Goal: Task Accomplishment & Management: Use online tool/utility

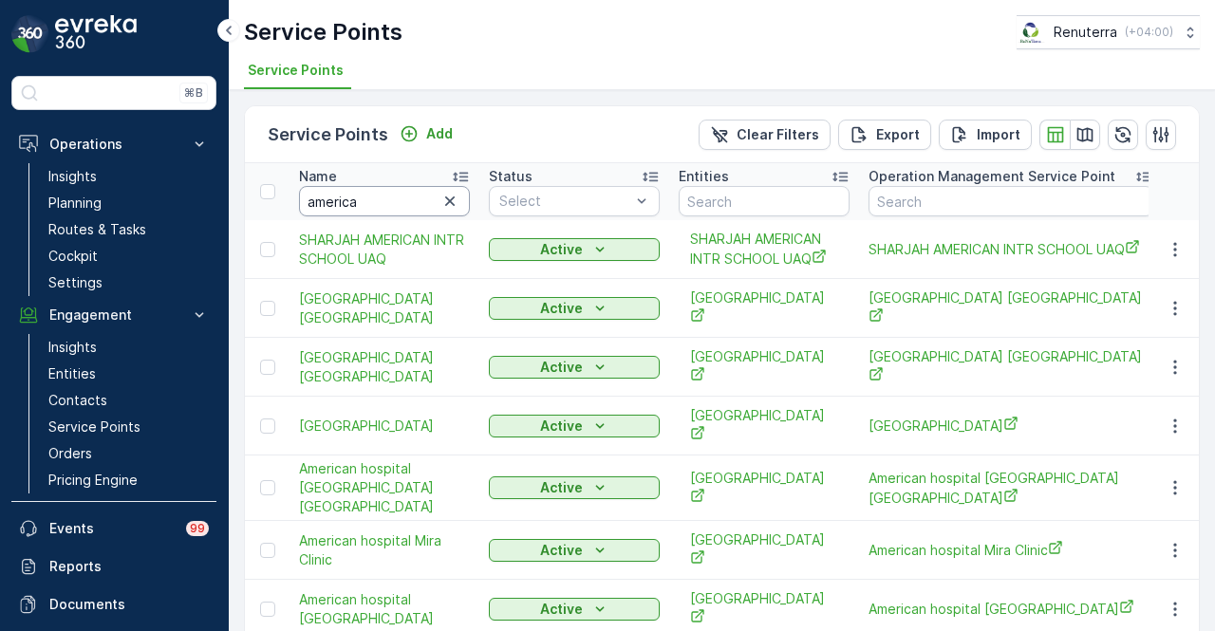
click at [387, 200] on input "america" at bounding box center [384, 201] width 171 height 30
type input "a"
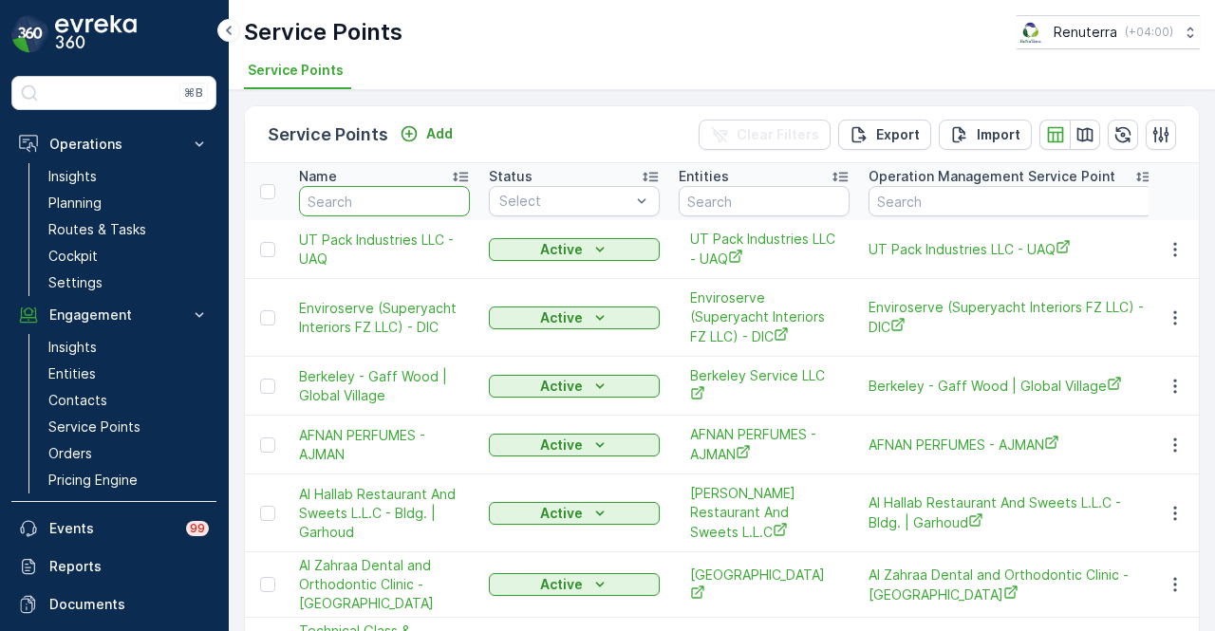
click at [387, 200] on input "text" at bounding box center [384, 201] width 171 height 30
type input "grand nova"
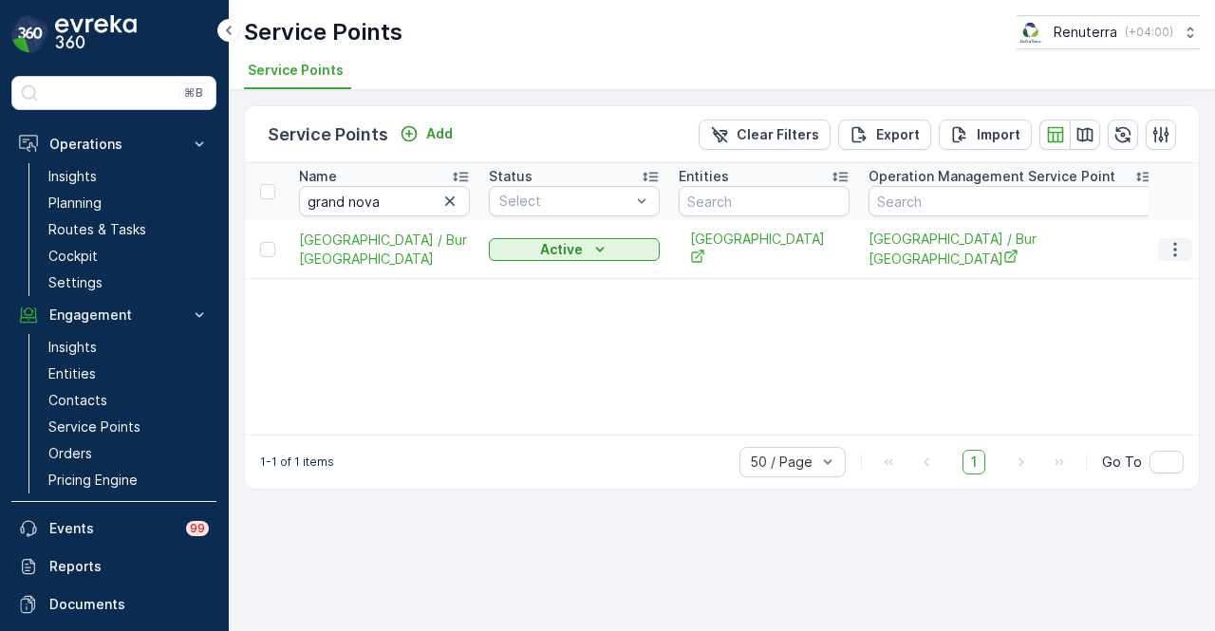
click at [1165, 244] on button "button" at bounding box center [1175, 249] width 34 height 23
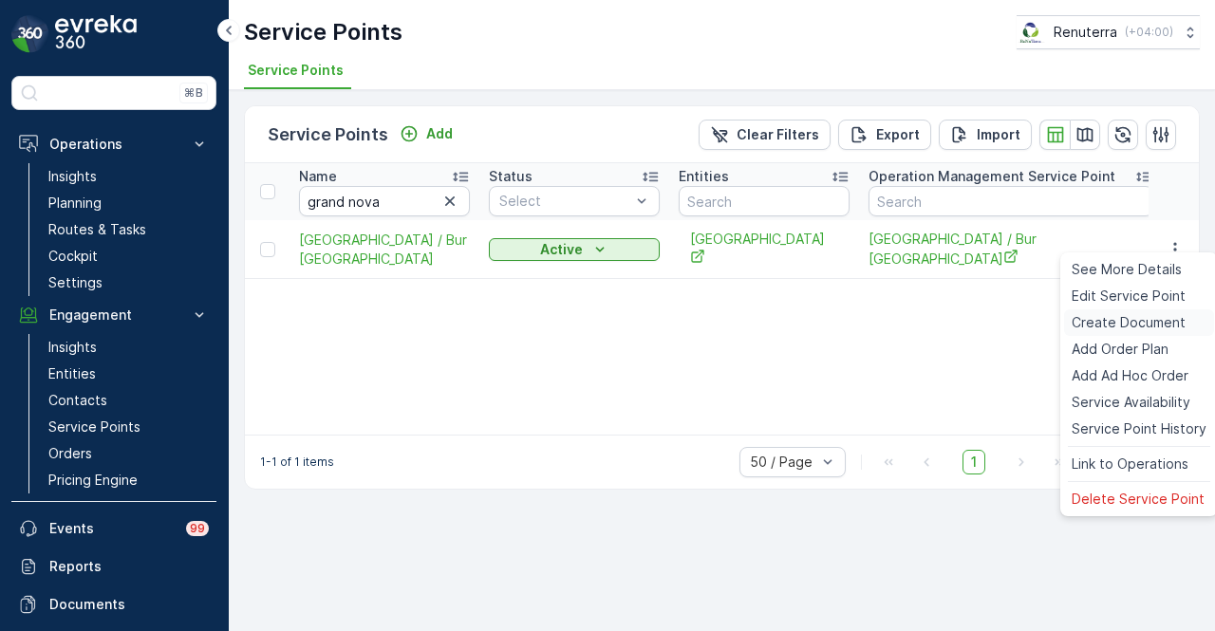
click at [1158, 310] on div "Create Document" at bounding box center [1139, 323] width 150 height 27
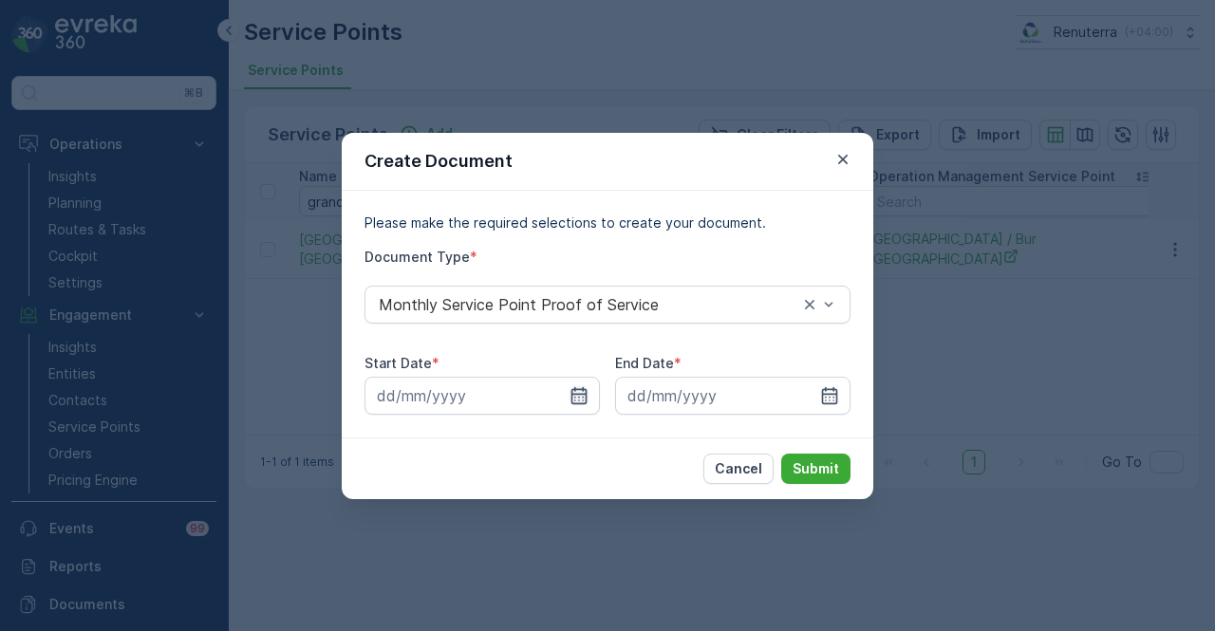
click at [584, 399] on icon "button" at bounding box center [579, 395] width 19 height 19
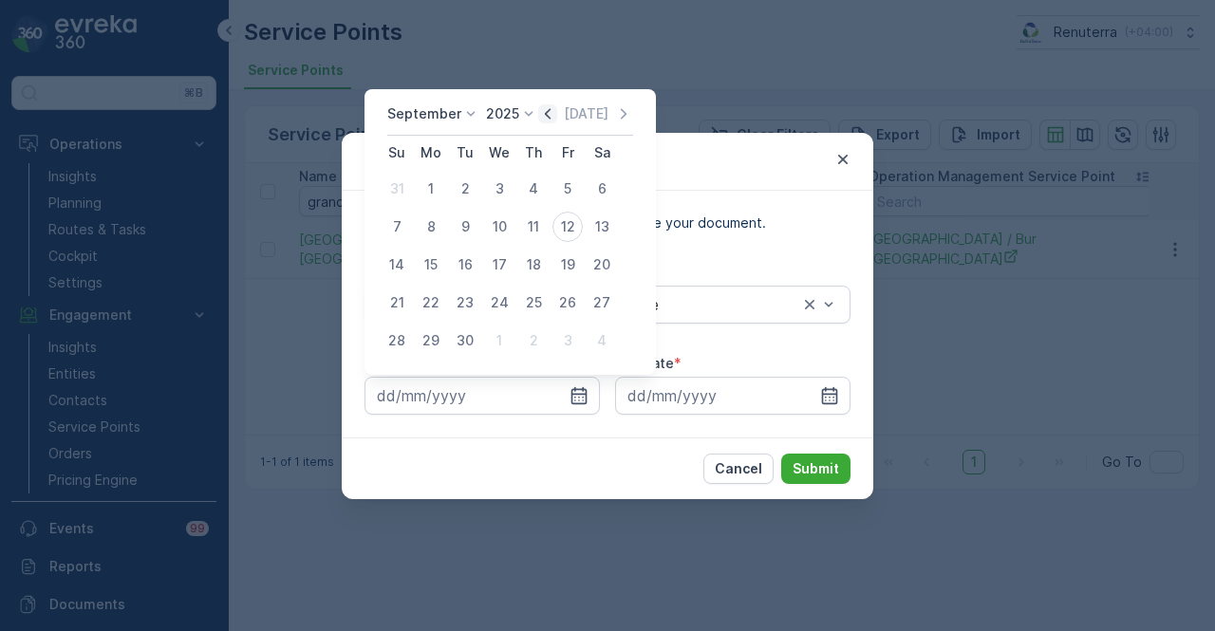
click at [540, 113] on icon "button" at bounding box center [547, 113] width 19 height 19
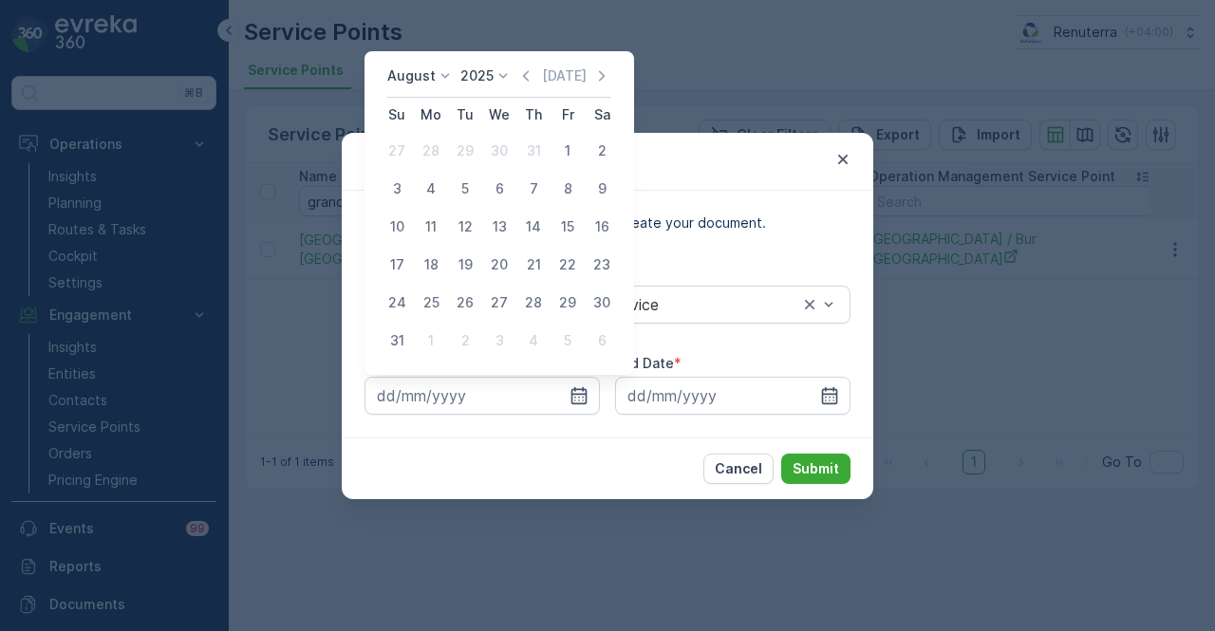
drag, startPoint x: 573, startPoint y: 153, endPoint x: 610, endPoint y: 185, distance: 49.1
click at [574, 155] on div "1" at bounding box center [568, 151] width 30 height 30
type input "[DATE]"
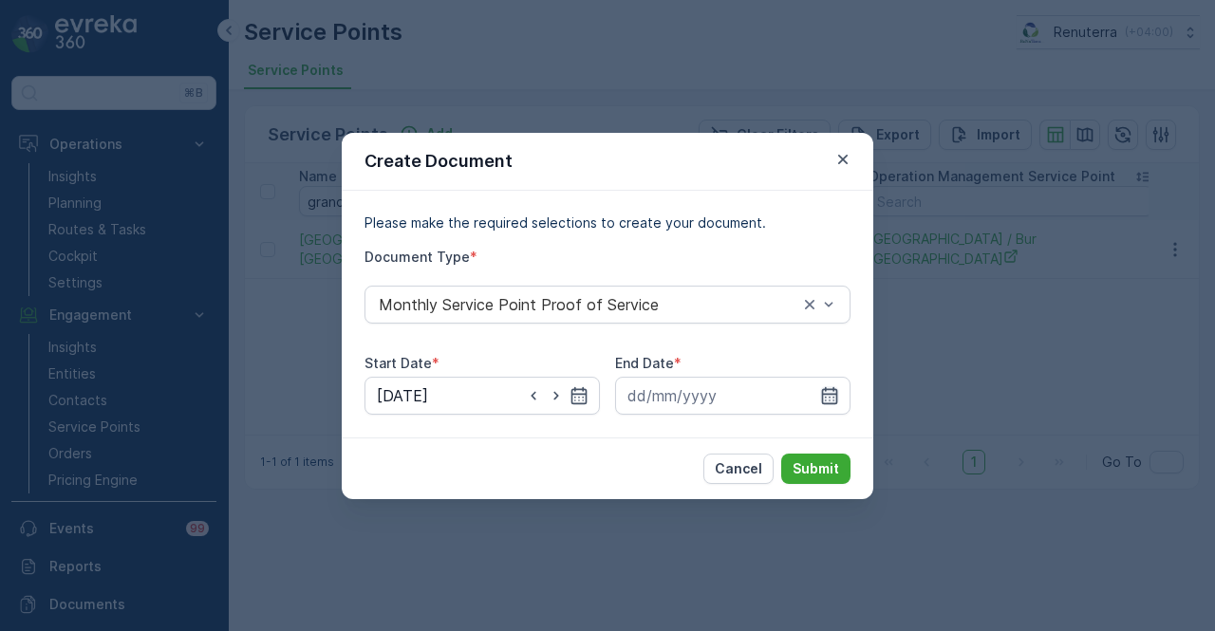
click at [825, 392] on icon "button" at bounding box center [829, 395] width 19 height 19
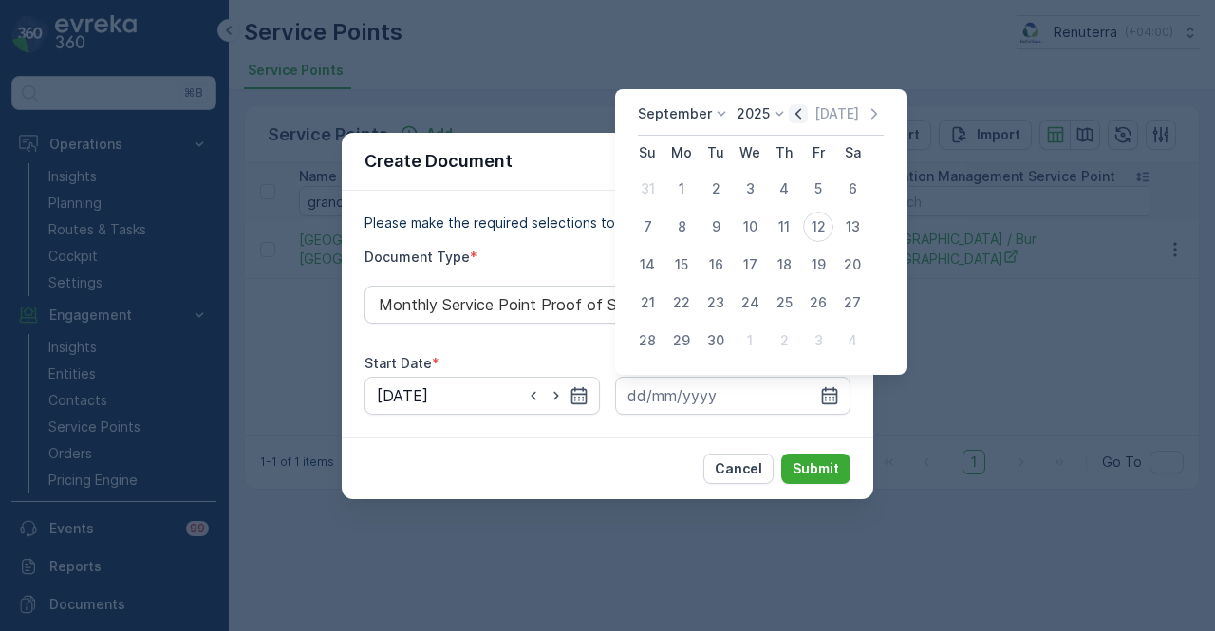
click at [790, 108] on icon "button" at bounding box center [798, 113] width 19 height 19
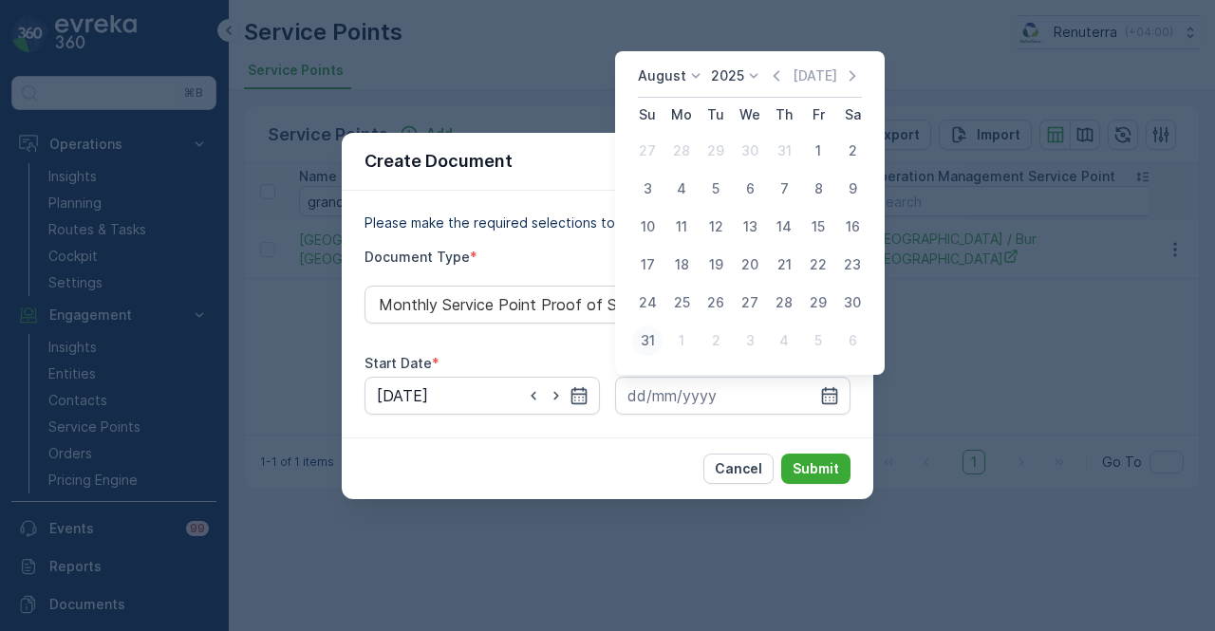
drag, startPoint x: 651, startPoint y: 346, endPoint x: 832, endPoint y: 501, distance: 238.3
click at [653, 347] on div "31" at bounding box center [647, 341] width 30 height 30
type input "[DATE]"
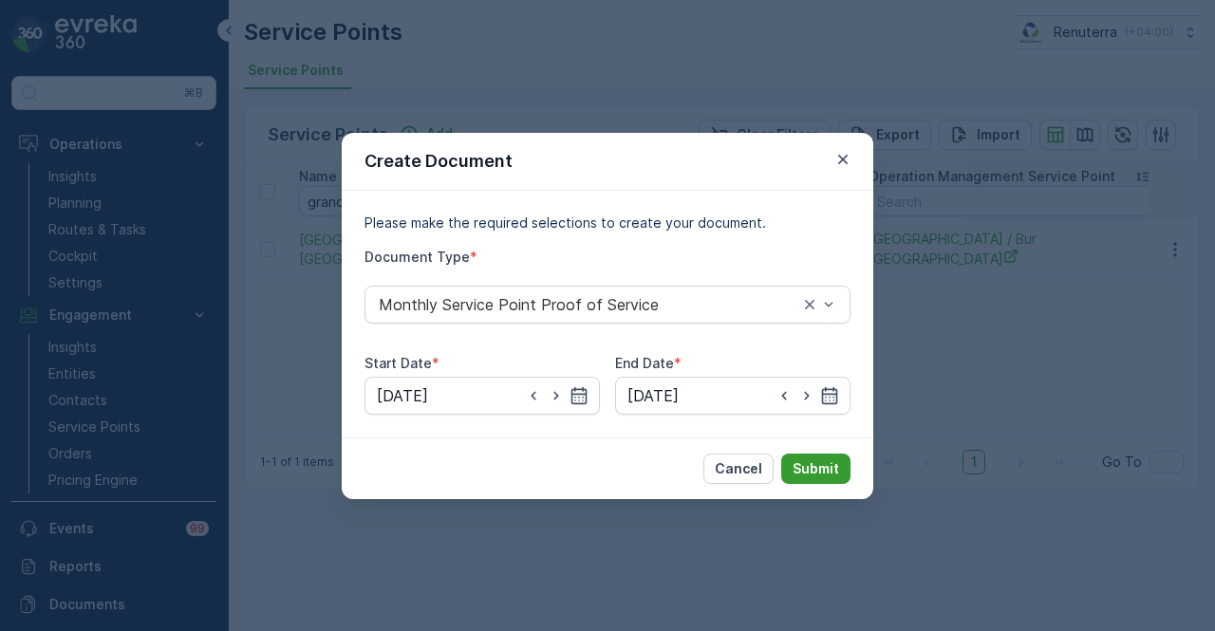
click at [825, 464] on p "Submit" at bounding box center [816, 469] width 47 height 19
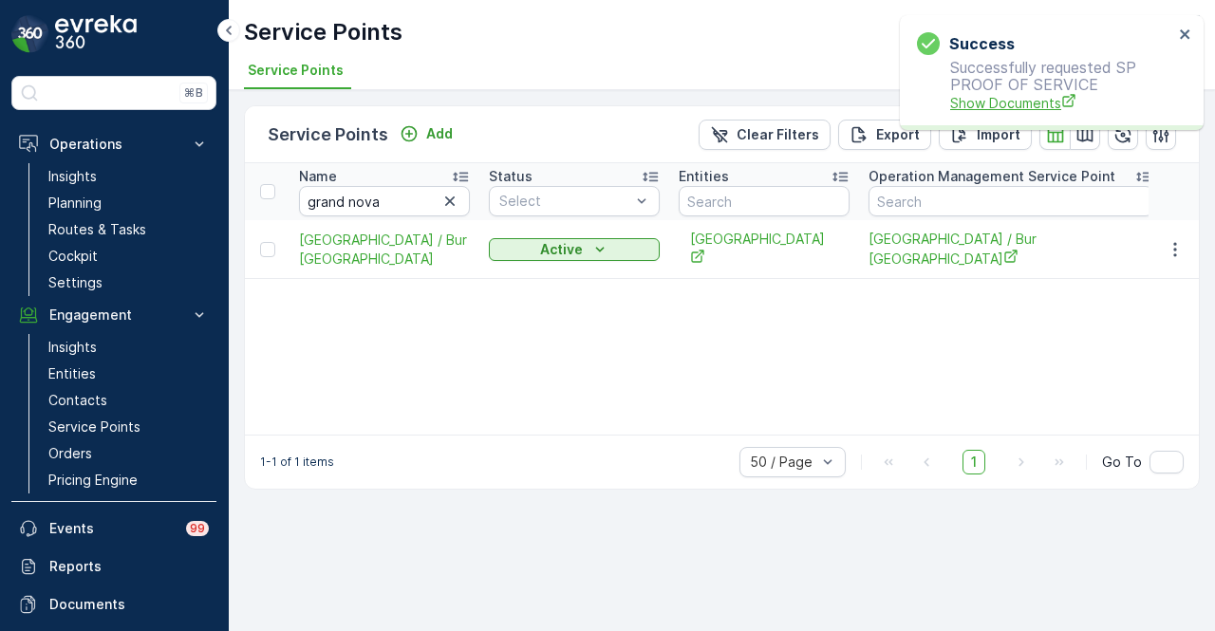
click at [989, 96] on span "Show Documents" at bounding box center [1061, 103] width 223 height 20
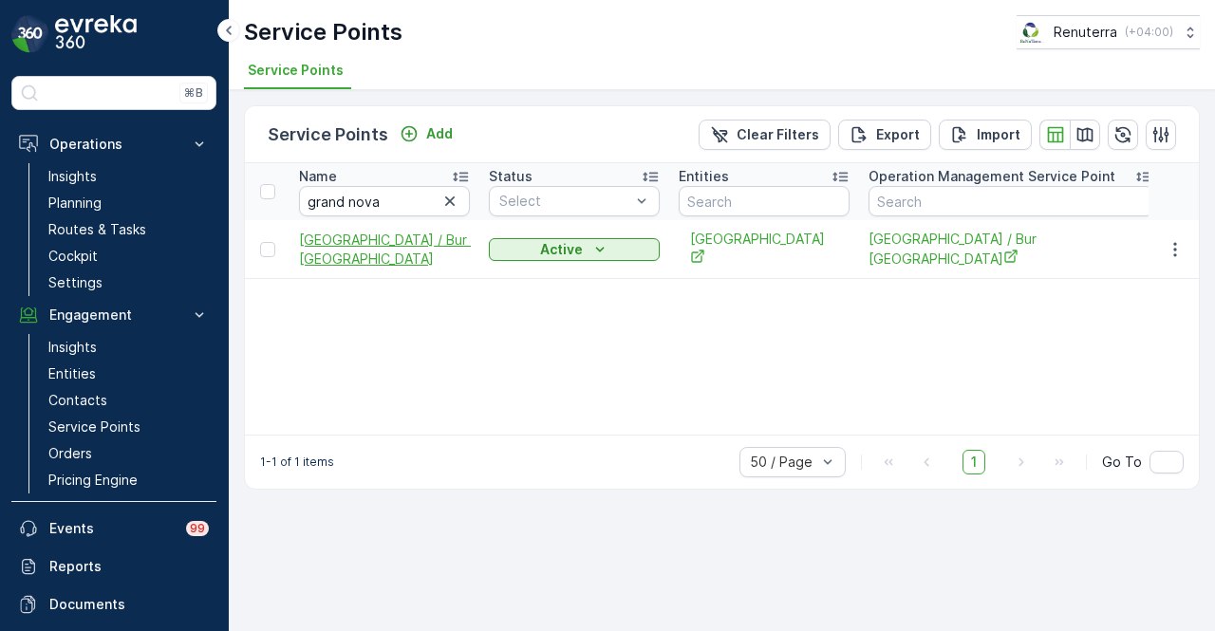
click at [316, 235] on span "[GEOGRAPHIC_DATA] / Bur [GEOGRAPHIC_DATA]" at bounding box center [384, 250] width 171 height 38
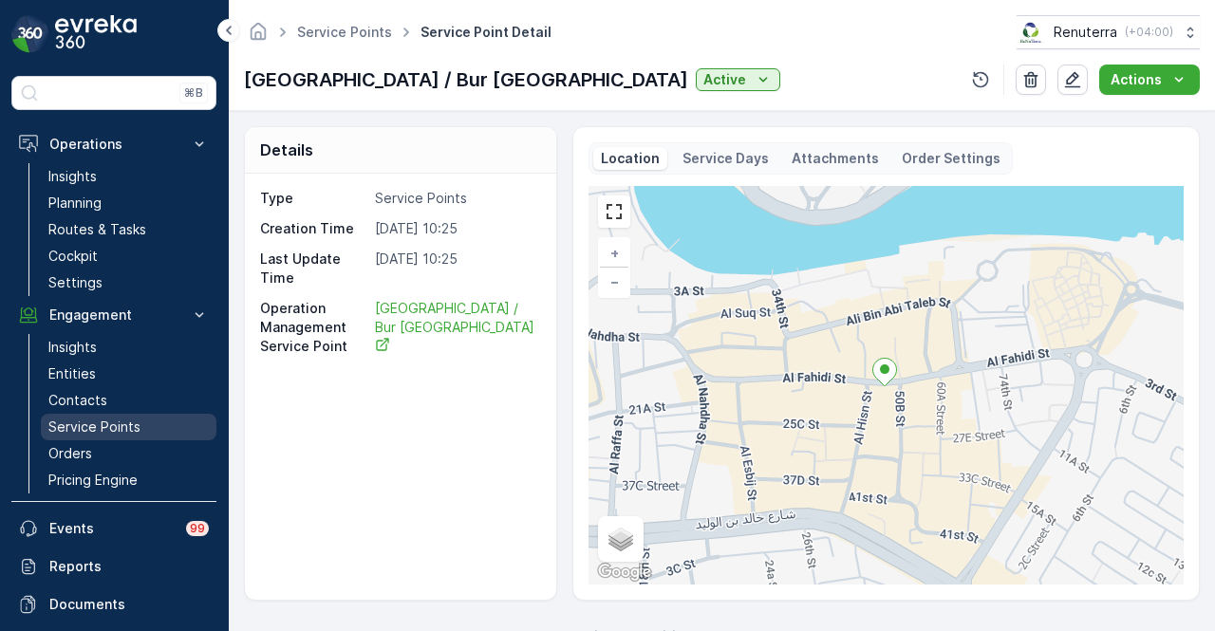
click at [148, 415] on link "Service Points" at bounding box center [129, 427] width 176 height 27
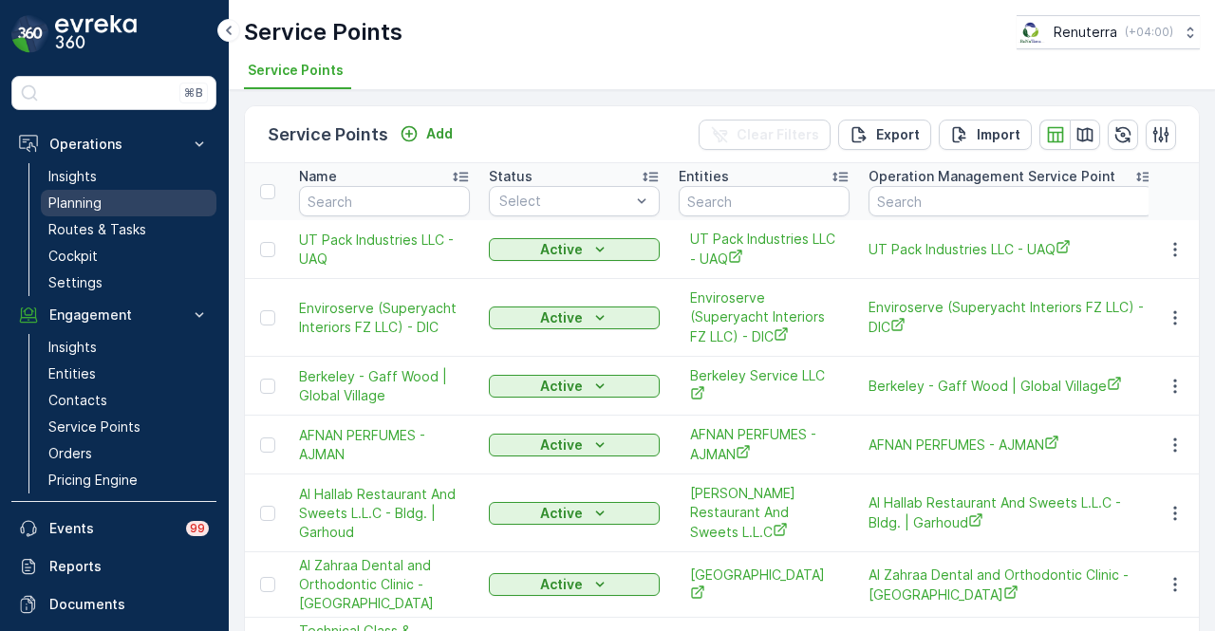
click at [122, 193] on link "Planning" at bounding box center [129, 203] width 176 height 27
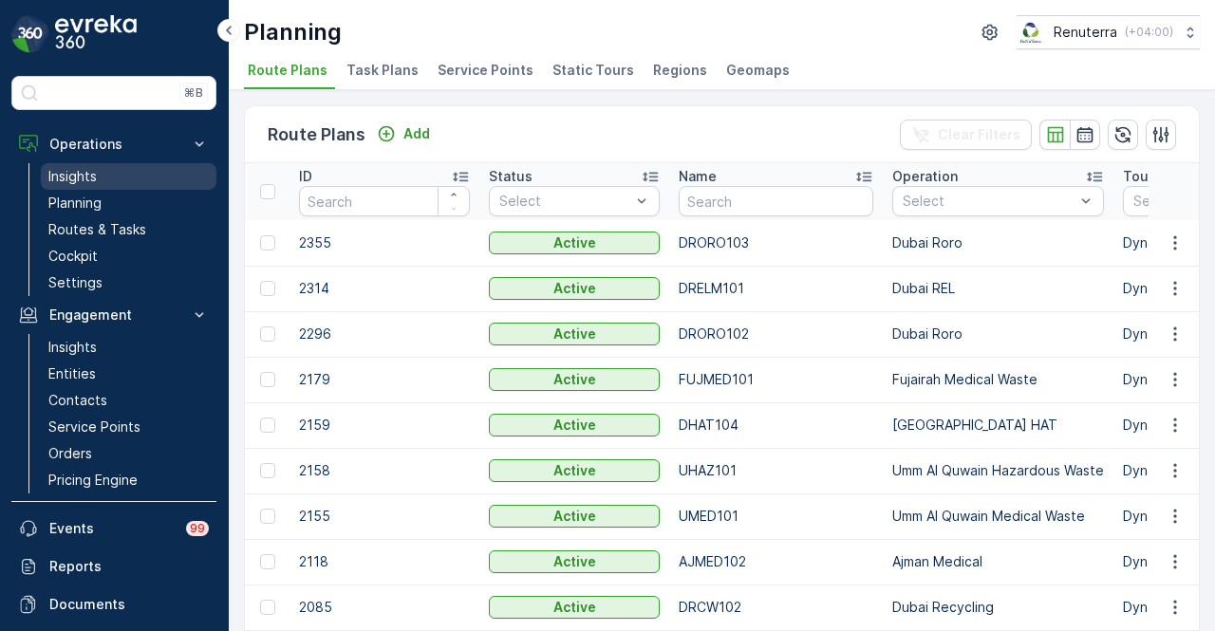
click at [150, 166] on link "Insights" at bounding box center [129, 176] width 176 height 27
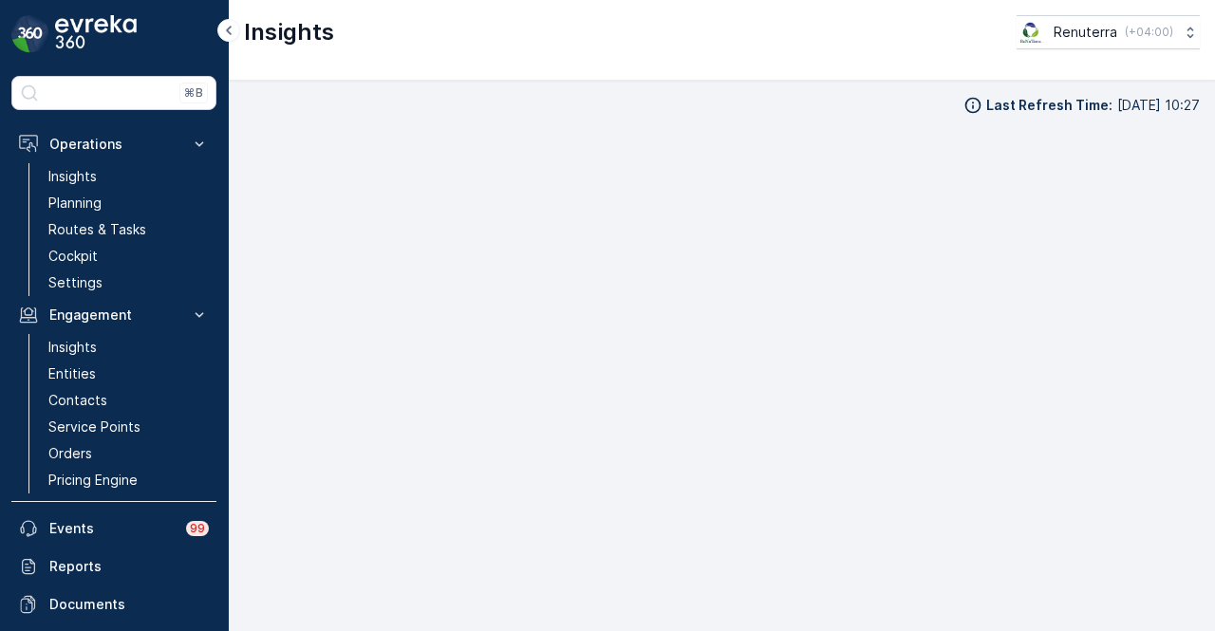
scroll to position [13, 0]
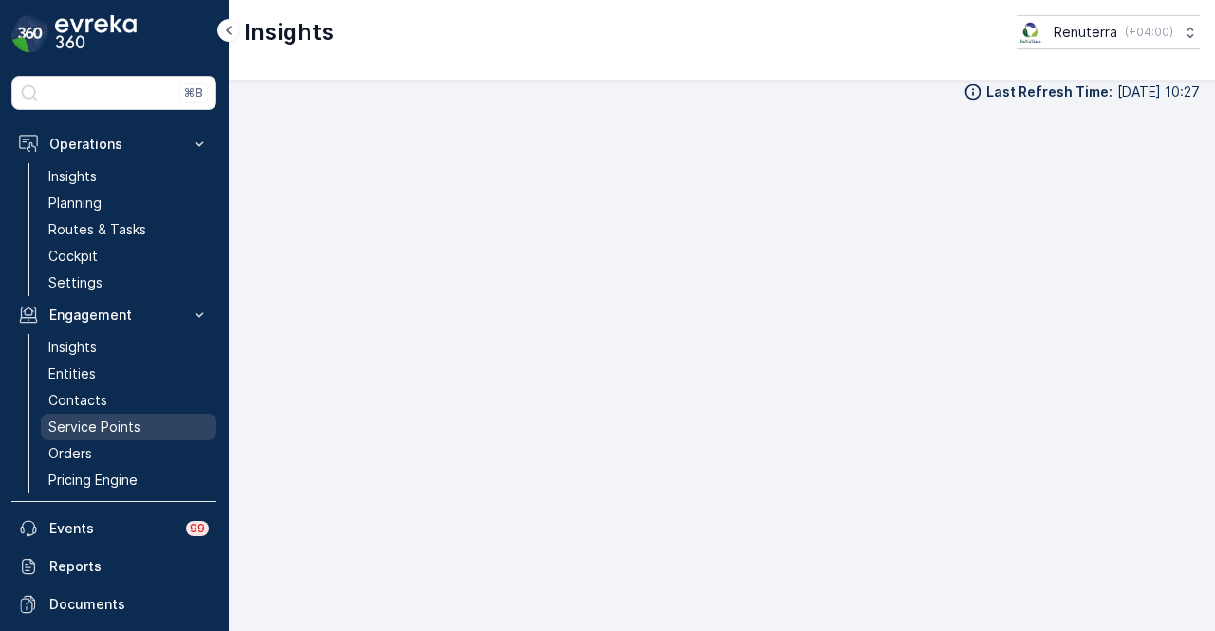
click at [125, 419] on p "Service Points" at bounding box center [94, 427] width 92 height 19
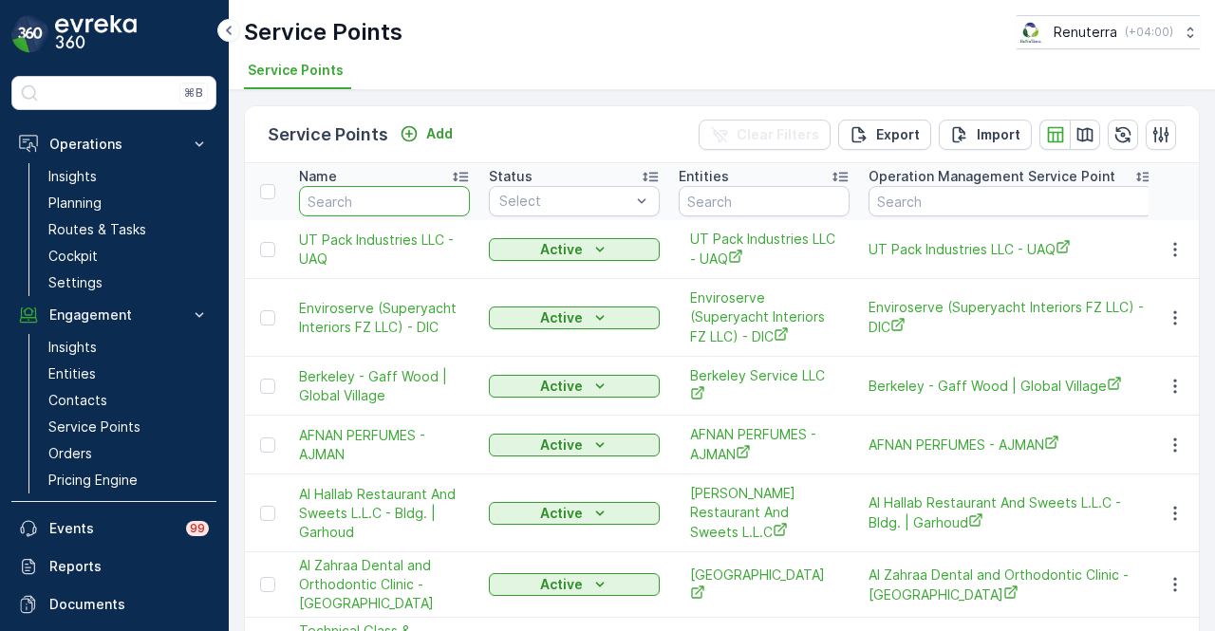
click at [422, 198] on input "text" at bounding box center [384, 201] width 171 height 30
type input "[PERSON_NAME]"
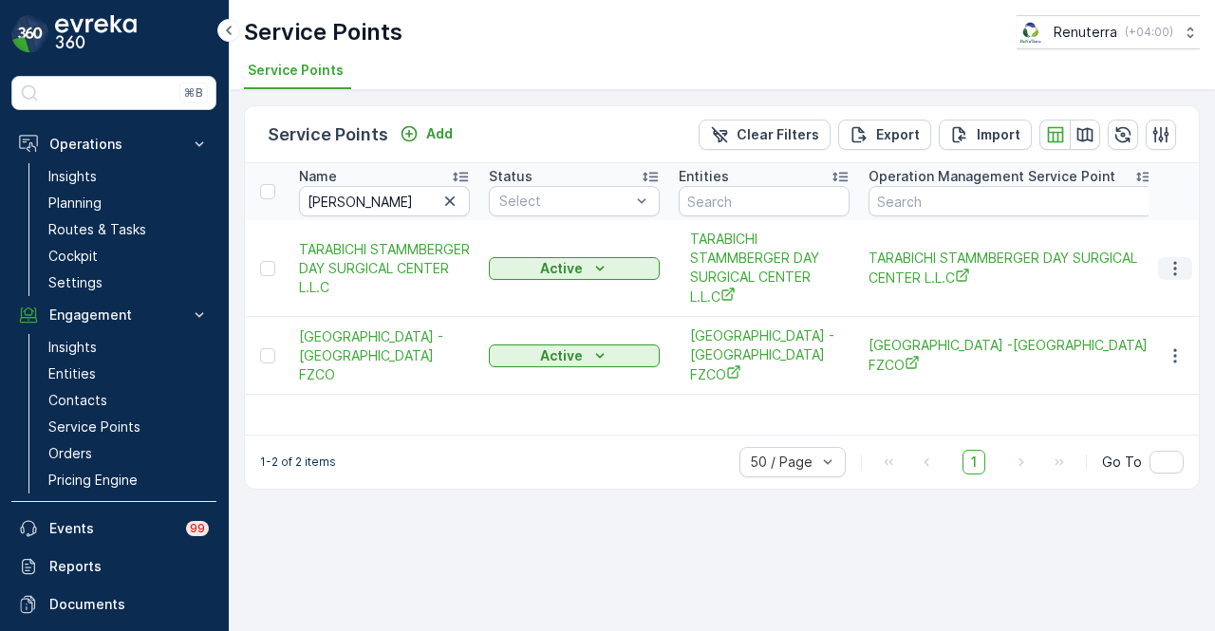
click at [1177, 271] on icon "button" at bounding box center [1175, 268] width 19 height 19
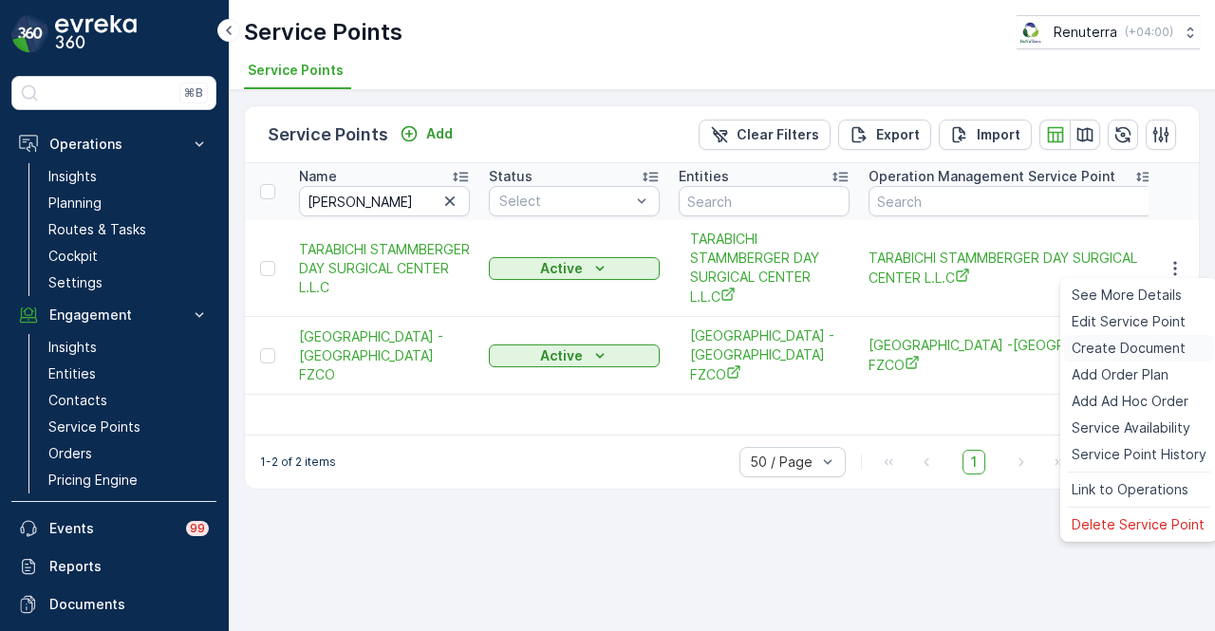
click at [1158, 353] on span "Create Document" at bounding box center [1129, 348] width 114 height 19
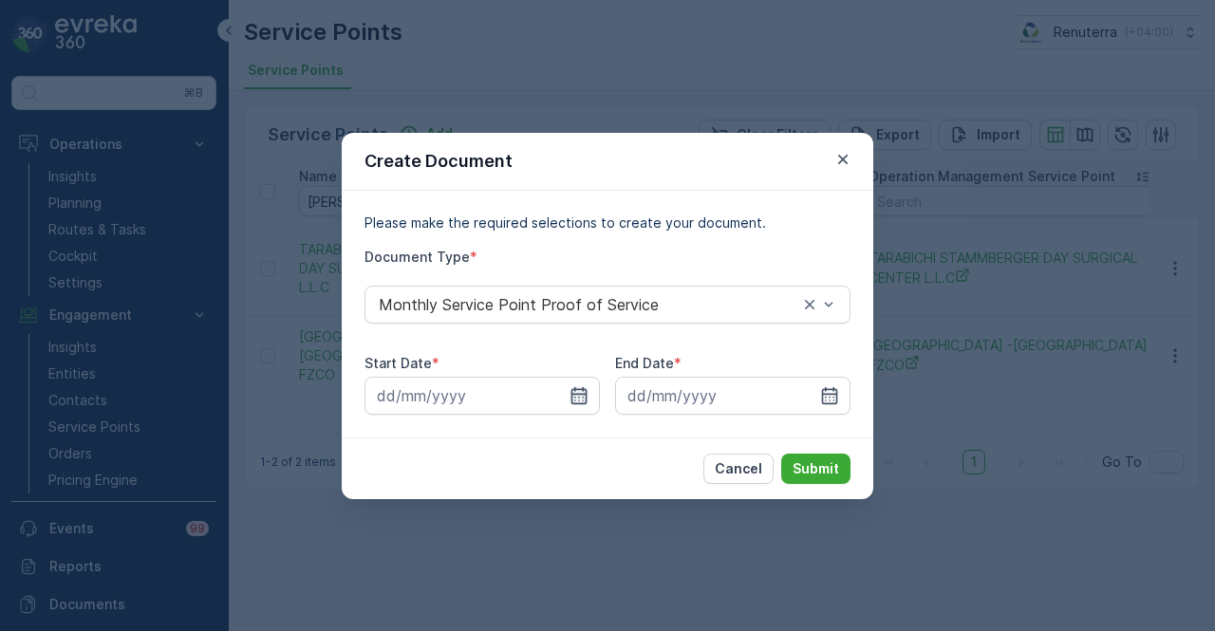
click at [588, 391] on icon "button" at bounding box center [579, 395] width 19 height 19
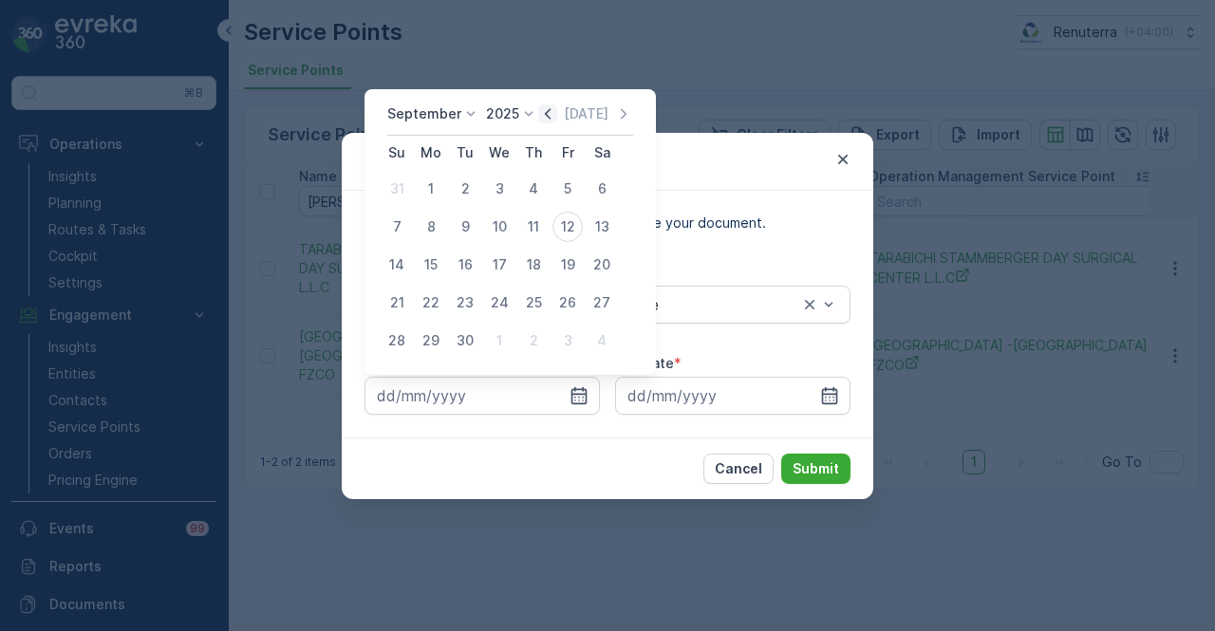
click at [545, 121] on icon "button" at bounding box center [547, 113] width 19 height 19
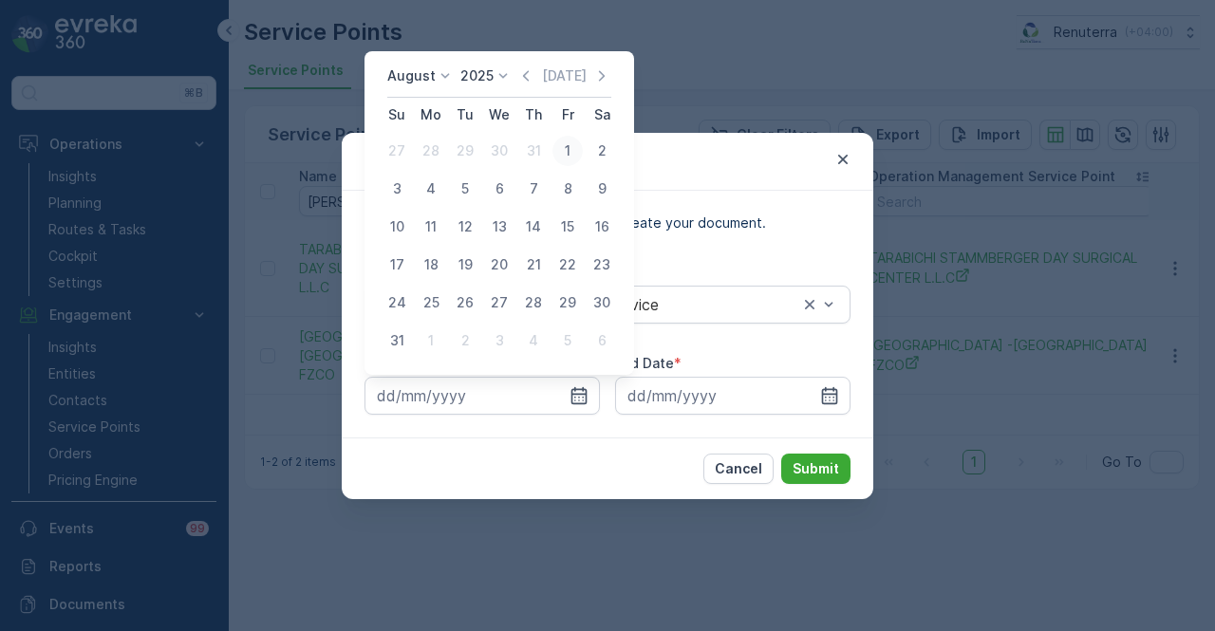
click at [565, 145] on div "1" at bounding box center [568, 151] width 30 height 30
type input "[DATE]"
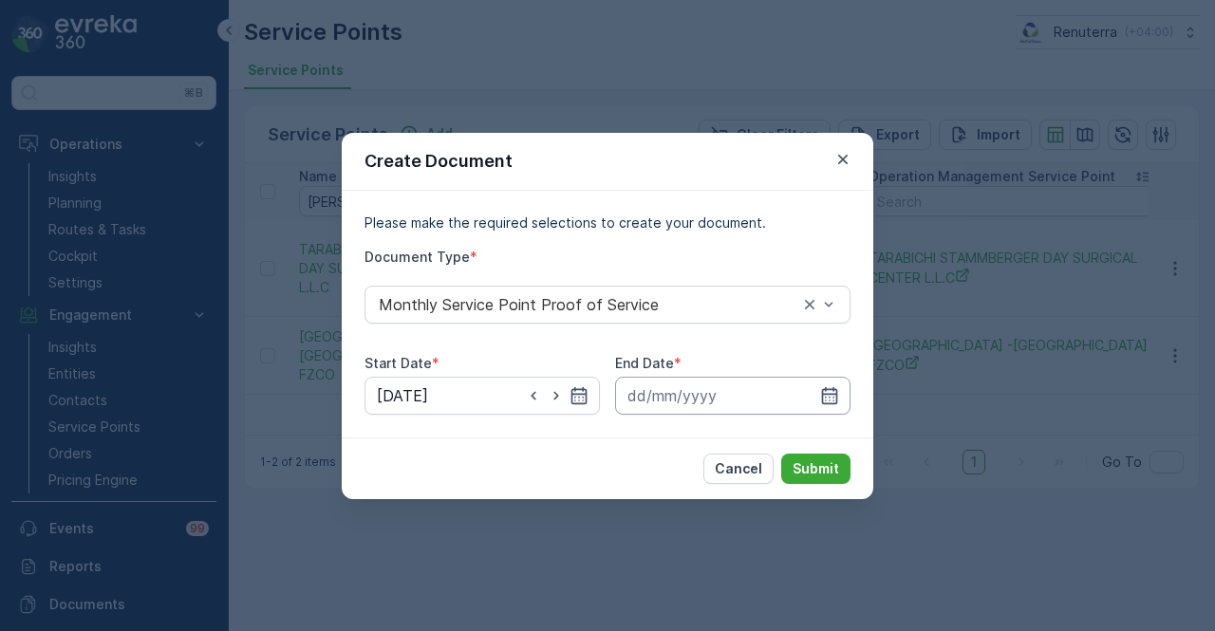
click at [844, 413] on input at bounding box center [732, 396] width 235 height 38
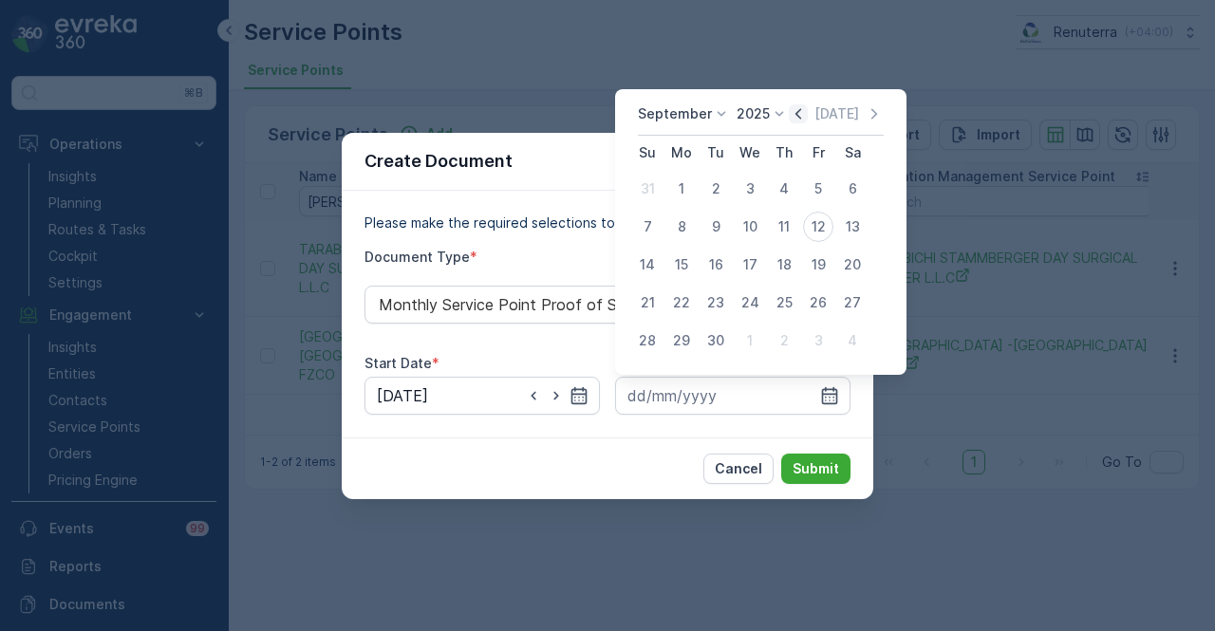
click at [796, 115] on icon "button" at bounding box center [799, 113] width 6 height 10
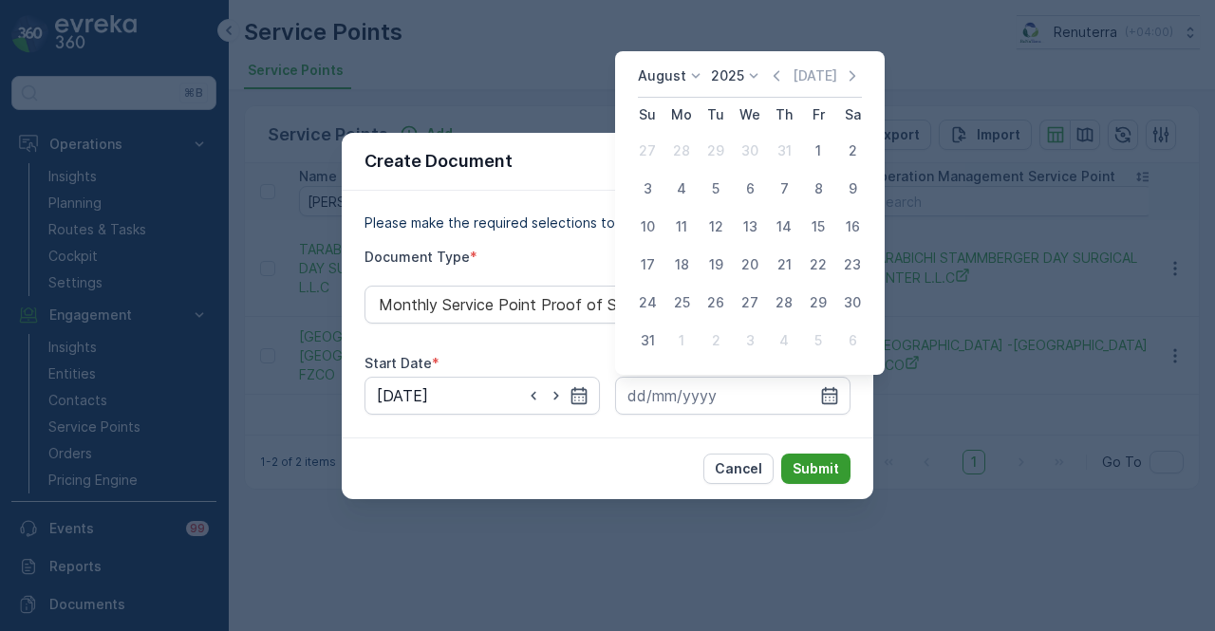
drag, startPoint x: 657, startPoint y: 333, endPoint x: 820, endPoint y: 459, distance: 205.9
click at [657, 333] on div "31" at bounding box center [647, 341] width 30 height 30
type input "[DATE]"
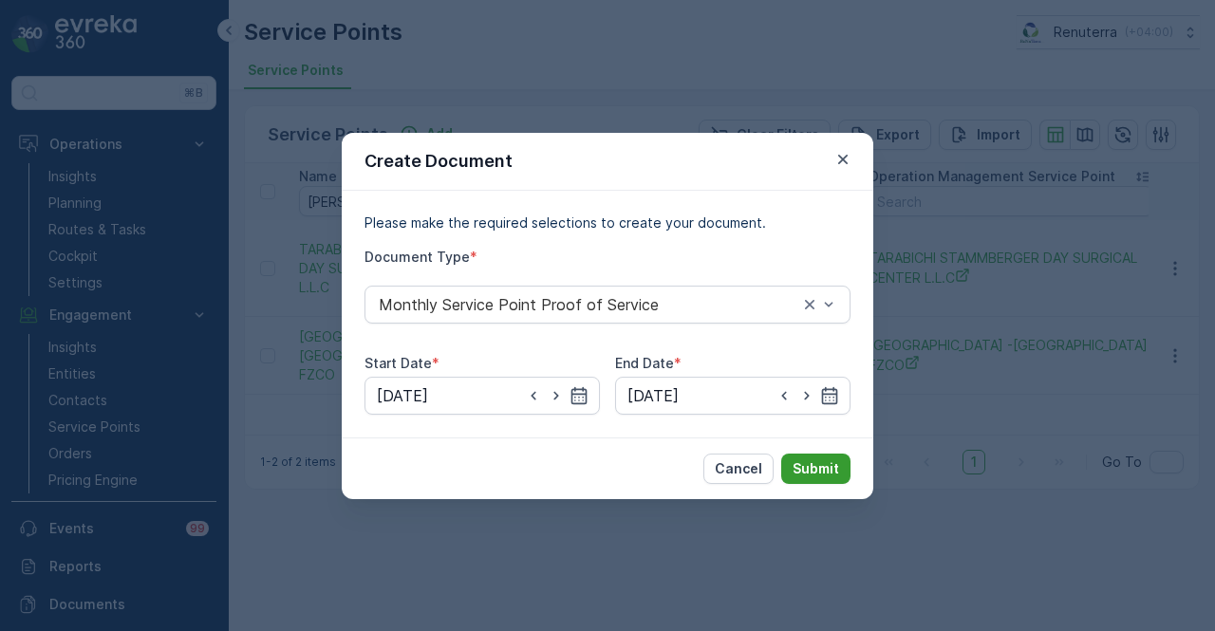
click at [836, 467] on p "Submit" at bounding box center [816, 469] width 47 height 19
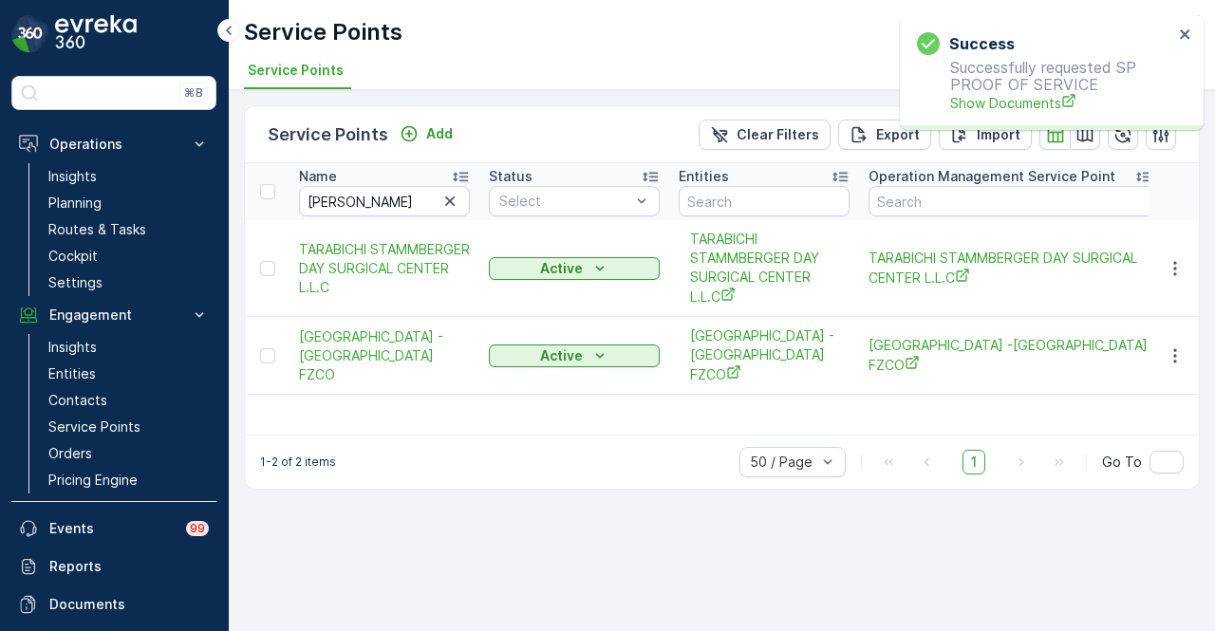
click at [989, 120] on div "Success Successfully requested SP PROOF OF SERVICE Show Documents" at bounding box center [1052, 72] width 304 height 115
click at [999, 103] on span "Show Documents" at bounding box center [1061, 103] width 223 height 20
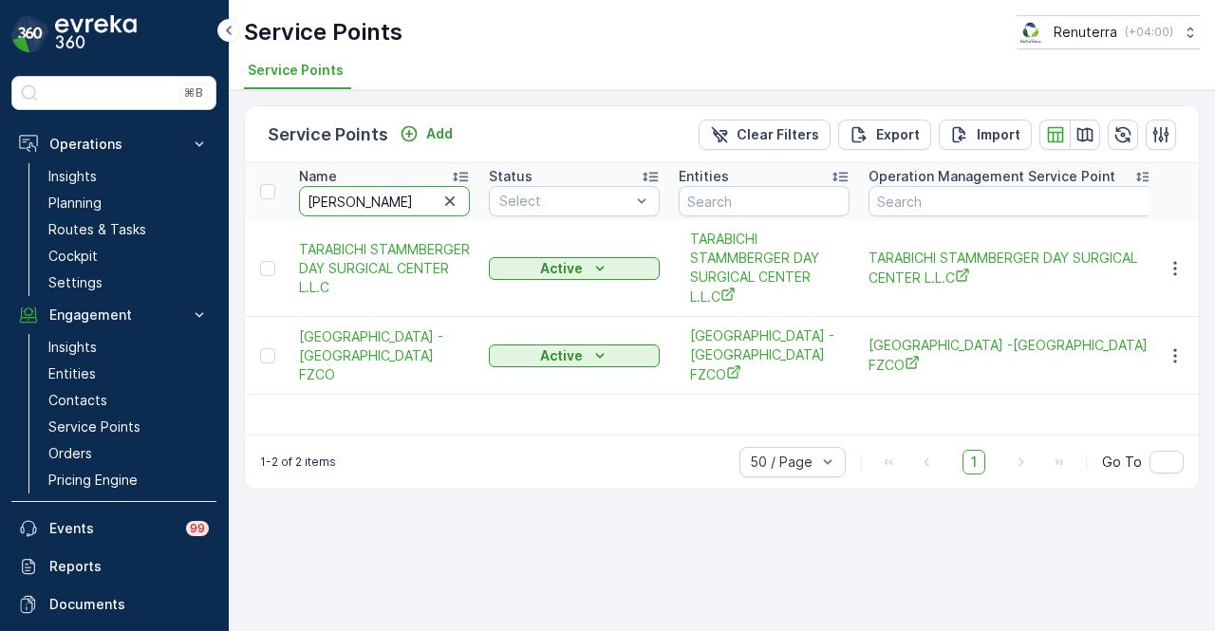
click at [400, 205] on input "[PERSON_NAME]" at bounding box center [384, 201] width 171 height 30
type input "t"
type input "1050"
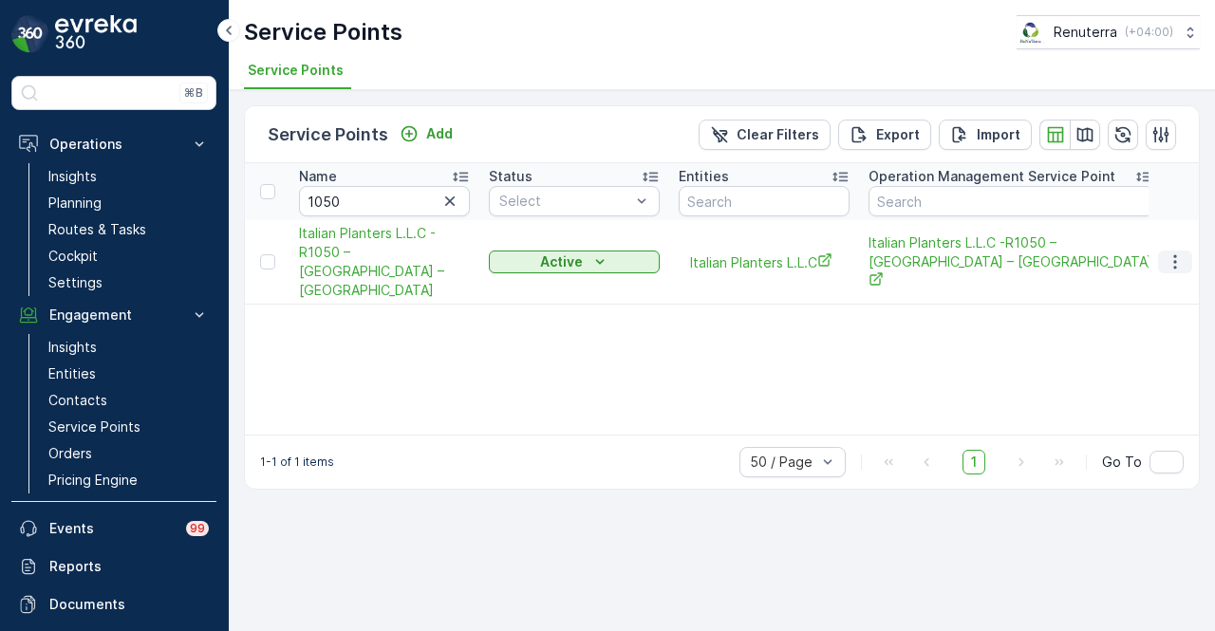
click at [1181, 253] on icon "button" at bounding box center [1175, 262] width 19 height 19
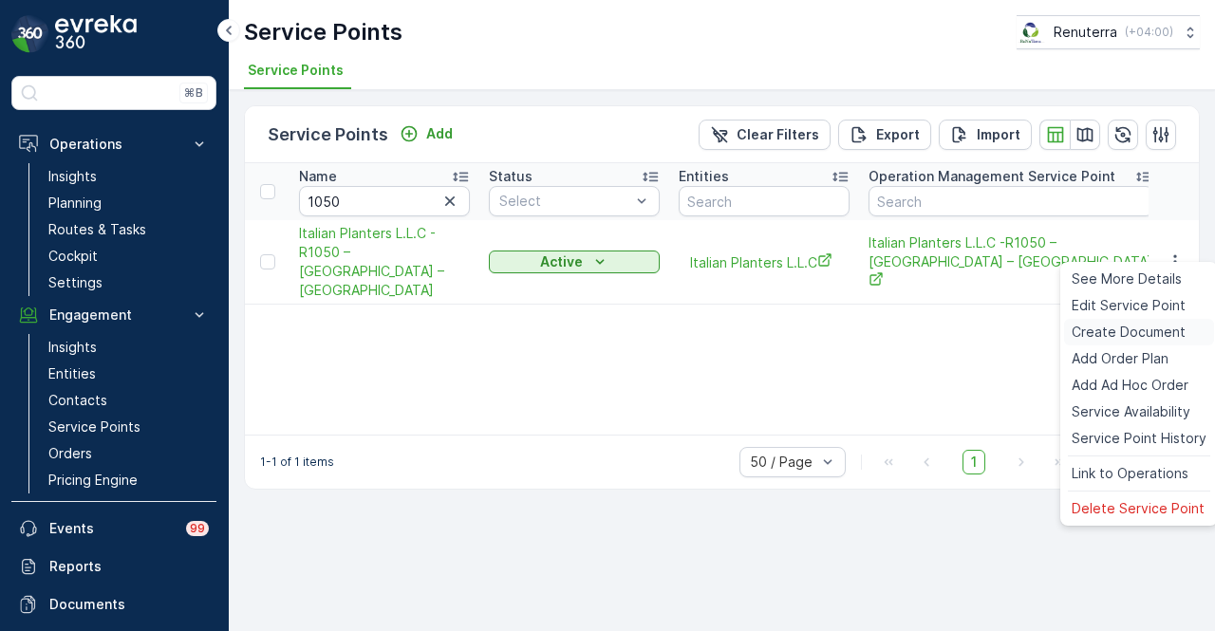
click at [1167, 329] on span "Create Document" at bounding box center [1129, 332] width 114 height 19
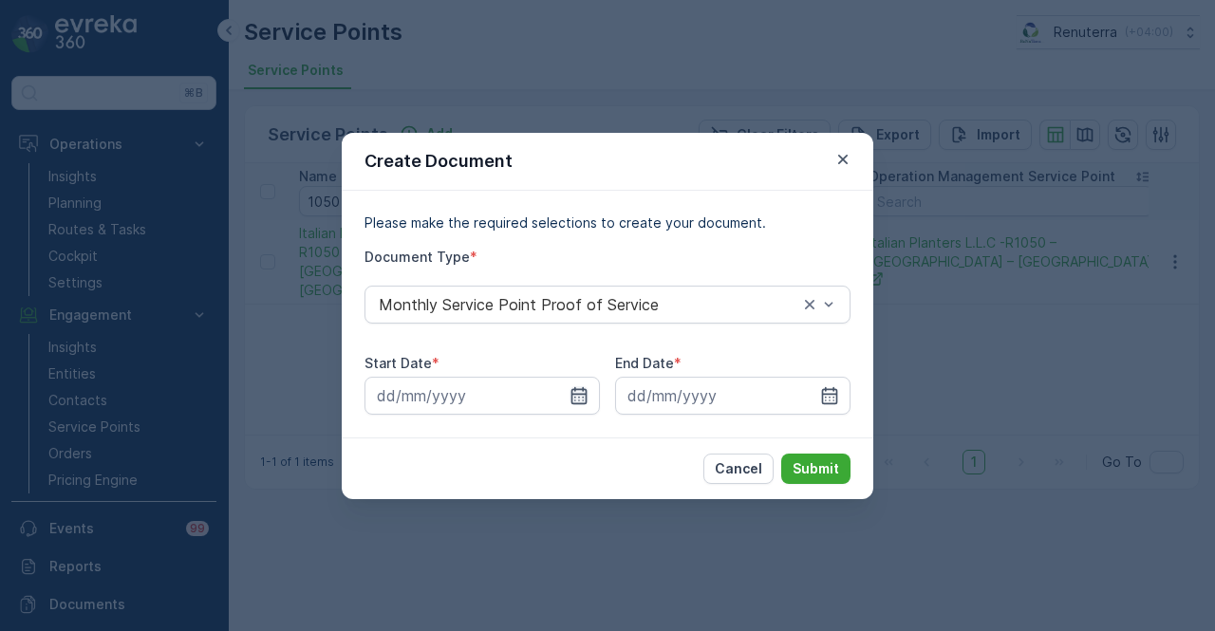
click at [585, 395] on icon "button" at bounding box center [580, 394] width 16 height 17
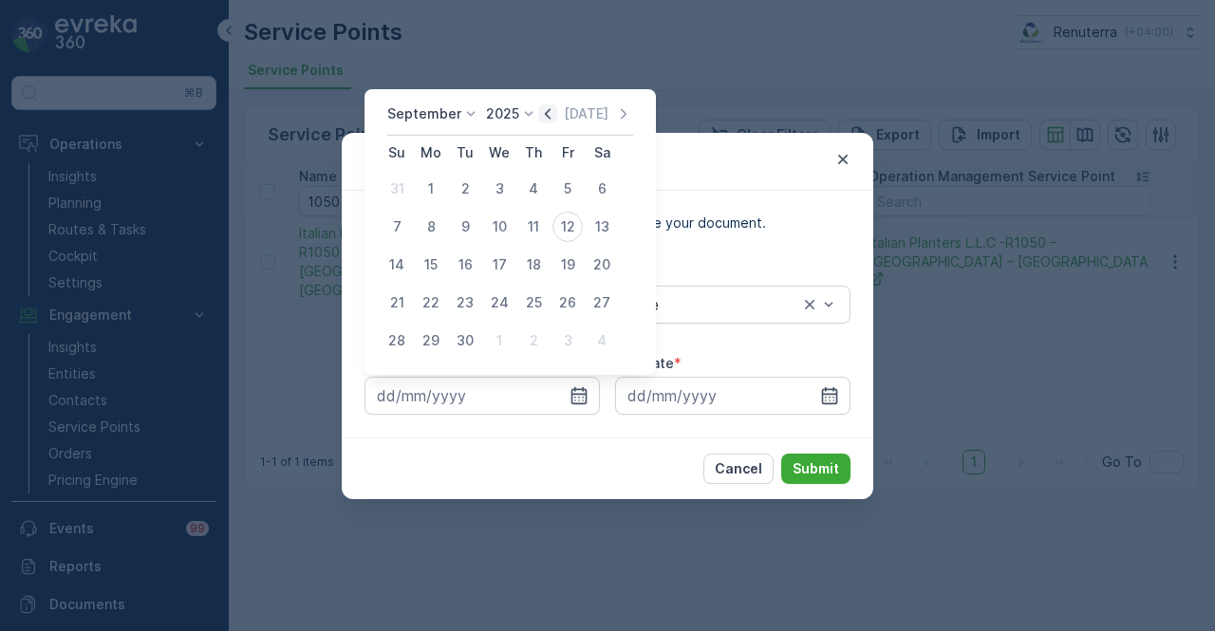
click at [547, 109] on icon "button" at bounding box center [548, 113] width 6 height 10
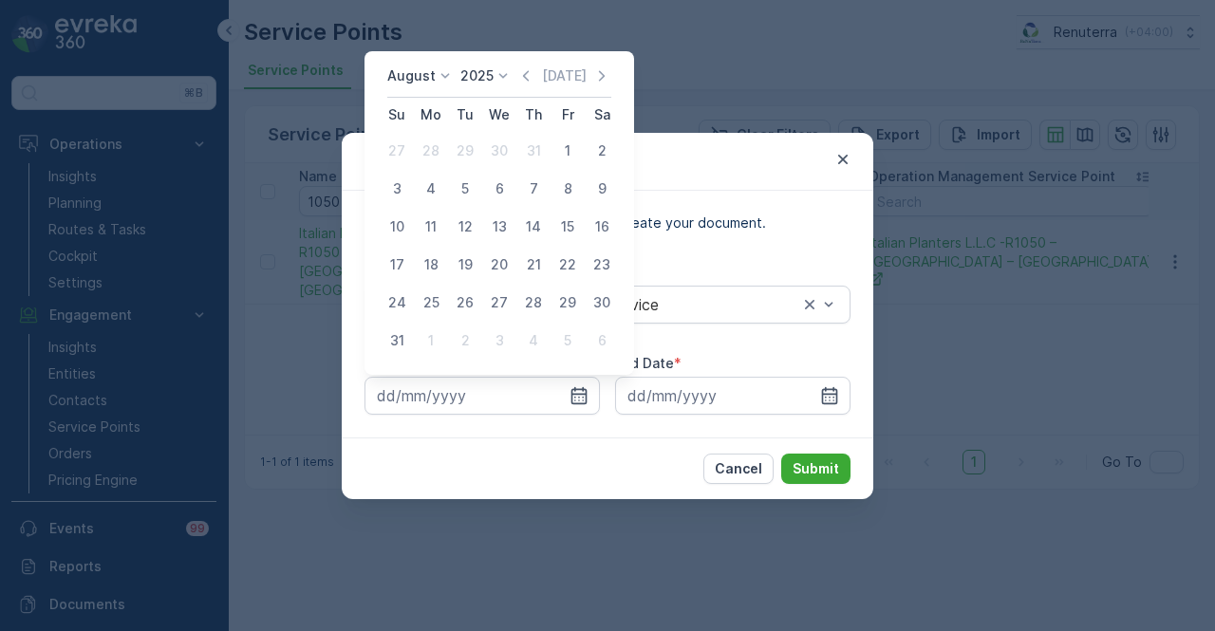
click at [583, 160] on td "1" at bounding box center [568, 151] width 34 height 38
click at [573, 160] on div "1" at bounding box center [568, 151] width 30 height 30
type input "[DATE]"
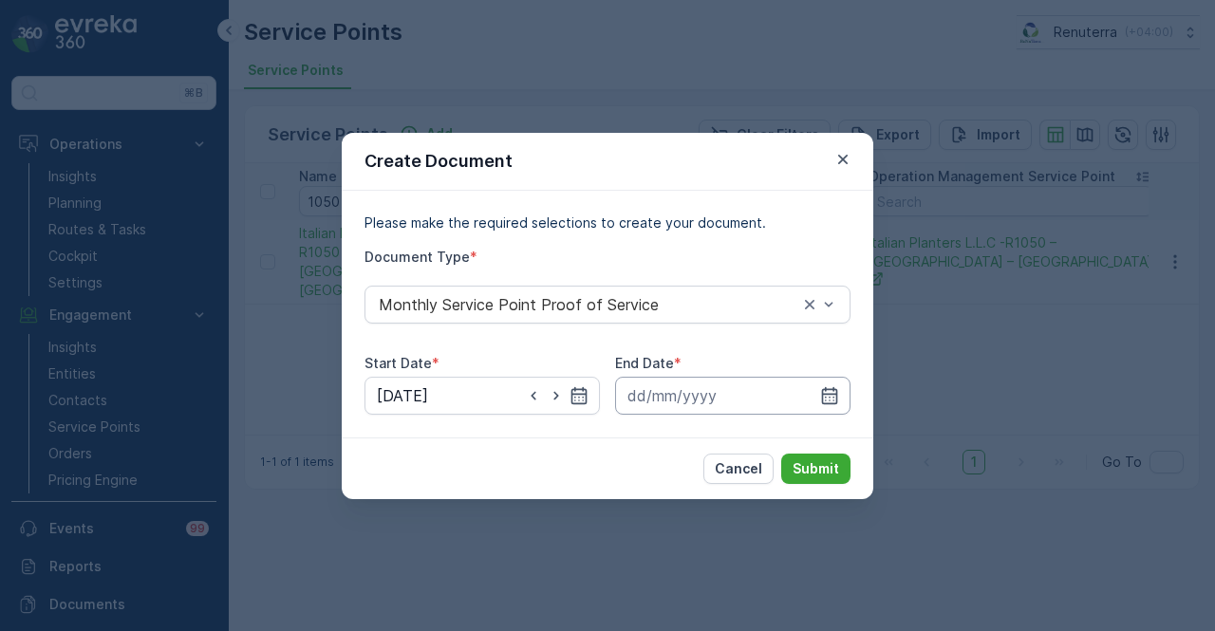
click at [811, 404] on input at bounding box center [732, 396] width 235 height 38
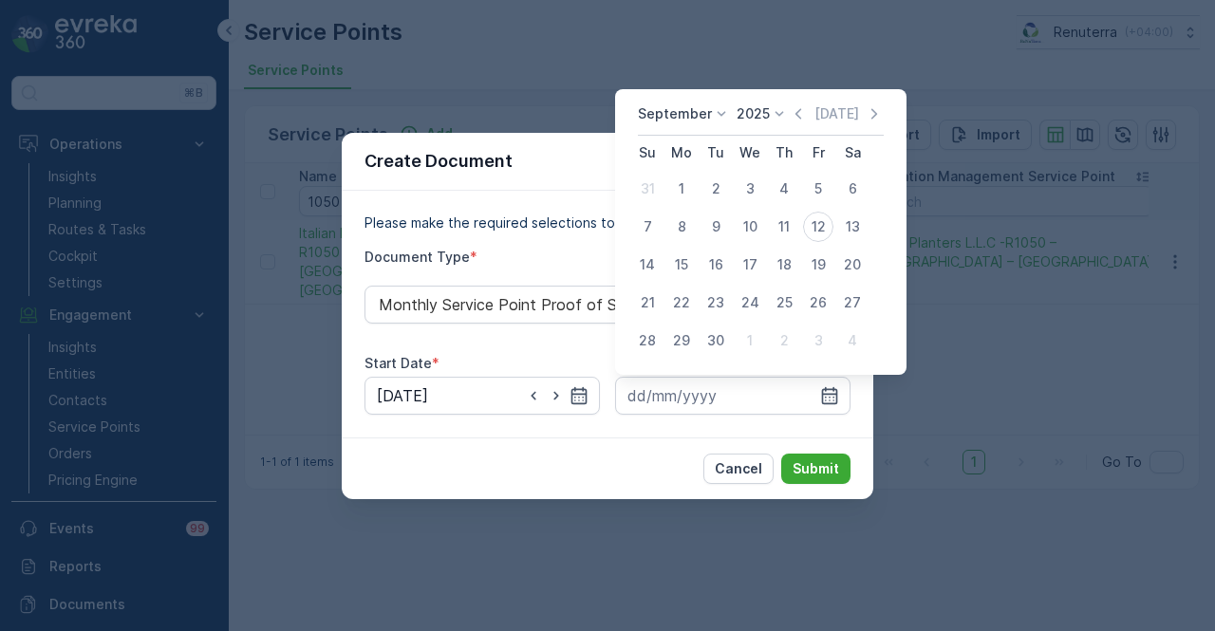
click at [795, 126] on div "[DATE] [DATE]" at bounding box center [761, 119] width 246 height 31
click at [798, 113] on icon "button" at bounding box center [798, 113] width 19 height 19
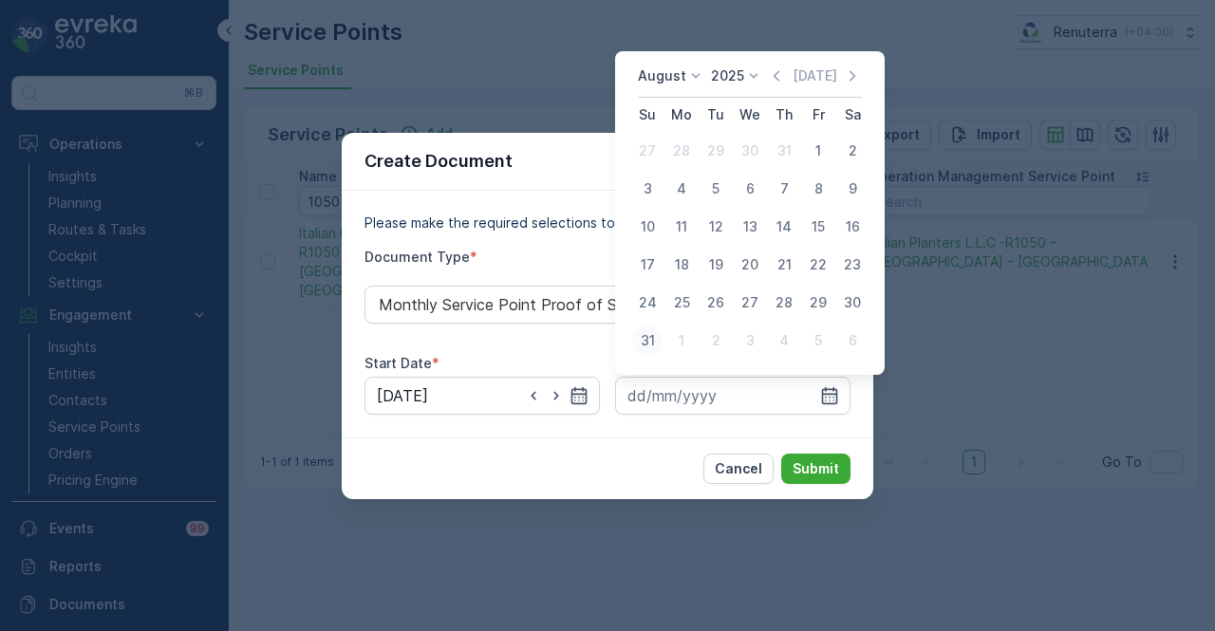
click at [659, 344] on div "31" at bounding box center [647, 341] width 30 height 30
type input "[DATE]"
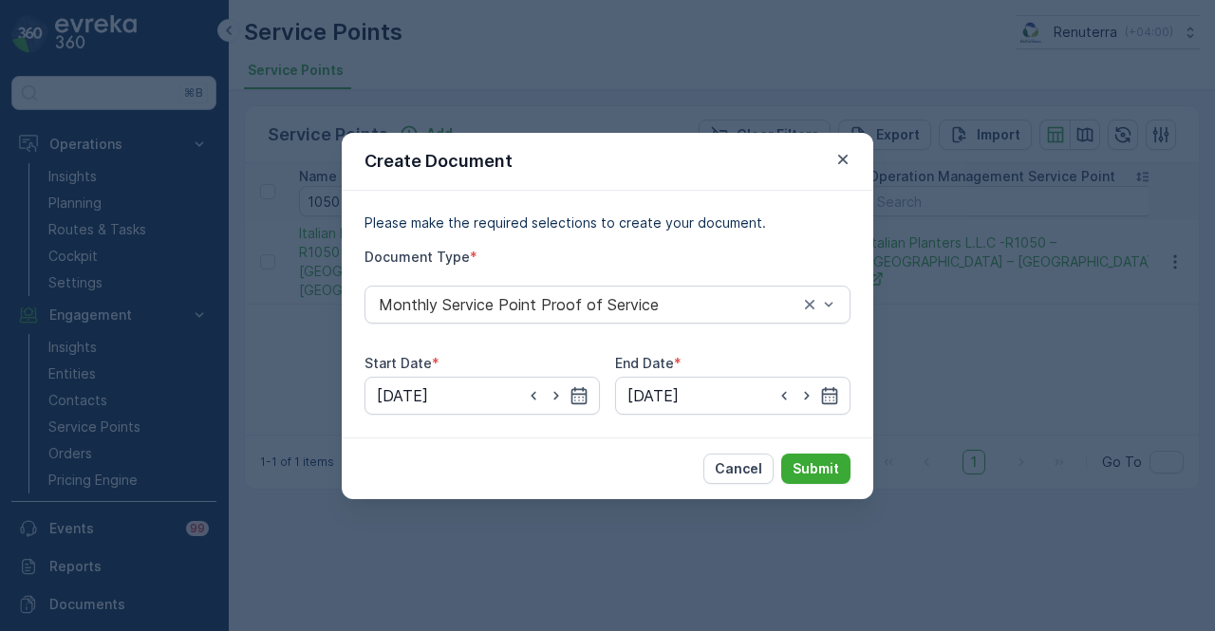
click at [824, 449] on div "Cancel Submit" at bounding box center [608, 469] width 532 height 62
click at [824, 463] on p "Submit" at bounding box center [816, 469] width 47 height 19
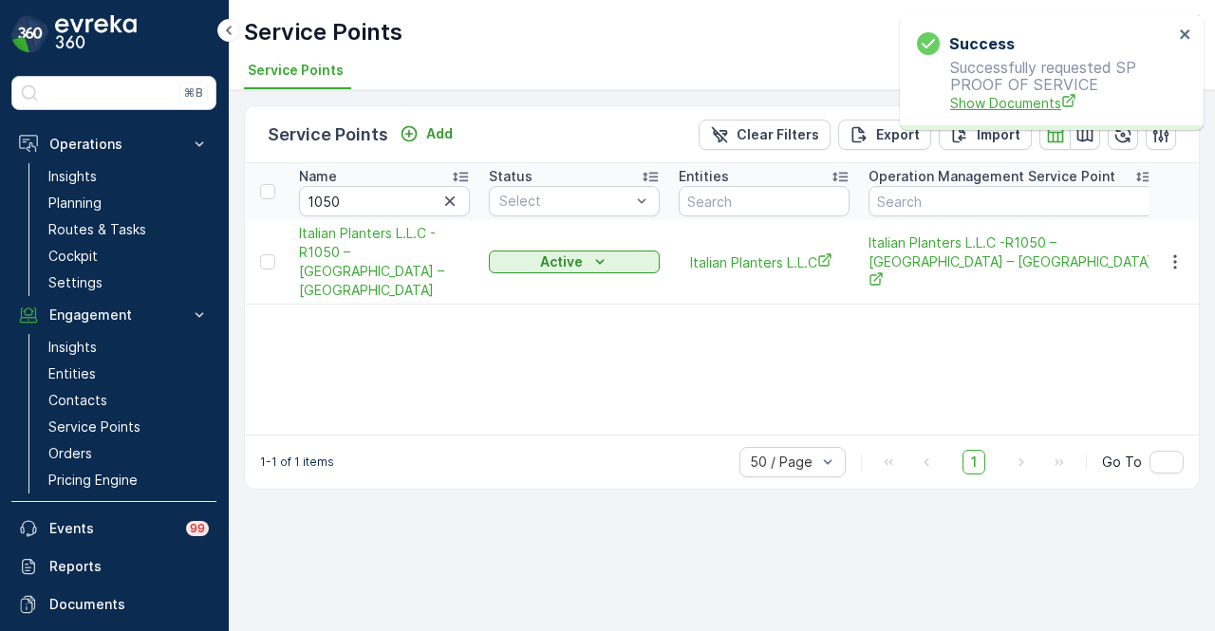
click at [1002, 105] on span "Show Documents" at bounding box center [1061, 103] width 223 height 20
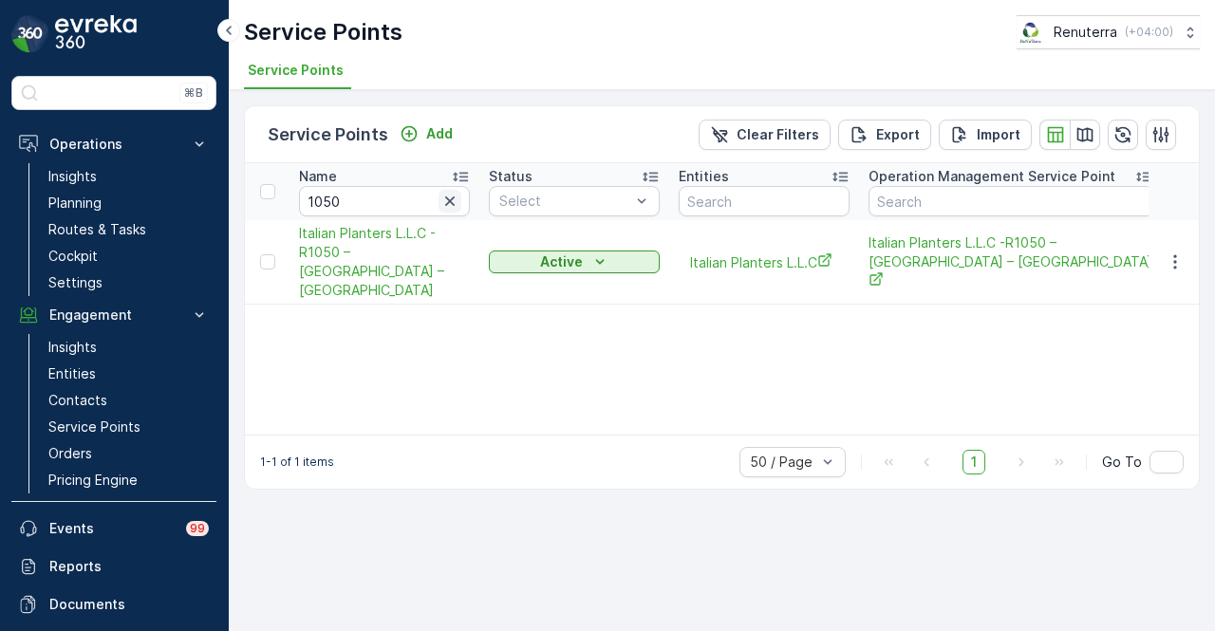
click at [461, 207] on button "button" at bounding box center [450, 201] width 23 height 23
click at [363, 202] on input "text" at bounding box center [384, 201] width 171 height 30
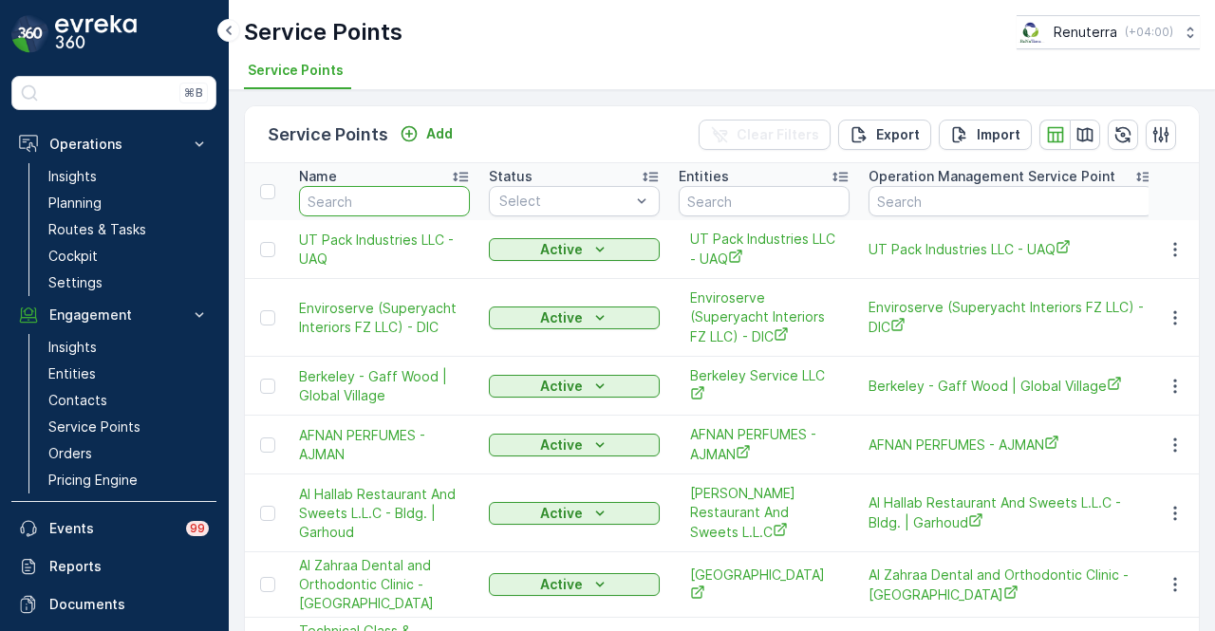
click at [398, 200] on input "text" at bounding box center [384, 201] width 171 height 30
type input "sharaf"
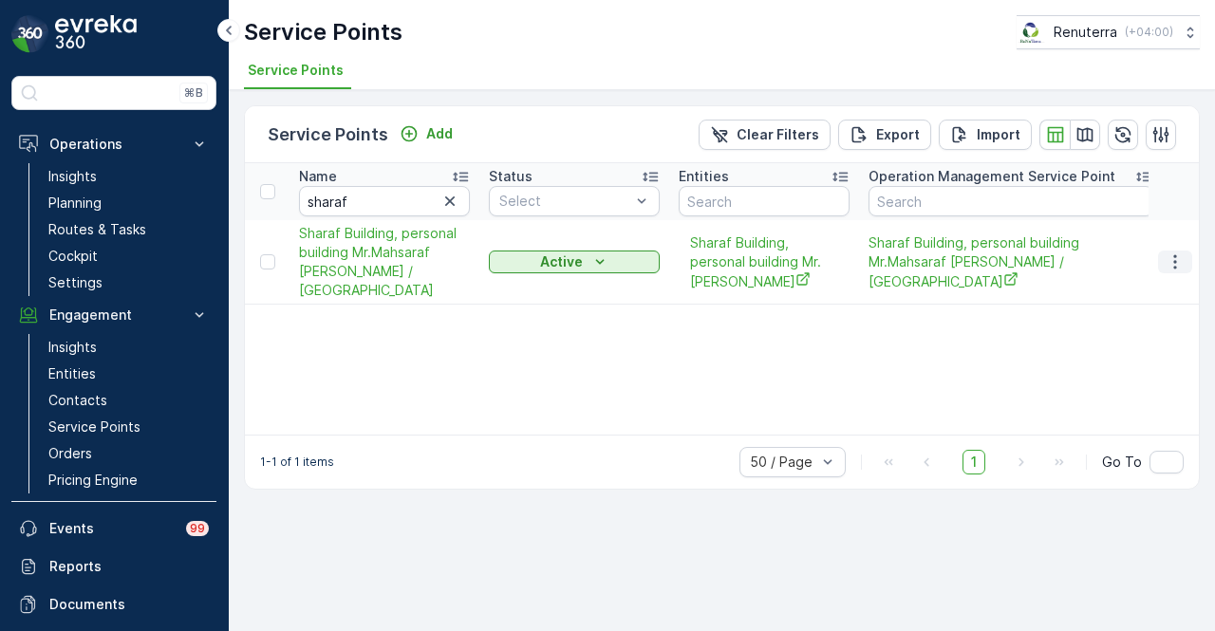
click at [1180, 255] on icon "button" at bounding box center [1175, 262] width 19 height 19
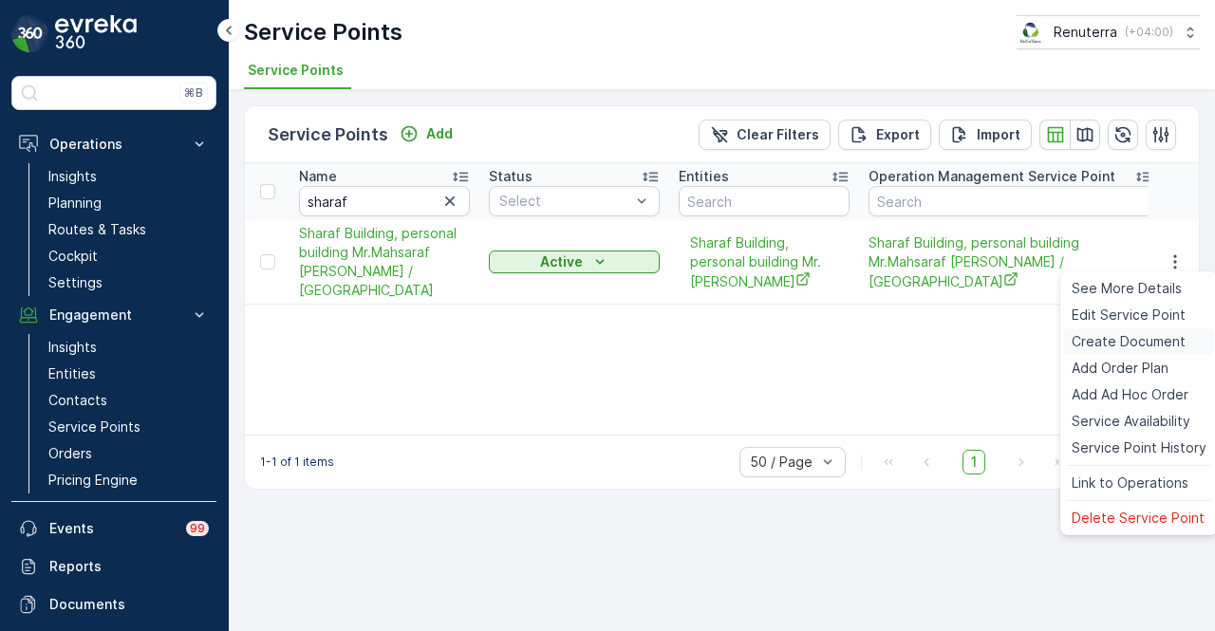
click at [1167, 337] on span "Create Document" at bounding box center [1129, 341] width 114 height 19
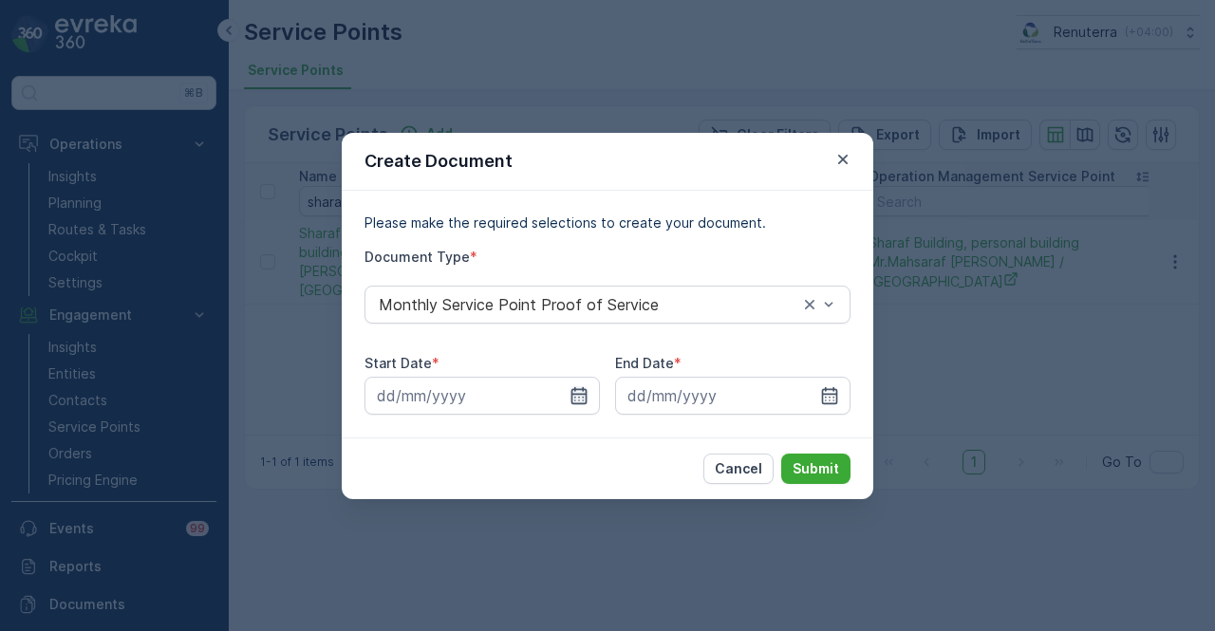
click at [576, 390] on icon "button" at bounding box center [579, 395] width 19 height 19
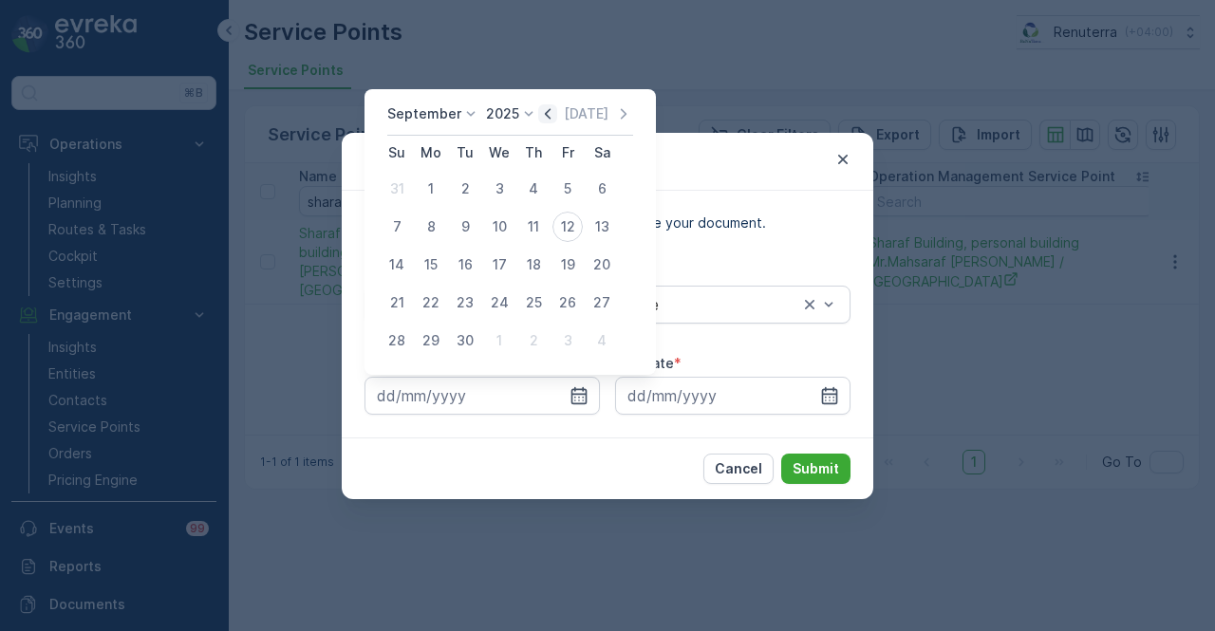
click at [547, 112] on icon "button" at bounding box center [547, 113] width 19 height 19
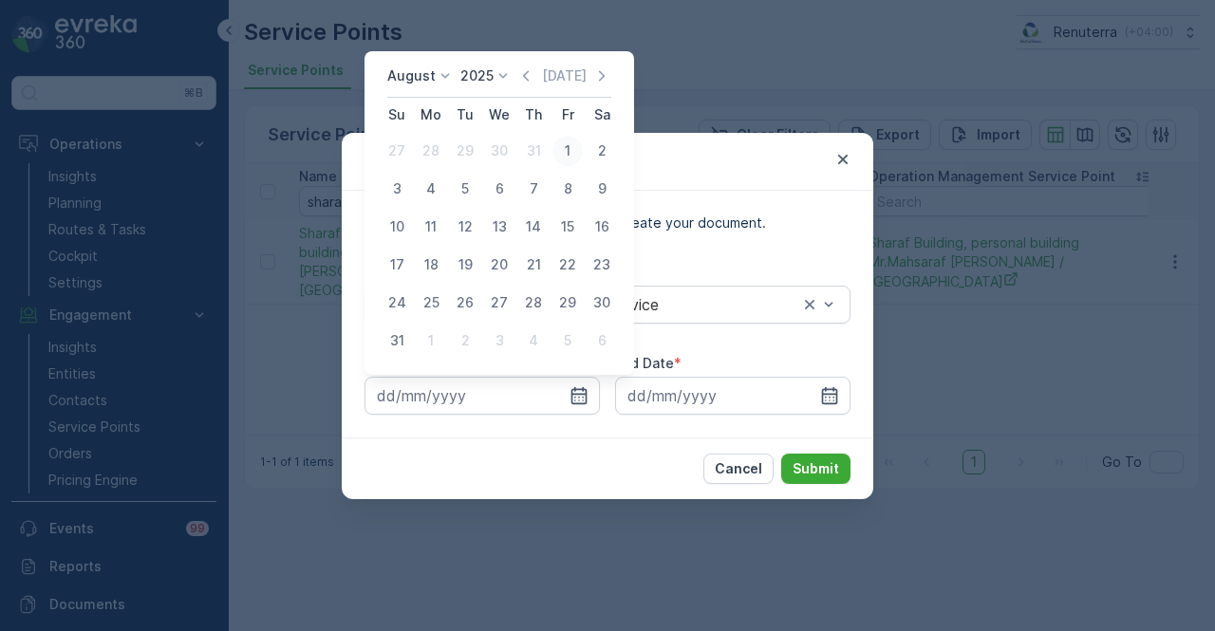
click at [557, 155] on div "1" at bounding box center [568, 151] width 30 height 30
type input "[DATE]"
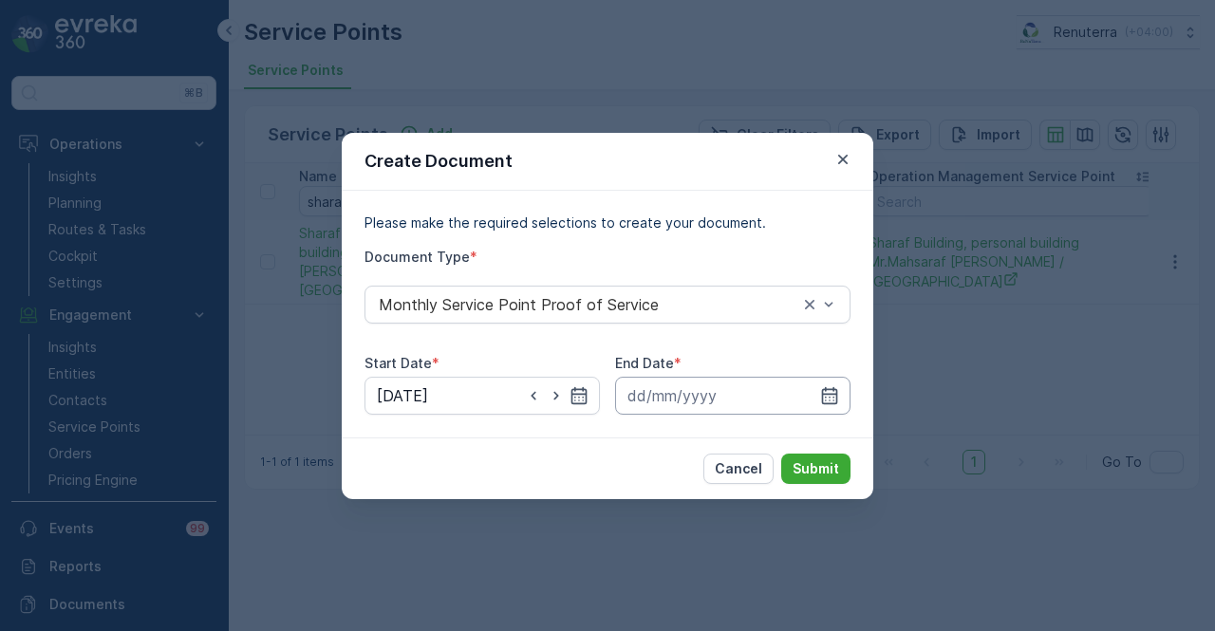
click at [840, 389] on input at bounding box center [732, 396] width 235 height 38
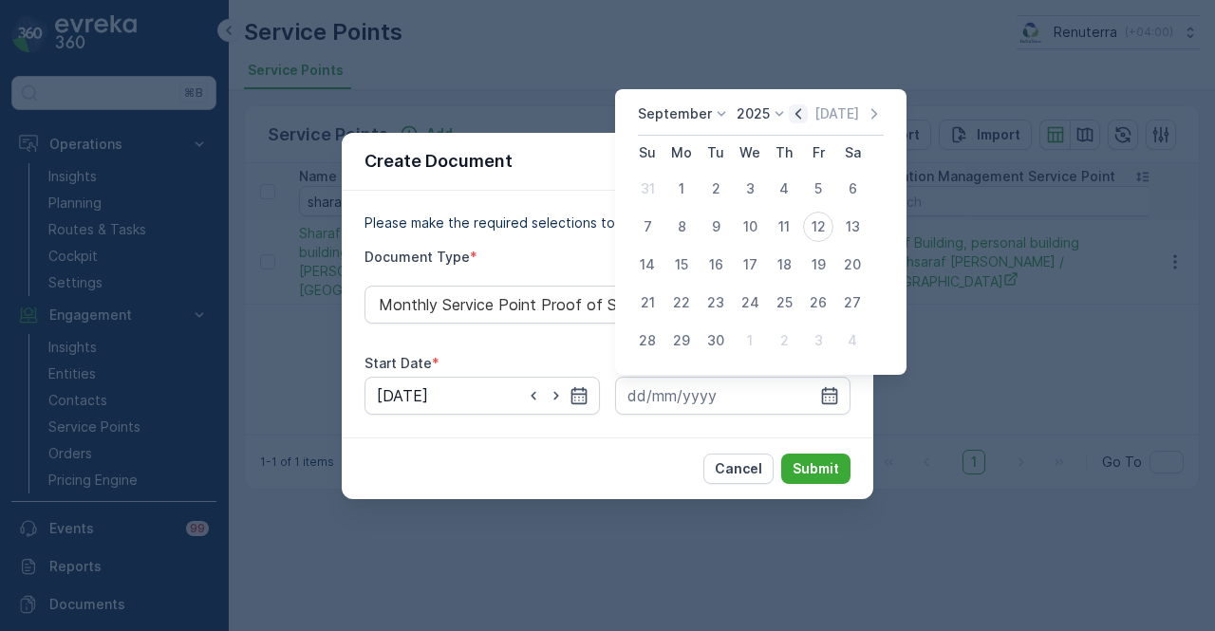
click at [794, 109] on icon "button" at bounding box center [798, 113] width 19 height 19
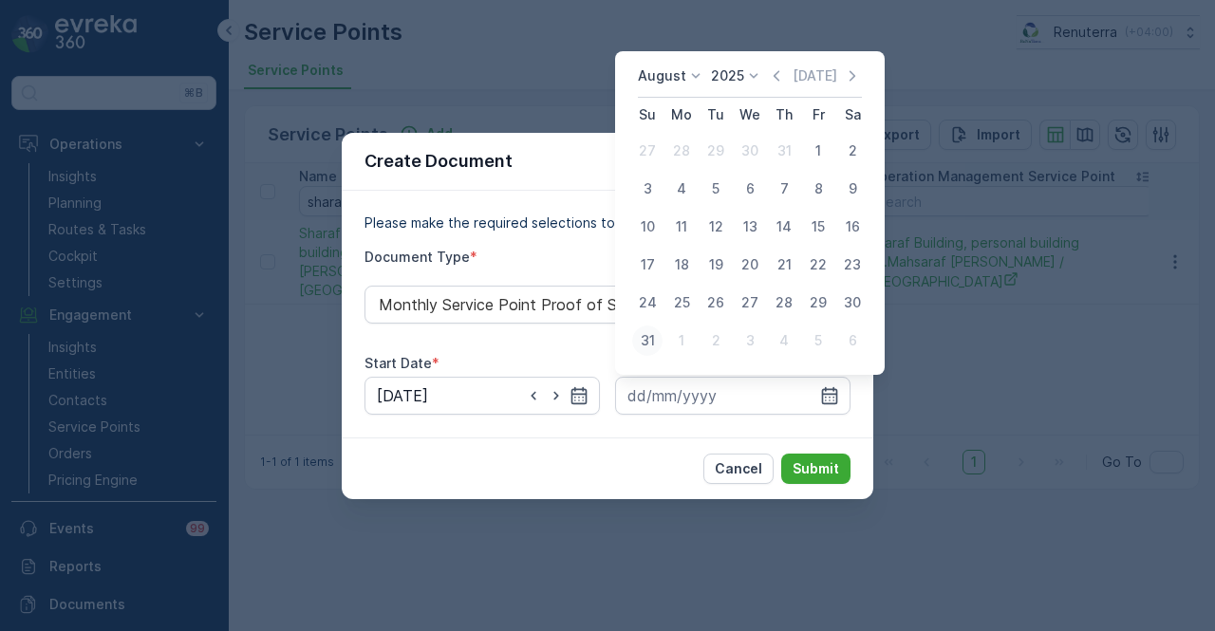
click at [653, 340] on div "31" at bounding box center [647, 341] width 30 height 30
type input "[DATE]"
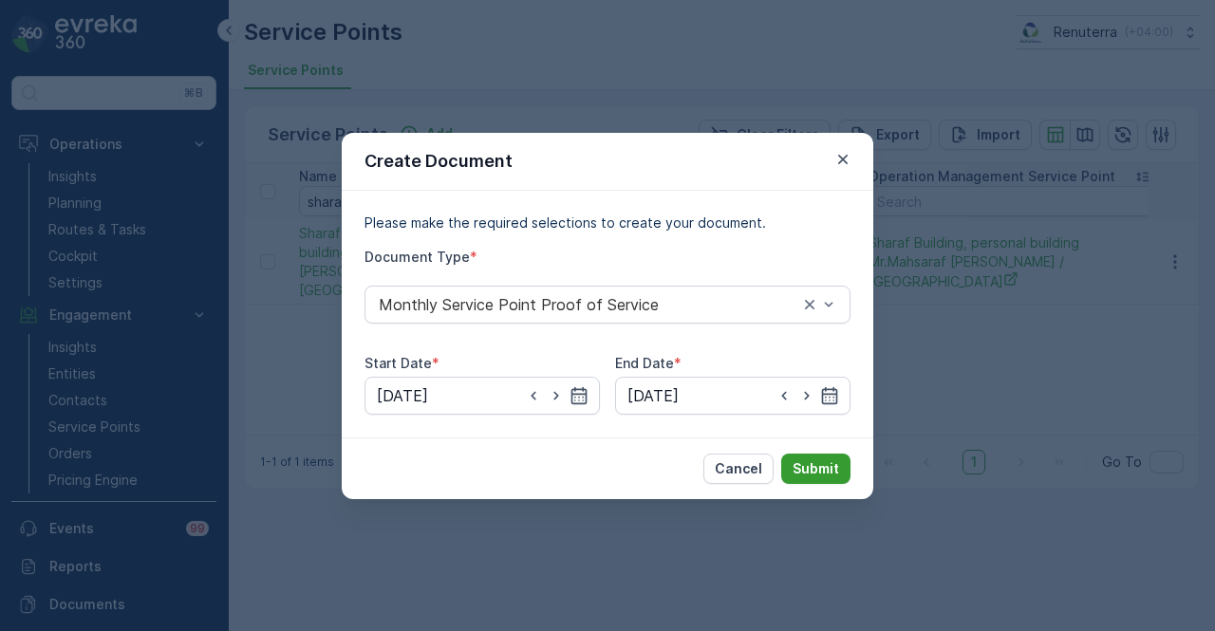
click at [815, 474] on p "Submit" at bounding box center [816, 469] width 47 height 19
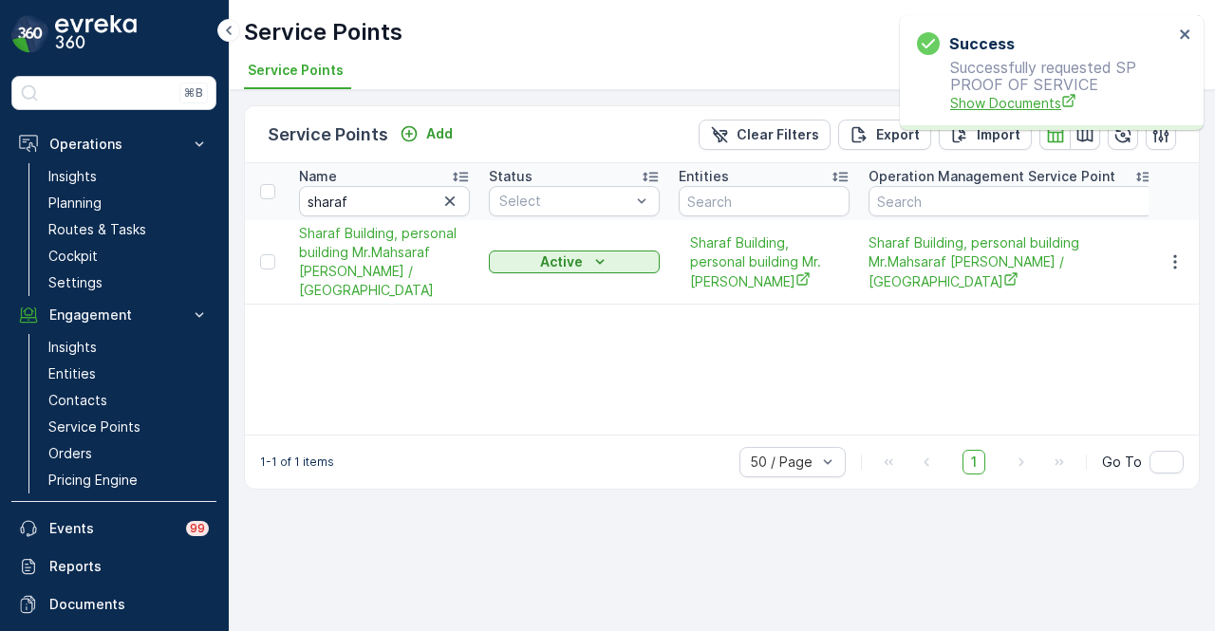
click at [1005, 96] on span "Show Documents" at bounding box center [1061, 103] width 223 height 20
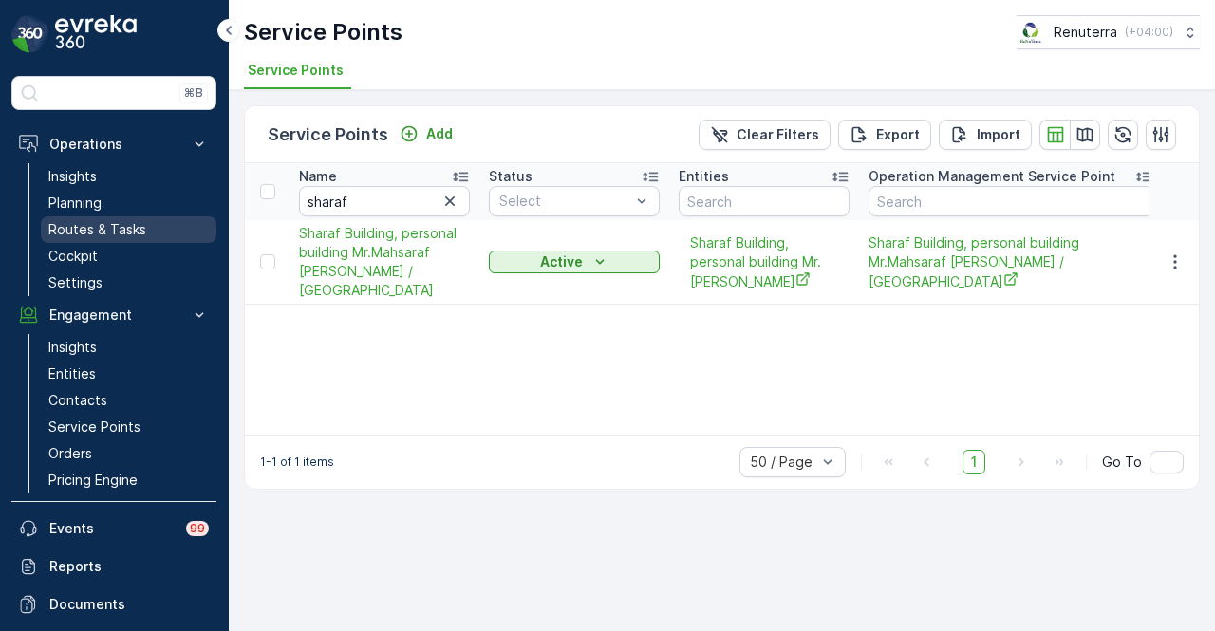
click at [141, 225] on p "Routes & Tasks" at bounding box center [97, 229] width 98 height 19
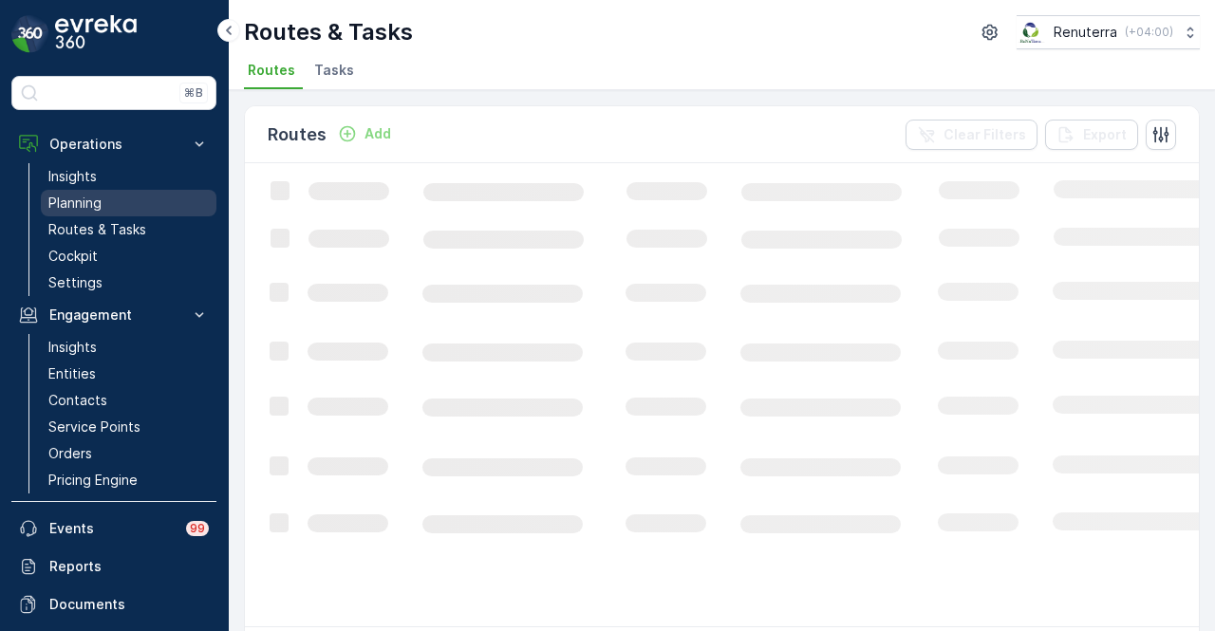
click at [147, 204] on link "Planning" at bounding box center [129, 203] width 176 height 27
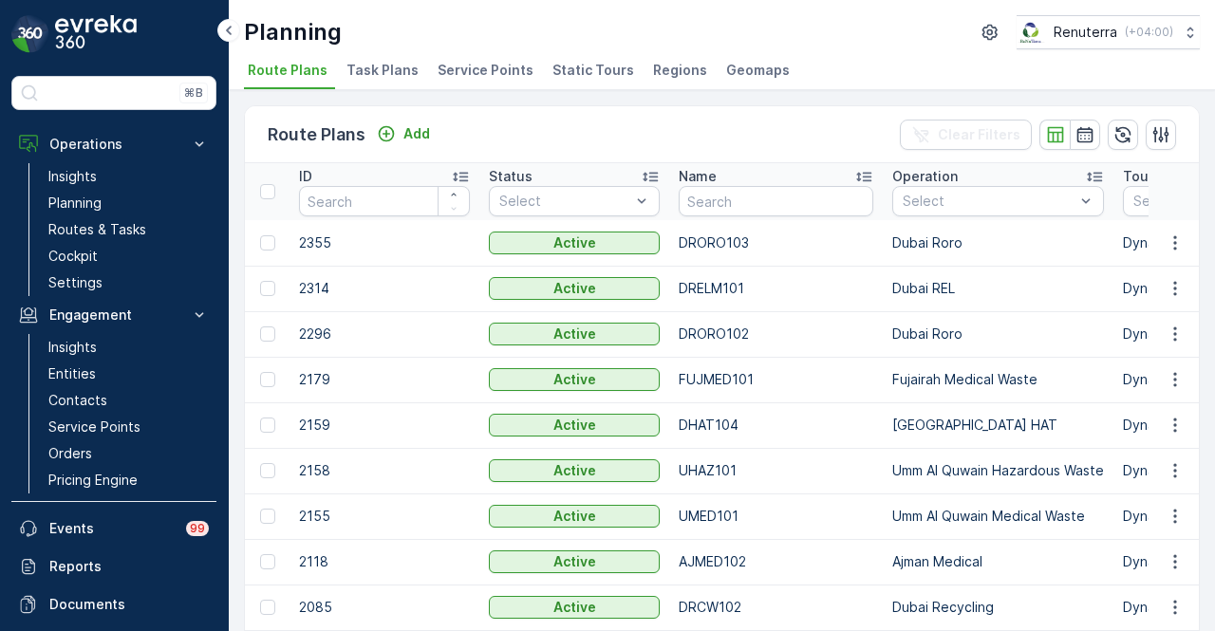
click at [480, 79] on span "Service Points" at bounding box center [486, 70] width 96 height 19
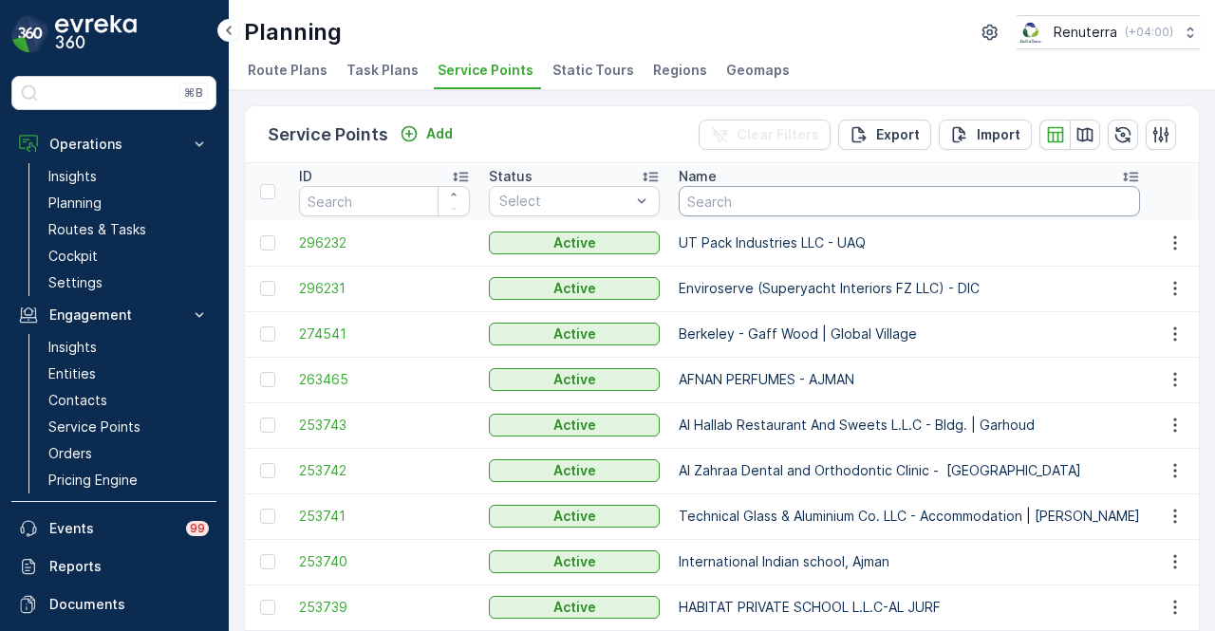
click at [760, 200] on input "text" at bounding box center [909, 201] width 461 height 30
type input "sharaf"
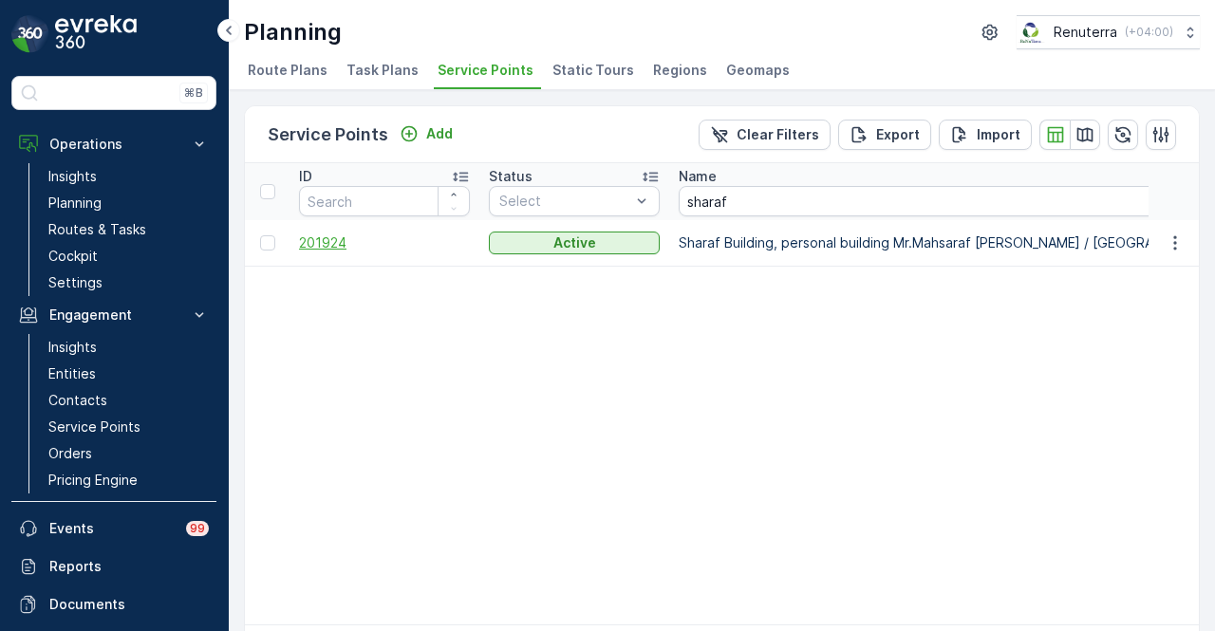
click at [325, 238] on span "201924" at bounding box center [384, 243] width 171 height 19
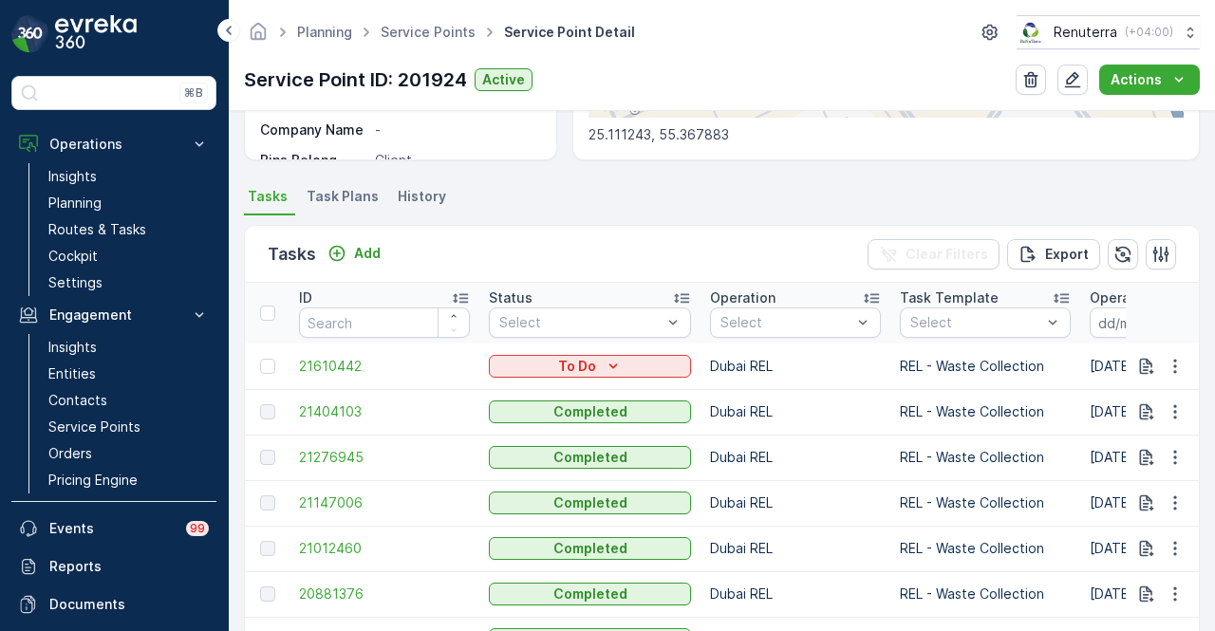
scroll to position [5, 0]
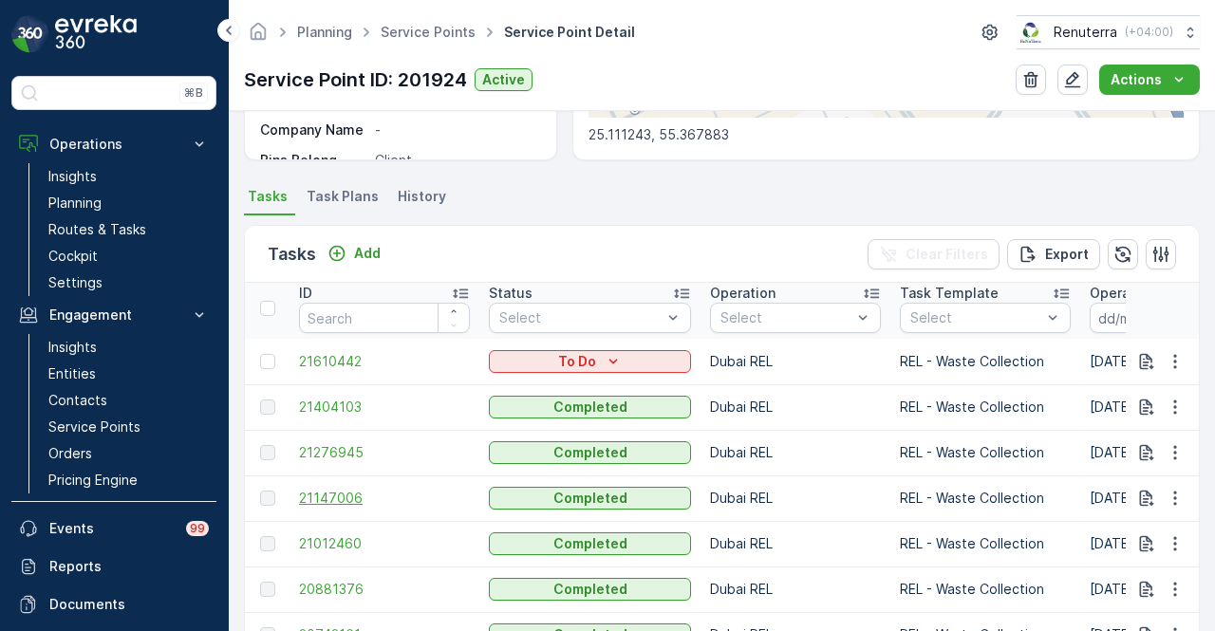
click at [358, 491] on span "21147006" at bounding box center [384, 498] width 171 height 19
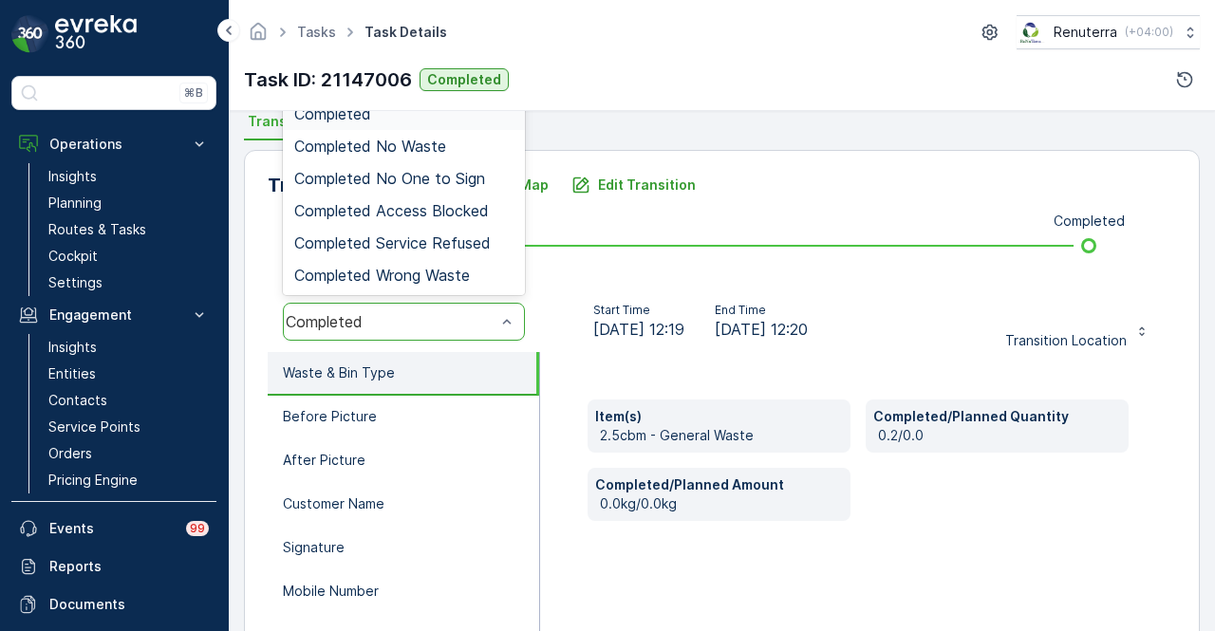
scroll to position [380, 0]
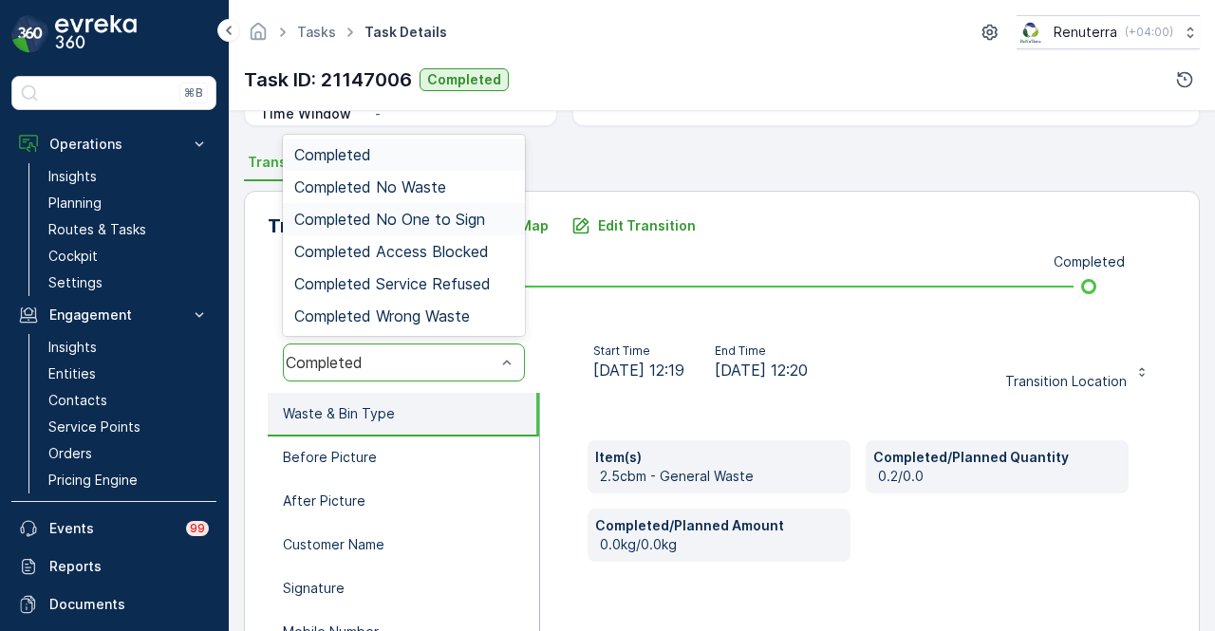
click at [442, 221] on span "Completed No One to Sign" at bounding box center [389, 219] width 191 height 17
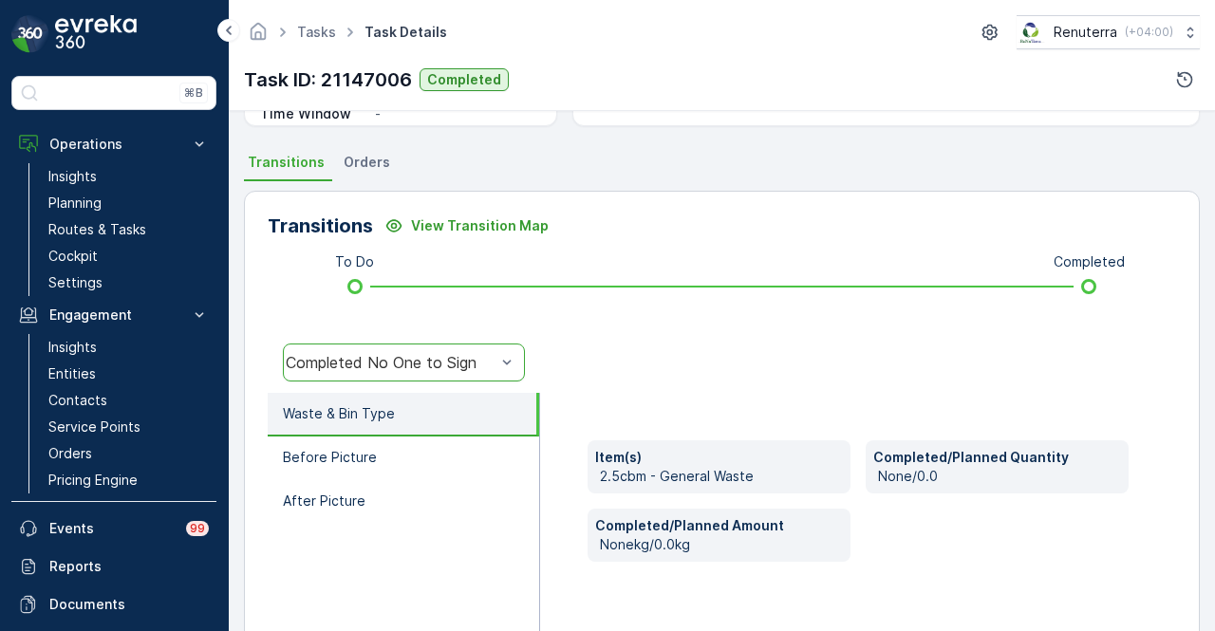
click at [471, 358] on div "Completed No One to Sign" at bounding box center [391, 362] width 210 height 17
click at [617, 360] on div at bounding box center [858, 362] width 636 height 61
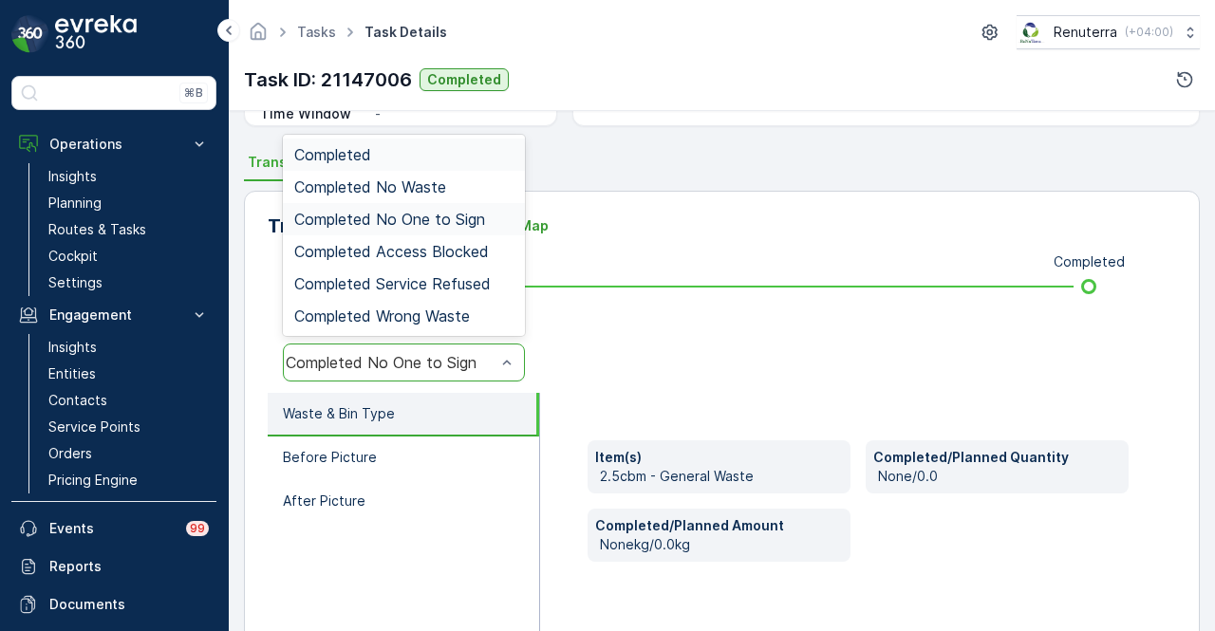
click at [459, 148] on div "Completed" at bounding box center [403, 154] width 219 height 17
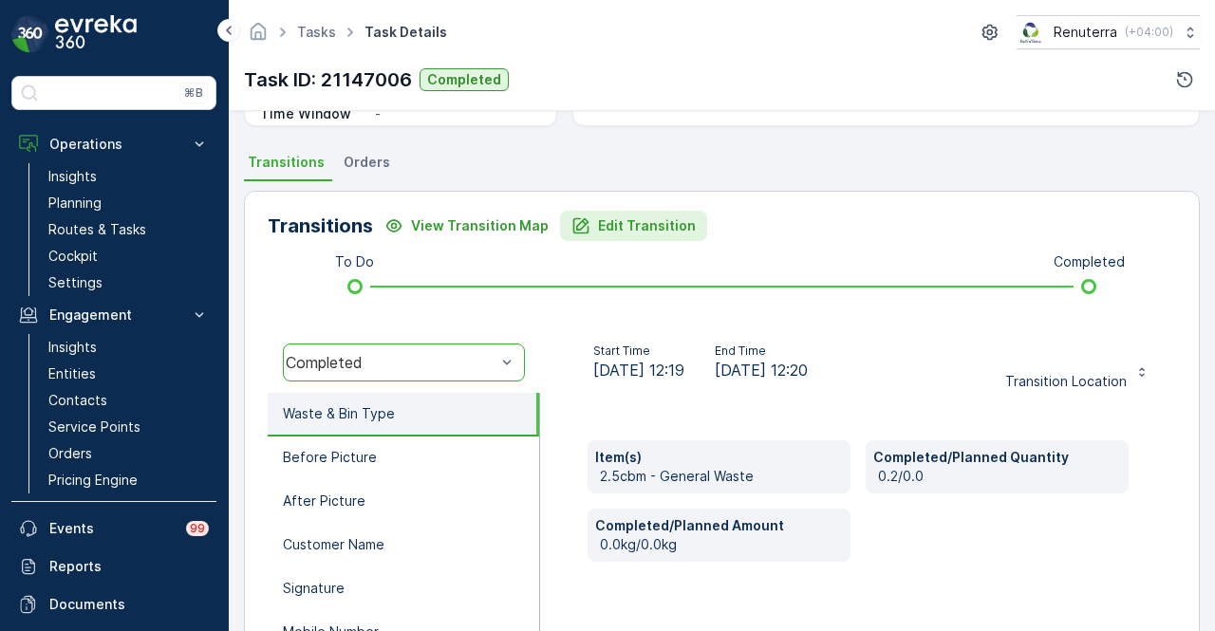
click at [622, 221] on p "Edit Transition" at bounding box center [647, 225] width 98 height 19
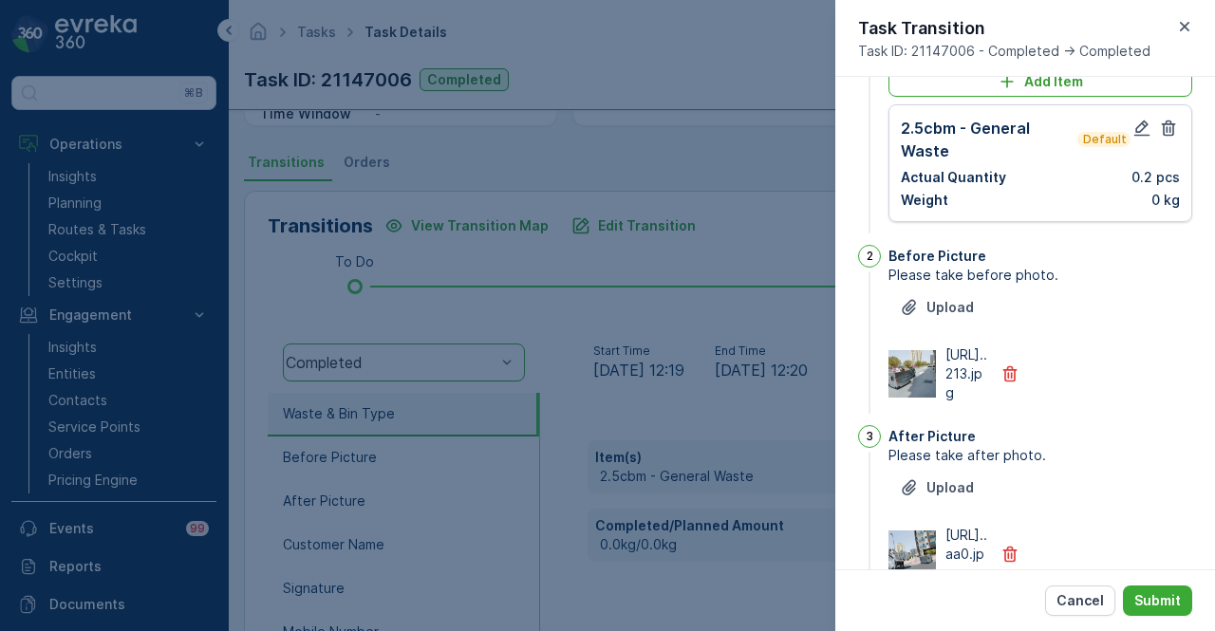
scroll to position [0, 0]
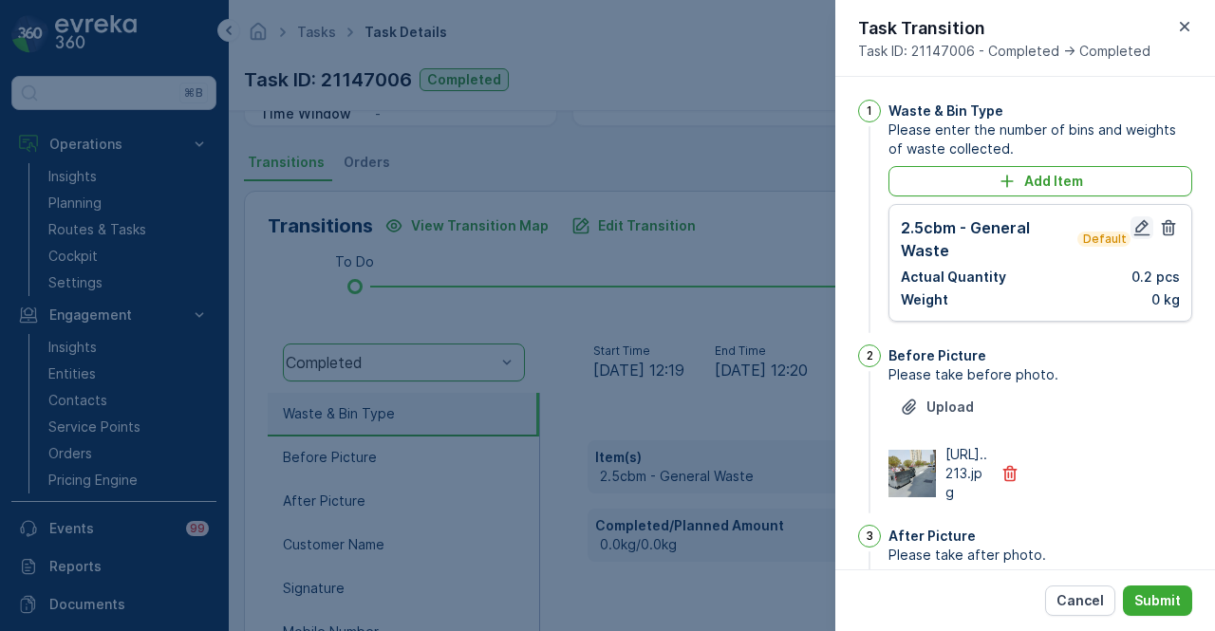
click at [1133, 226] on icon "button" at bounding box center [1142, 227] width 19 height 19
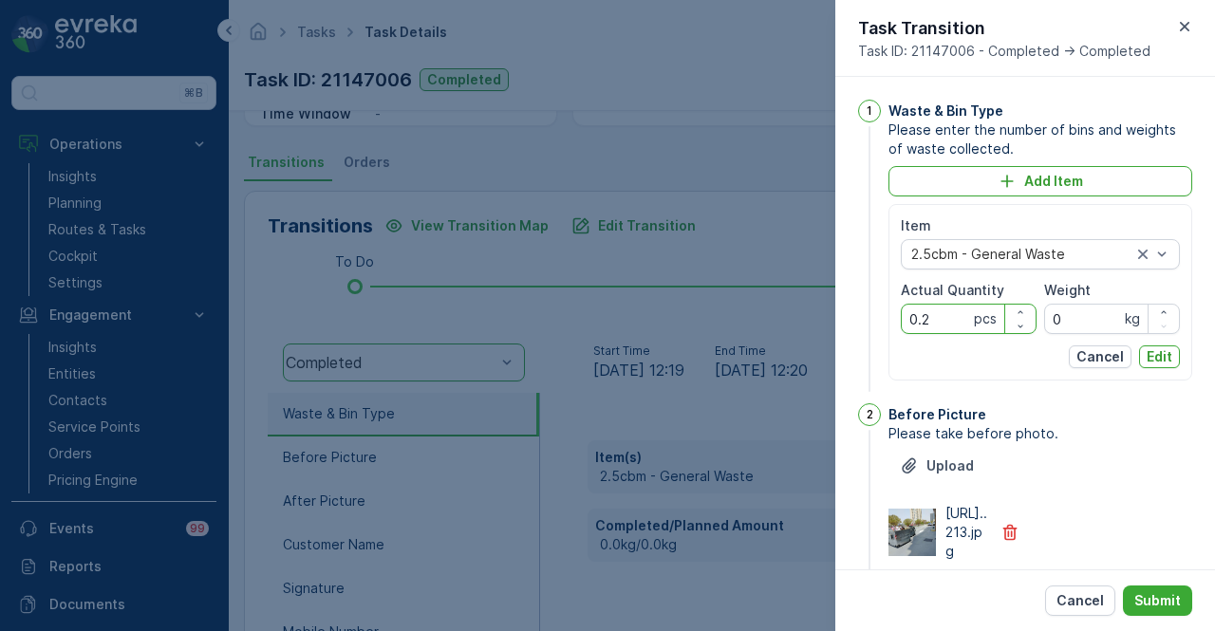
drag, startPoint x: 938, startPoint y: 312, endPoint x: 893, endPoint y: 321, distance: 46.4
click at [893, 321] on div "Item 2.5cbm - General Waste Actual Quantity 0.2 pcs Weight 0 kg Cancel Edit" at bounding box center [1041, 292] width 304 height 177
type Quantity "1"
type Quantity "2"
click at [1153, 351] on p "Edit" at bounding box center [1160, 357] width 26 height 19
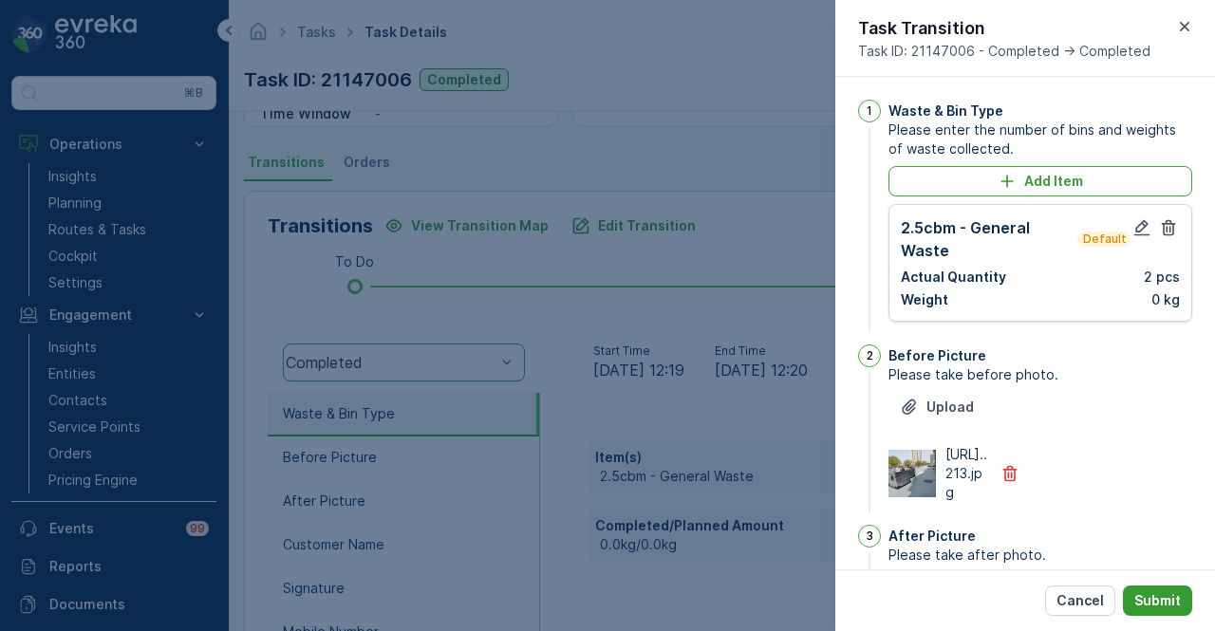
click at [1157, 596] on p "Submit" at bounding box center [1158, 601] width 47 height 19
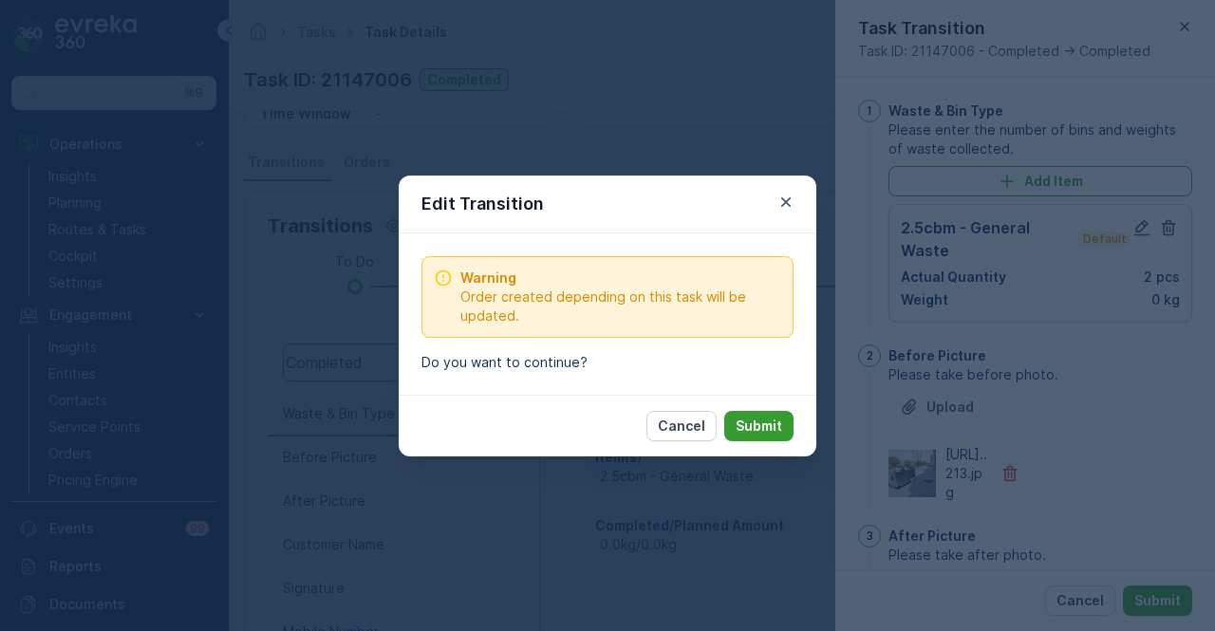
click at [783, 428] on button "Submit" at bounding box center [758, 426] width 69 height 30
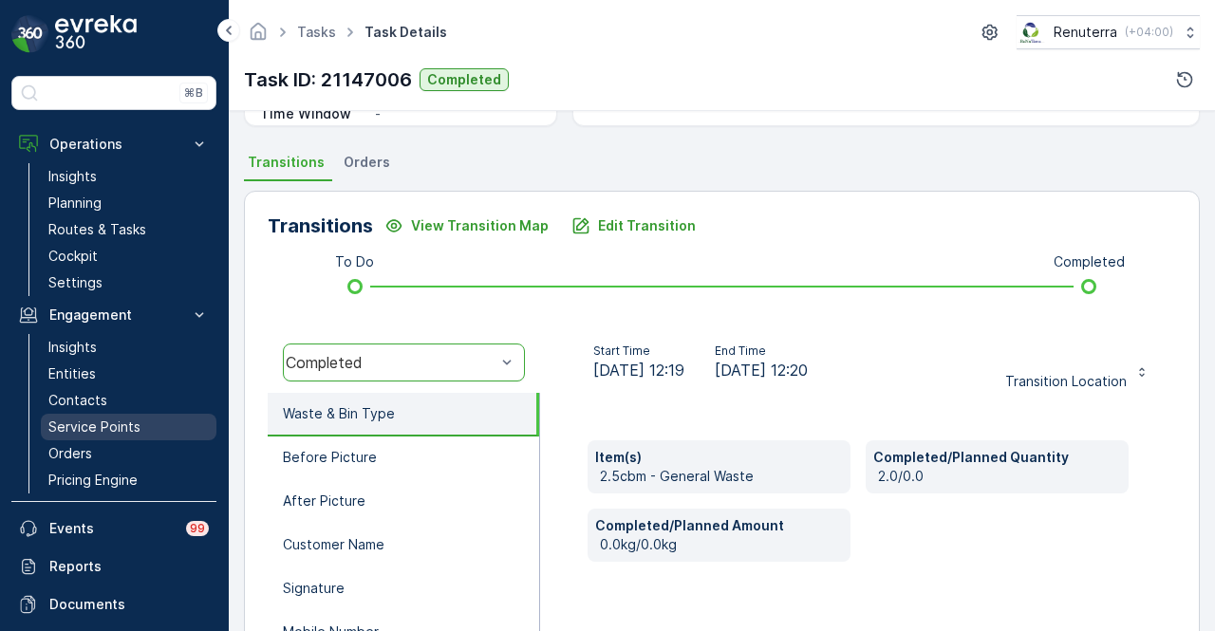
click at [116, 424] on p "Service Points" at bounding box center [94, 427] width 92 height 19
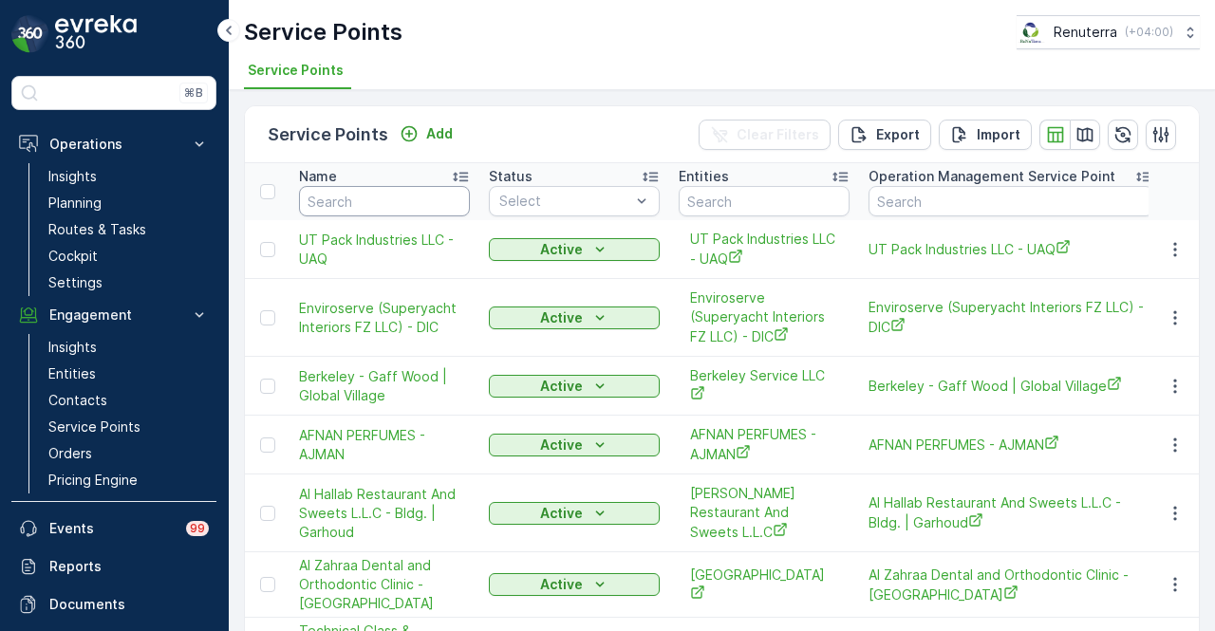
click at [412, 202] on input "text" at bounding box center [384, 201] width 171 height 30
type input "[PERSON_NAME]"
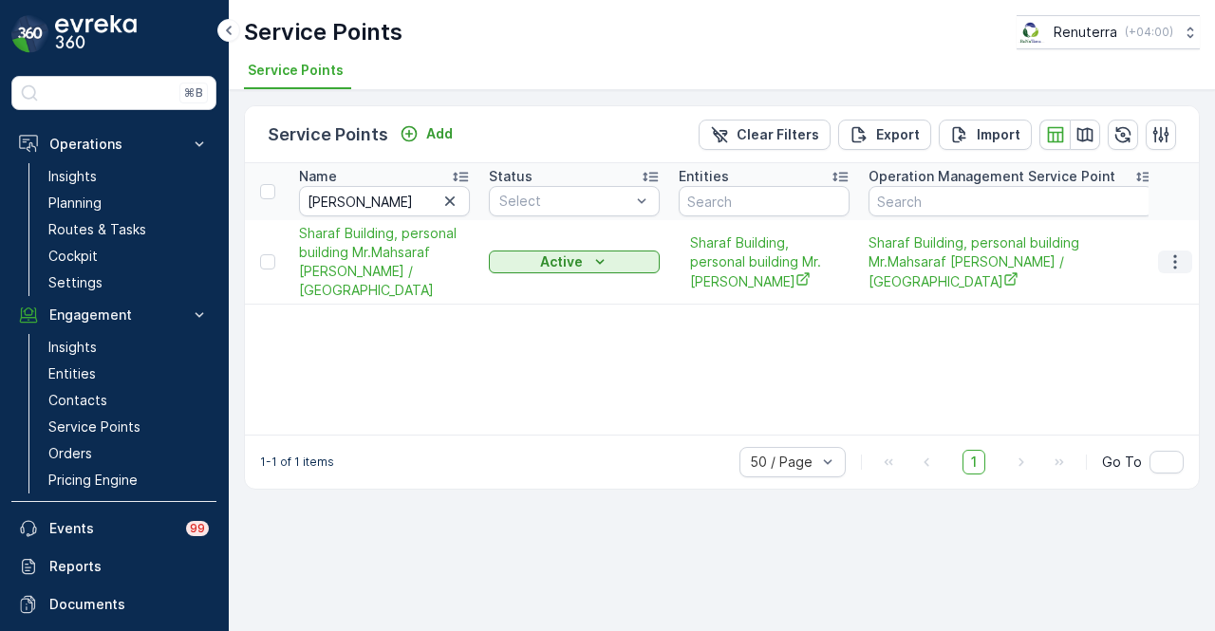
click at [1181, 257] on icon "button" at bounding box center [1175, 262] width 19 height 19
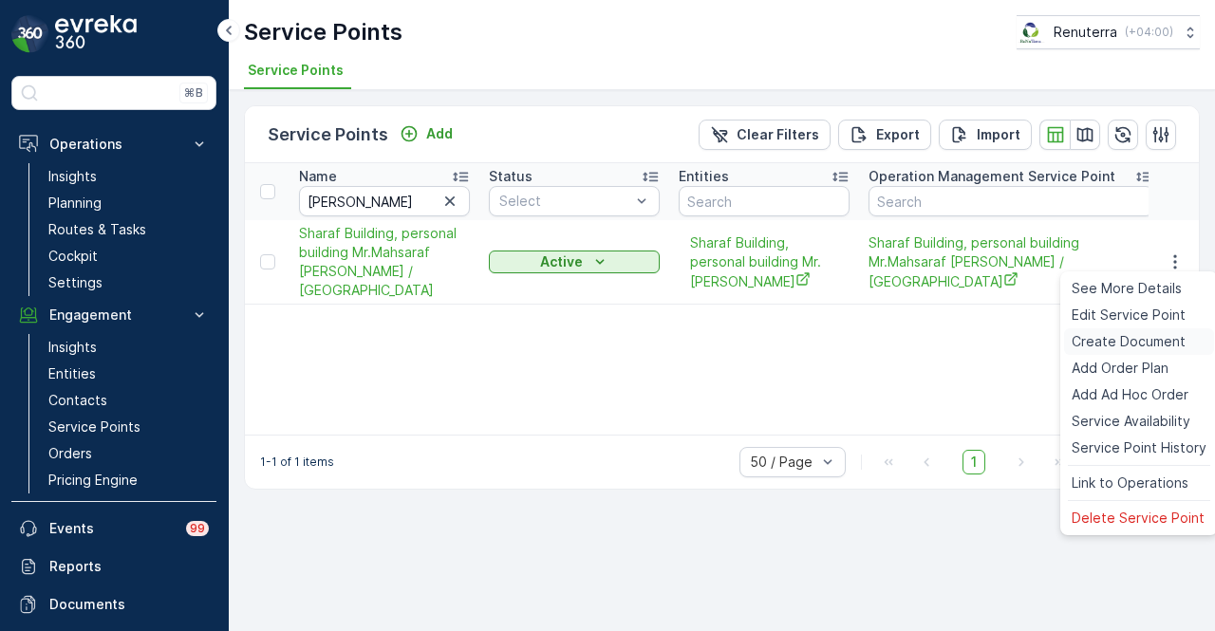
click at [1162, 333] on span "Create Document" at bounding box center [1129, 341] width 114 height 19
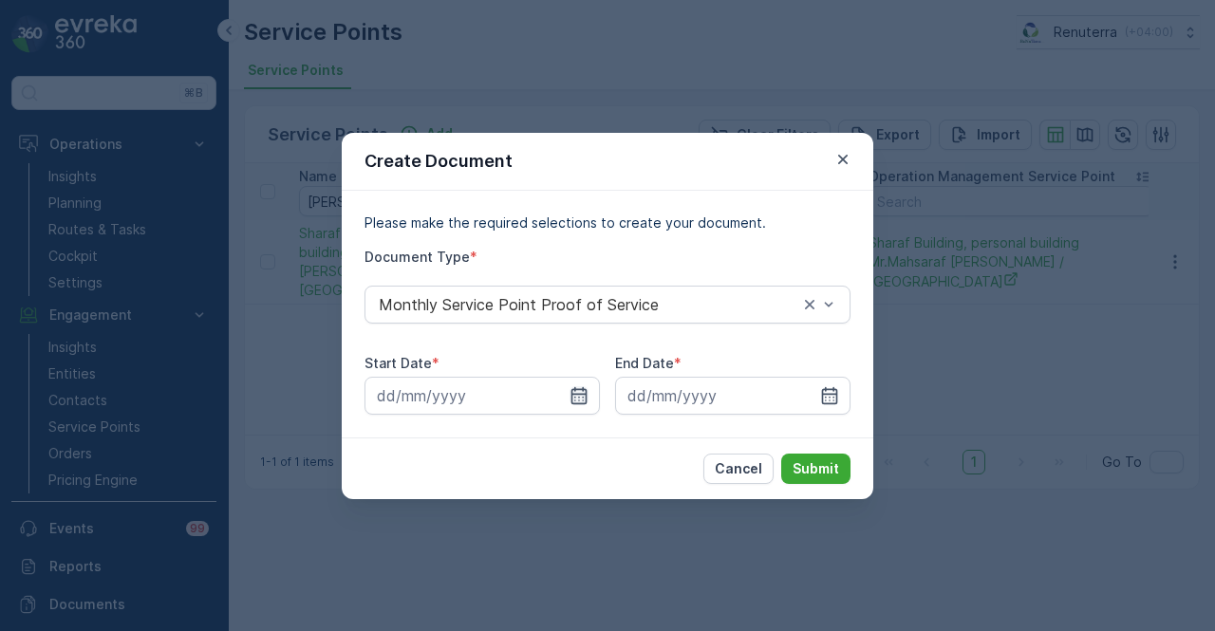
click at [588, 394] on icon "button" at bounding box center [579, 395] width 19 height 19
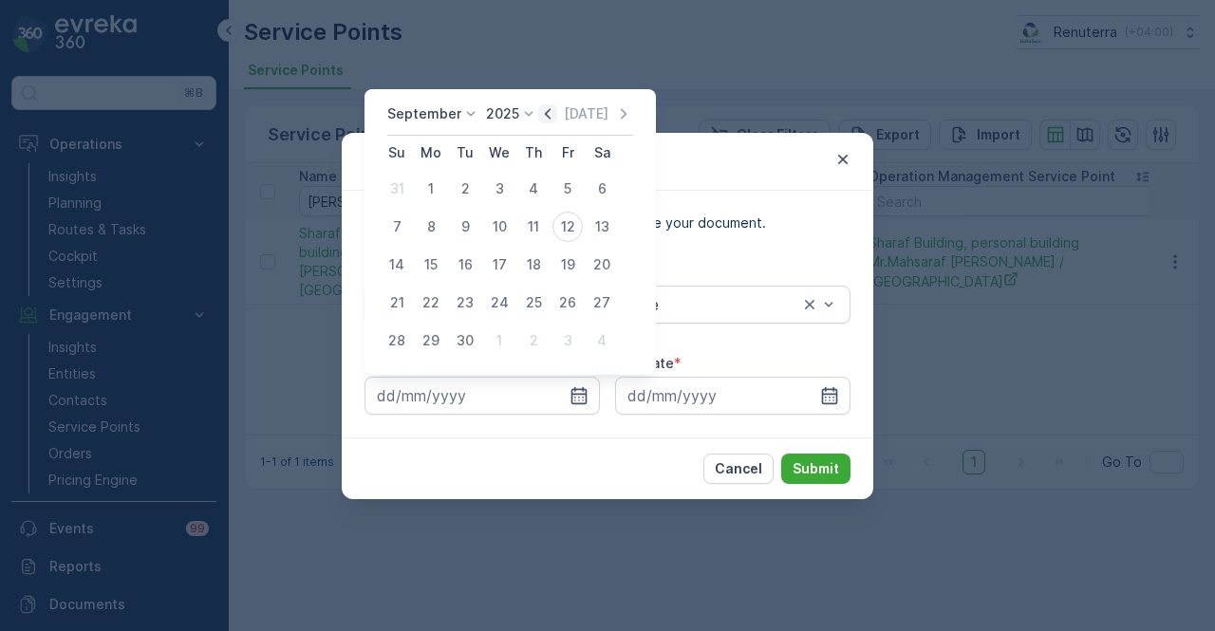
click at [549, 120] on icon "button" at bounding box center [547, 113] width 19 height 19
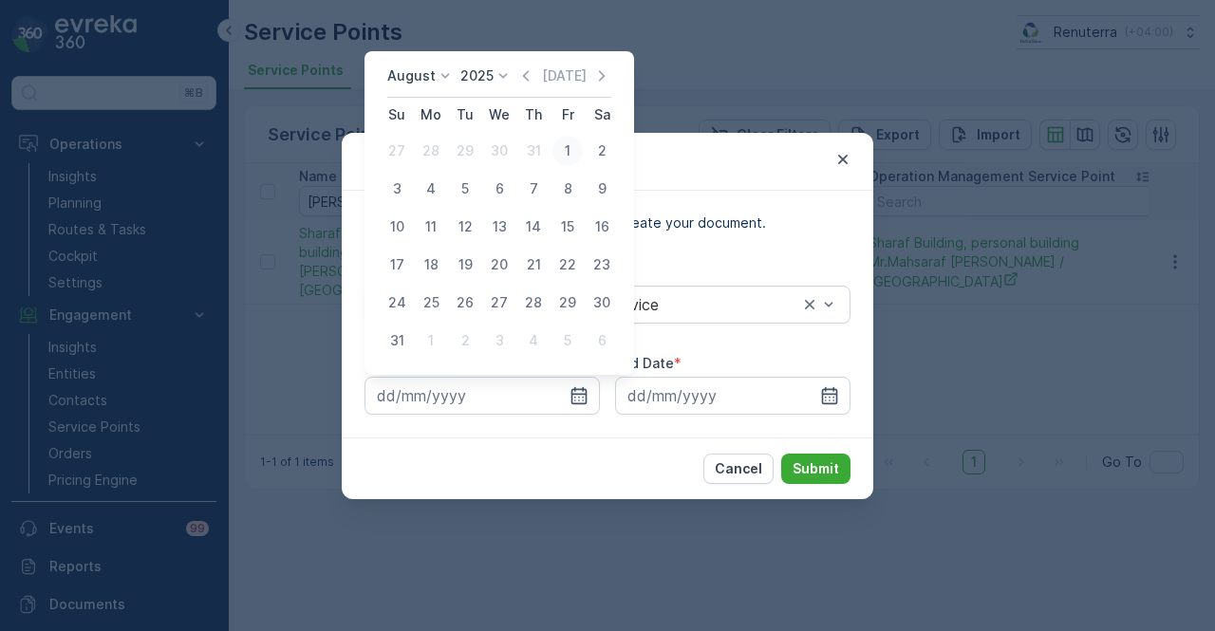
click at [570, 151] on div "1" at bounding box center [568, 151] width 30 height 30
type input "[DATE]"
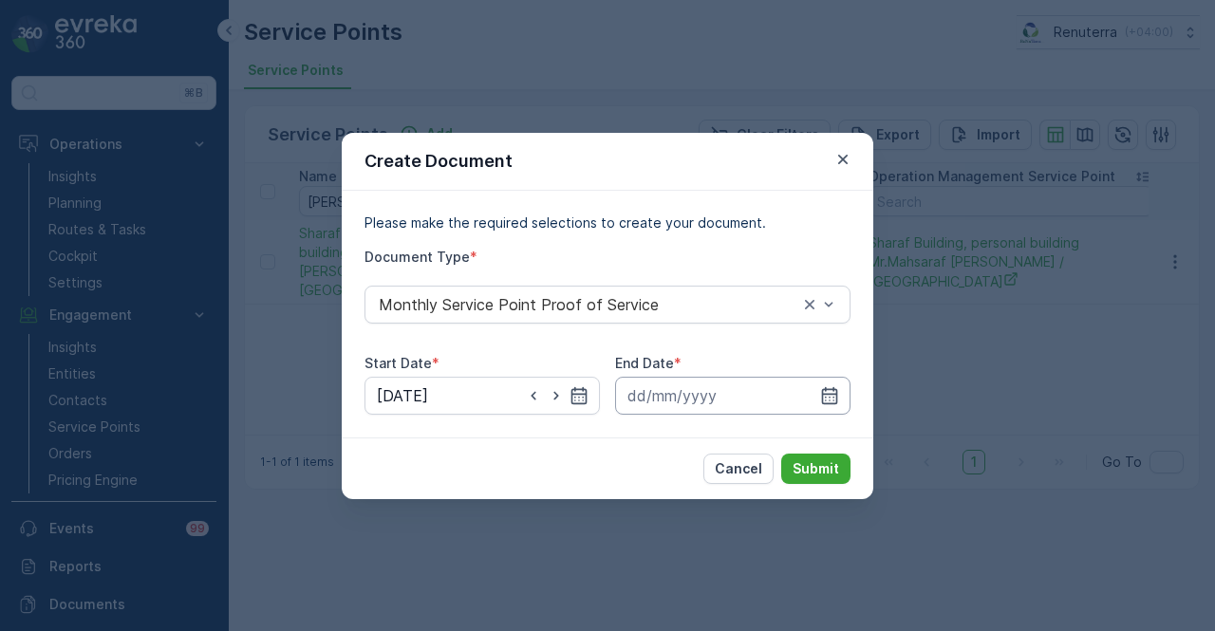
click at [829, 378] on input at bounding box center [732, 396] width 235 height 38
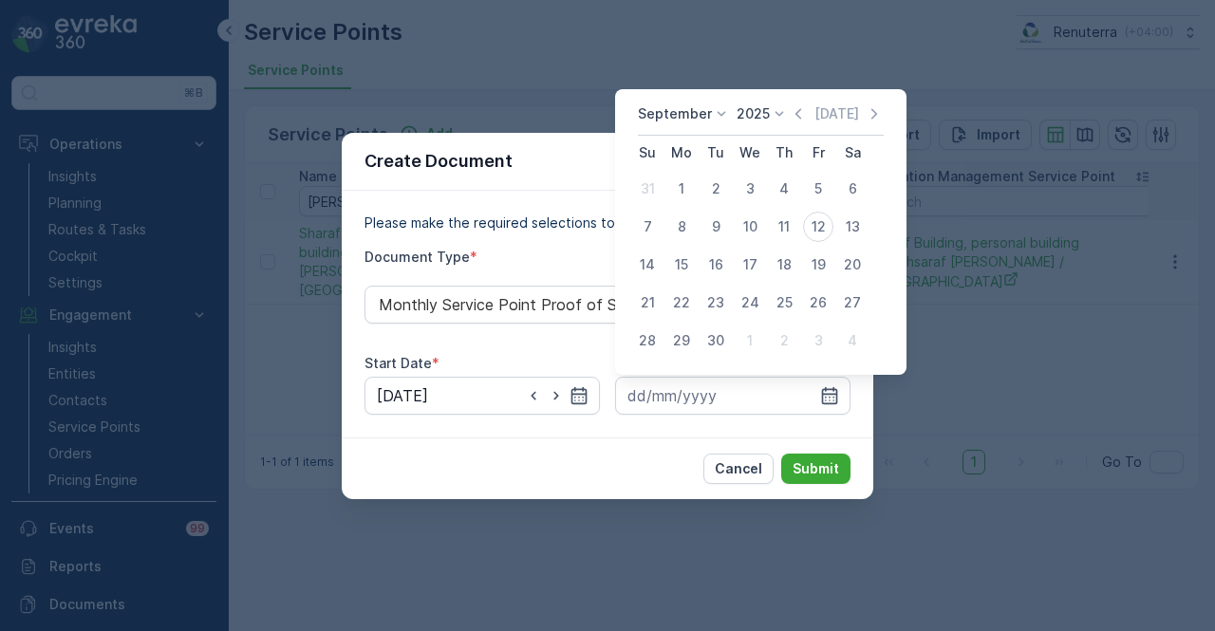
click at [800, 102] on div "[DATE] [DATE] Su Mo Tu We Th Fr Sa 31 1 2 3 4 5 6 7 8 9 10 11 12 13 14 15 16 17…" at bounding box center [761, 232] width 292 height 286
click at [796, 111] on icon "button" at bounding box center [799, 113] width 6 height 10
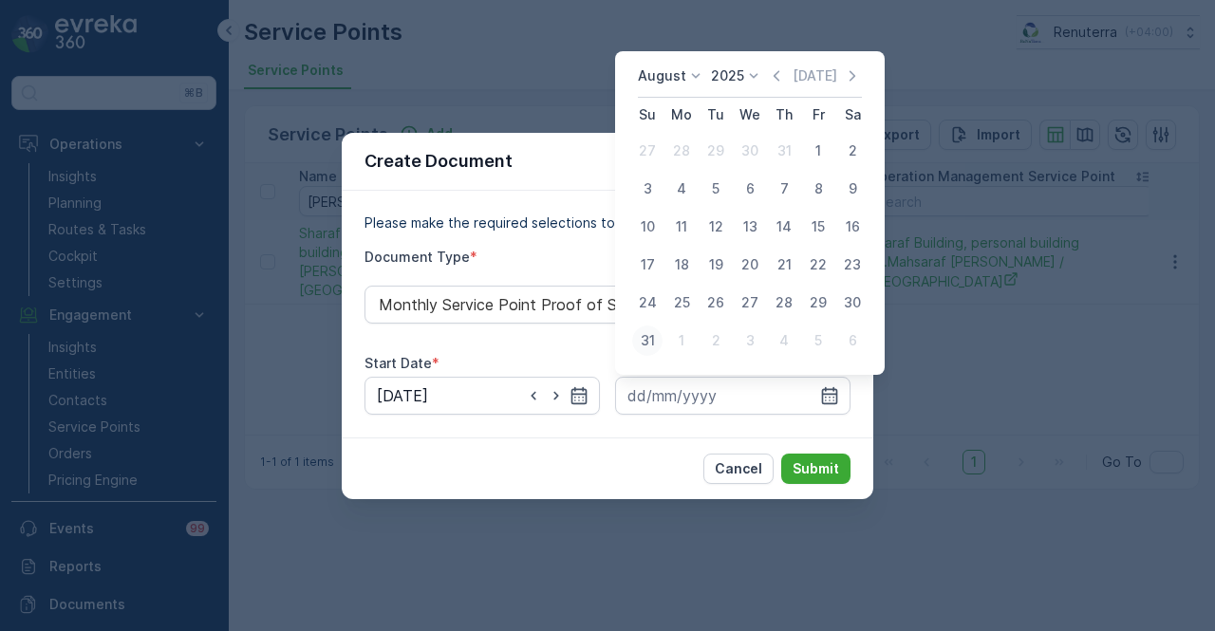
click at [646, 331] on div "31" at bounding box center [647, 341] width 30 height 30
type input "[DATE]"
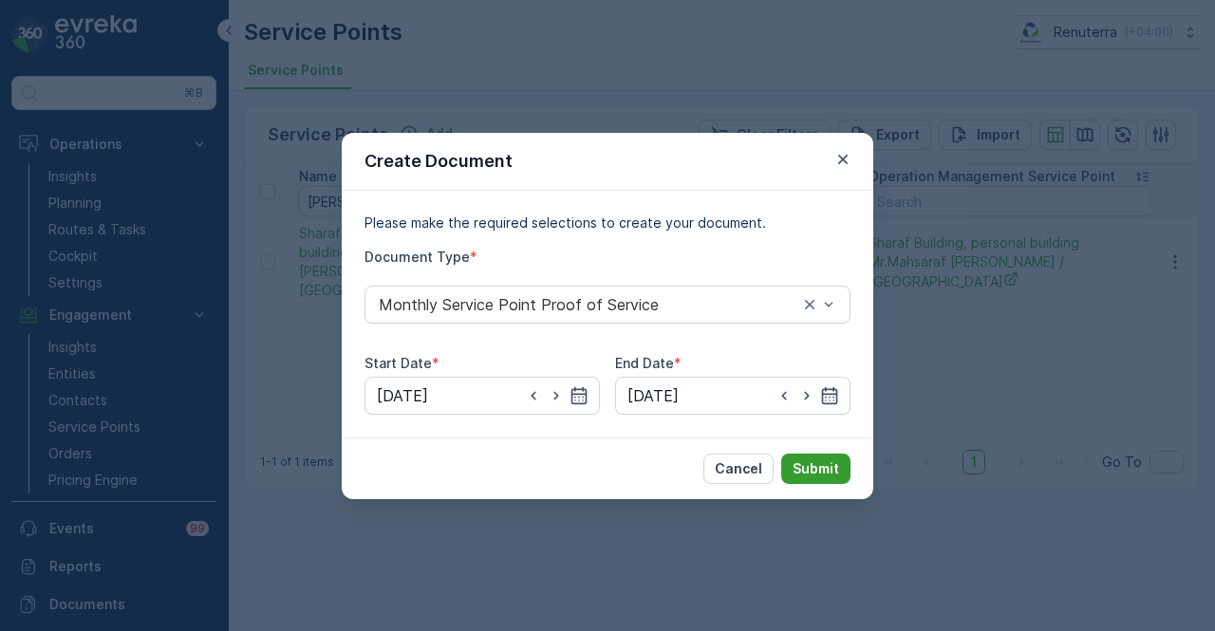
click at [843, 472] on button "Submit" at bounding box center [815, 469] width 69 height 30
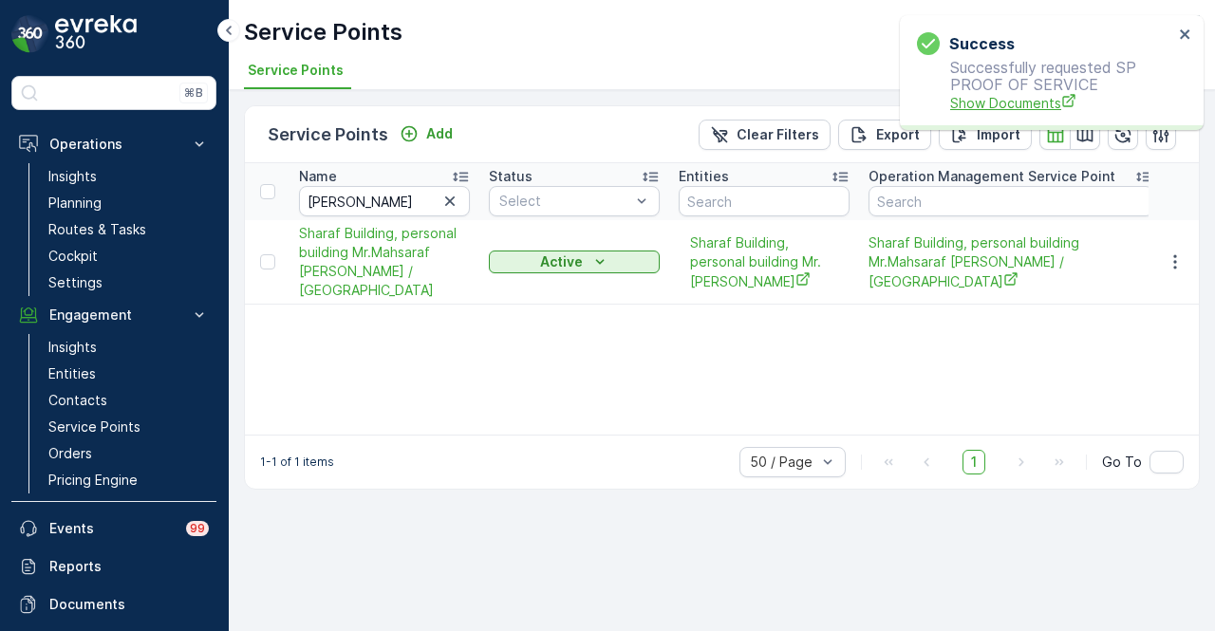
click at [992, 100] on span "Show Documents" at bounding box center [1061, 103] width 223 height 20
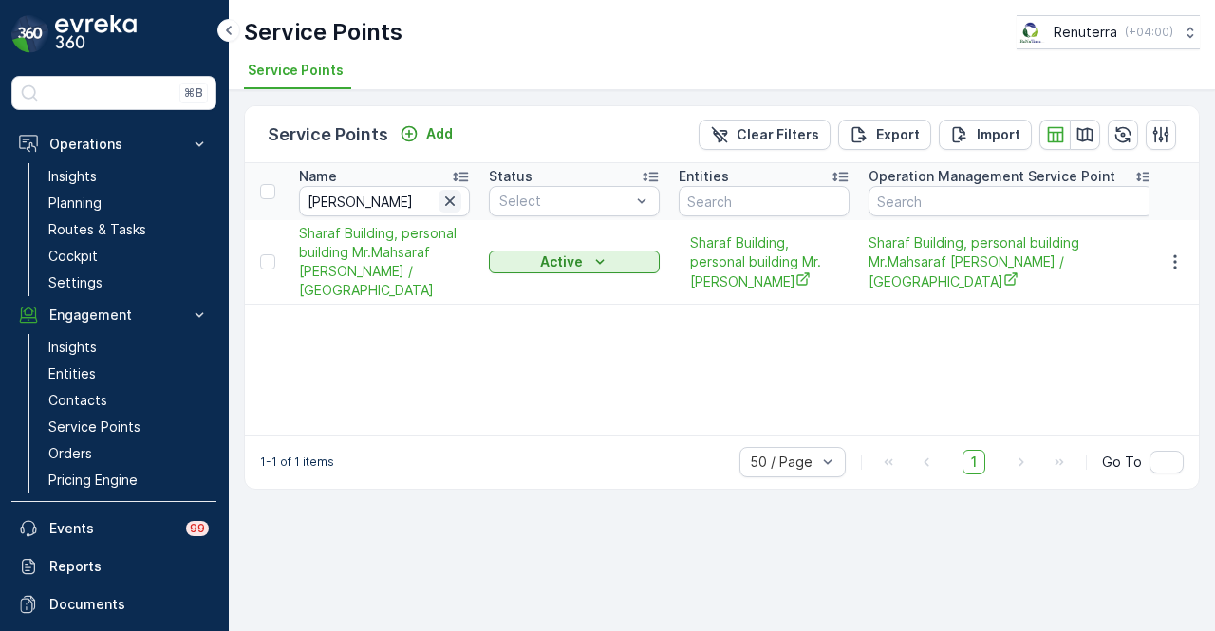
click at [446, 202] on icon "button" at bounding box center [449, 201] width 9 height 9
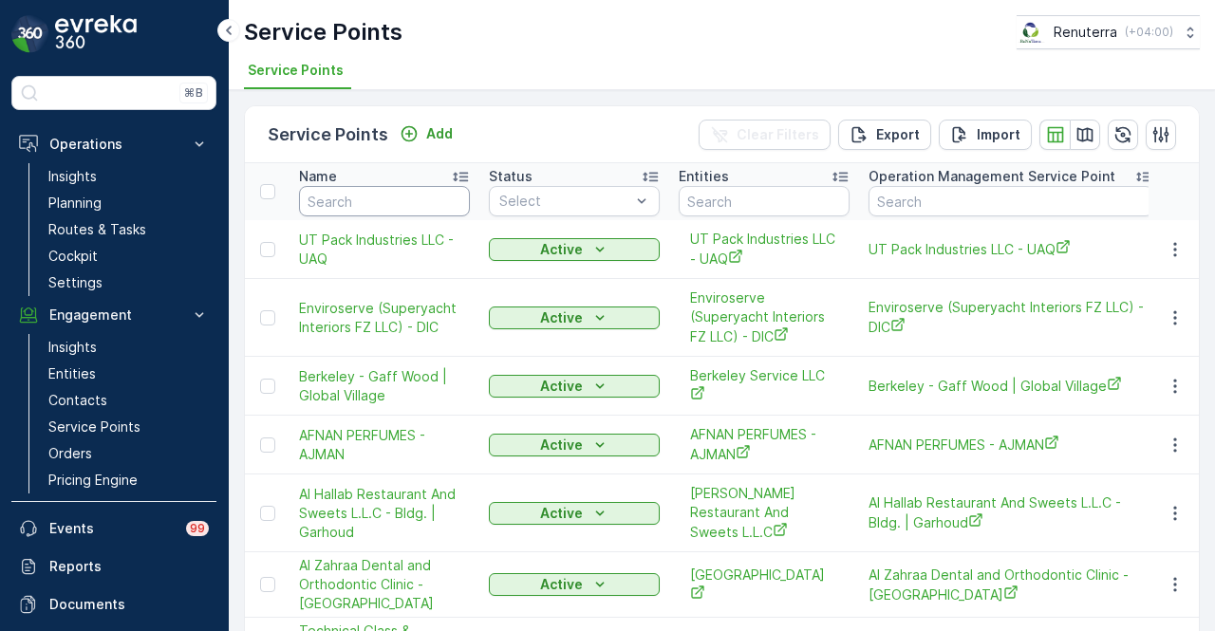
click at [397, 205] on input "text" at bounding box center [384, 201] width 171 height 30
type input "sola"
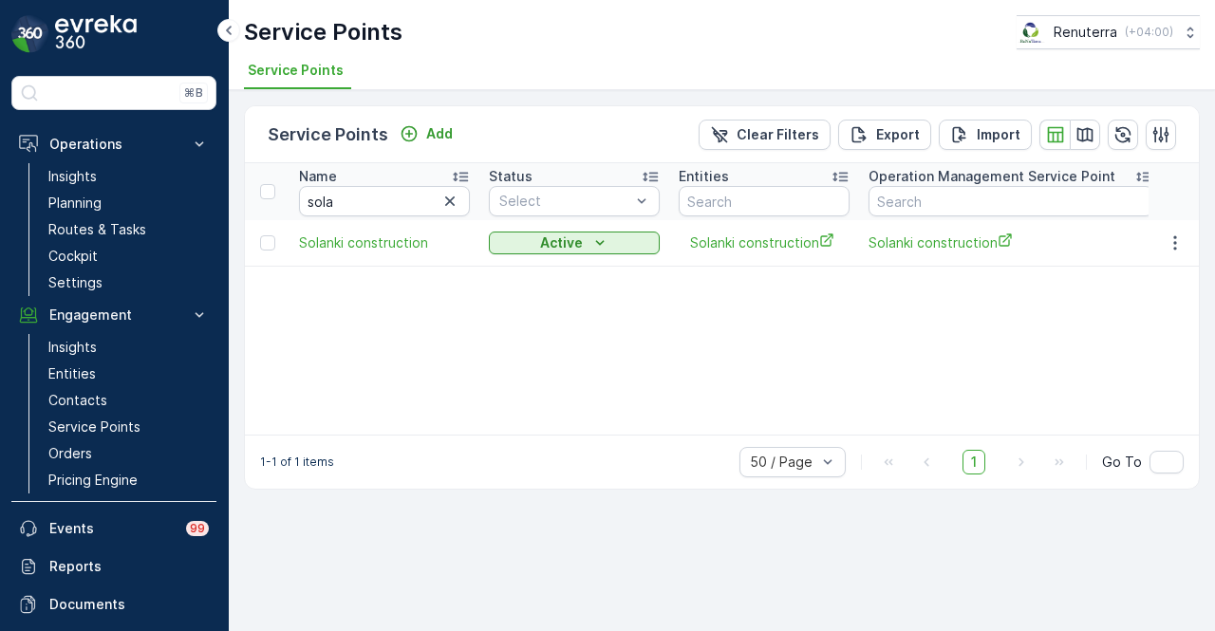
click at [1172, 229] on td at bounding box center [1174, 243] width 51 height 46
click at [1174, 246] on icon "button" at bounding box center [1175, 243] width 19 height 19
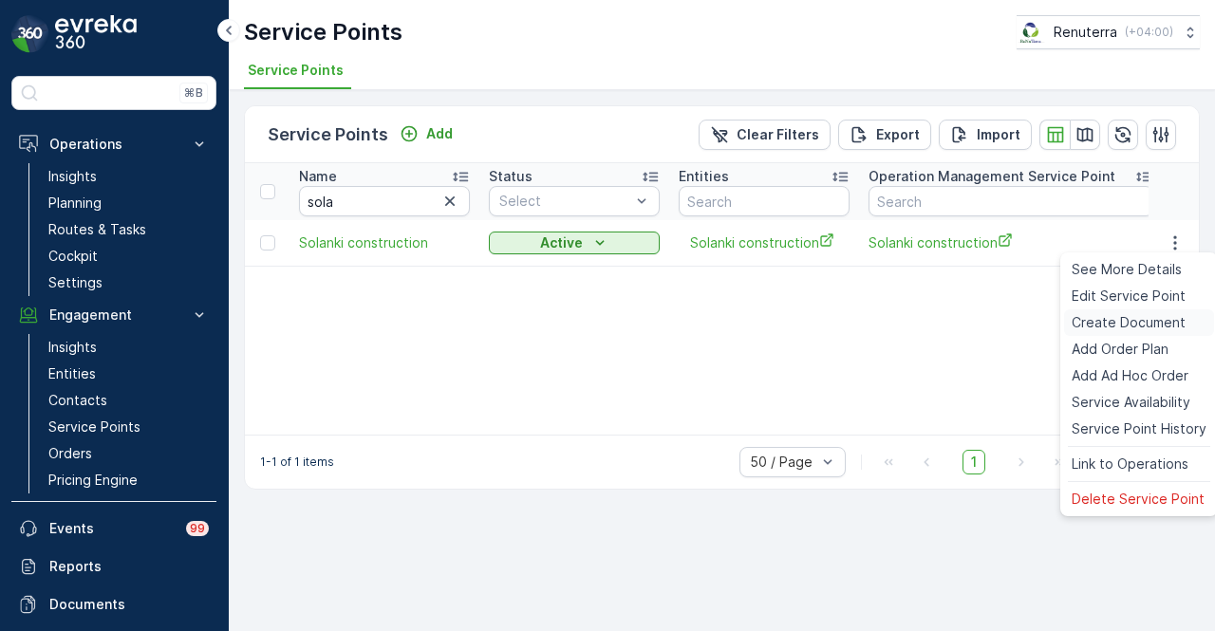
click at [1157, 322] on span "Create Document" at bounding box center [1129, 322] width 114 height 19
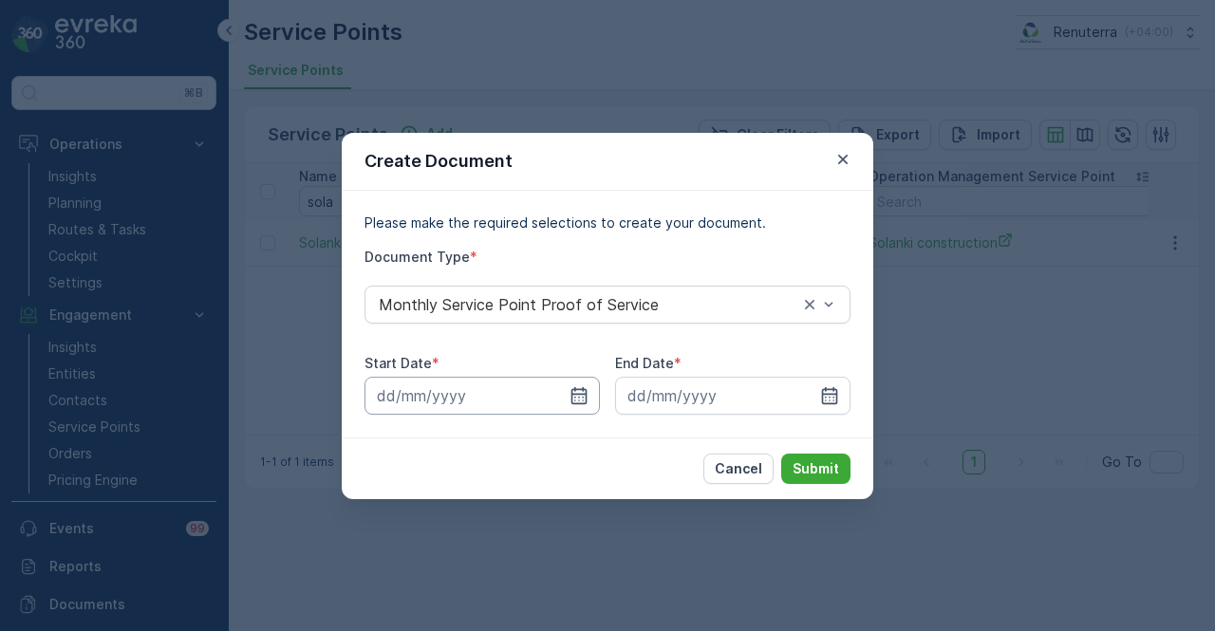
click at [572, 407] on input at bounding box center [482, 396] width 235 height 38
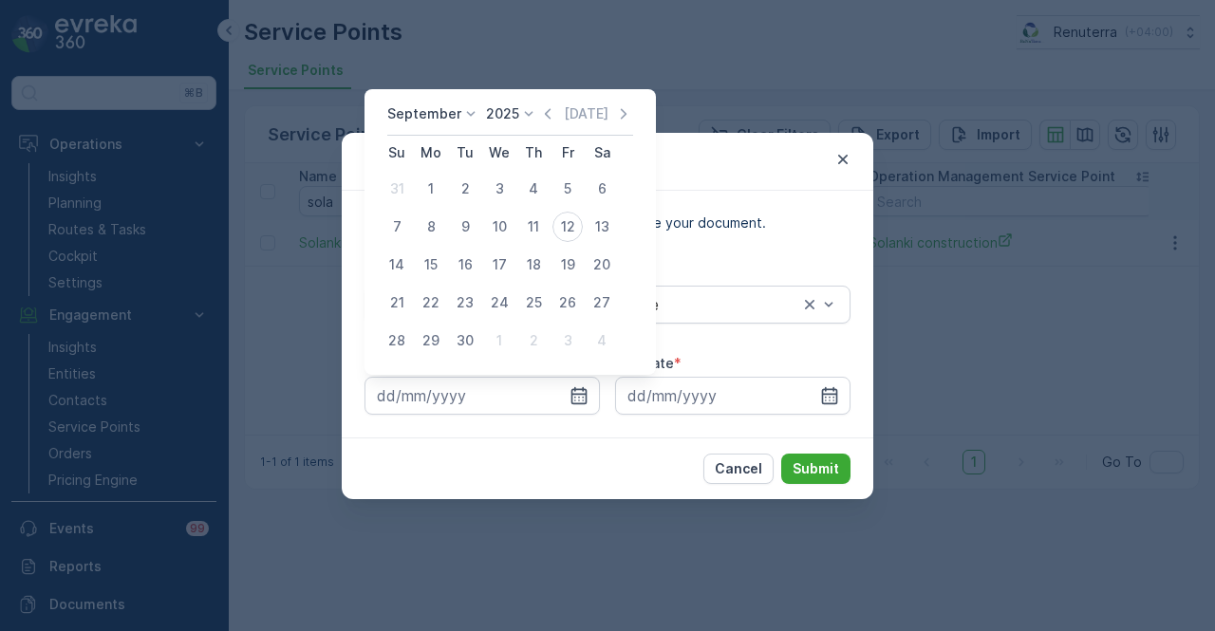
click at [534, 119] on div "[DATE] [DATE]" at bounding box center [510, 119] width 246 height 31
click at [546, 117] on icon "button" at bounding box center [547, 113] width 19 height 19
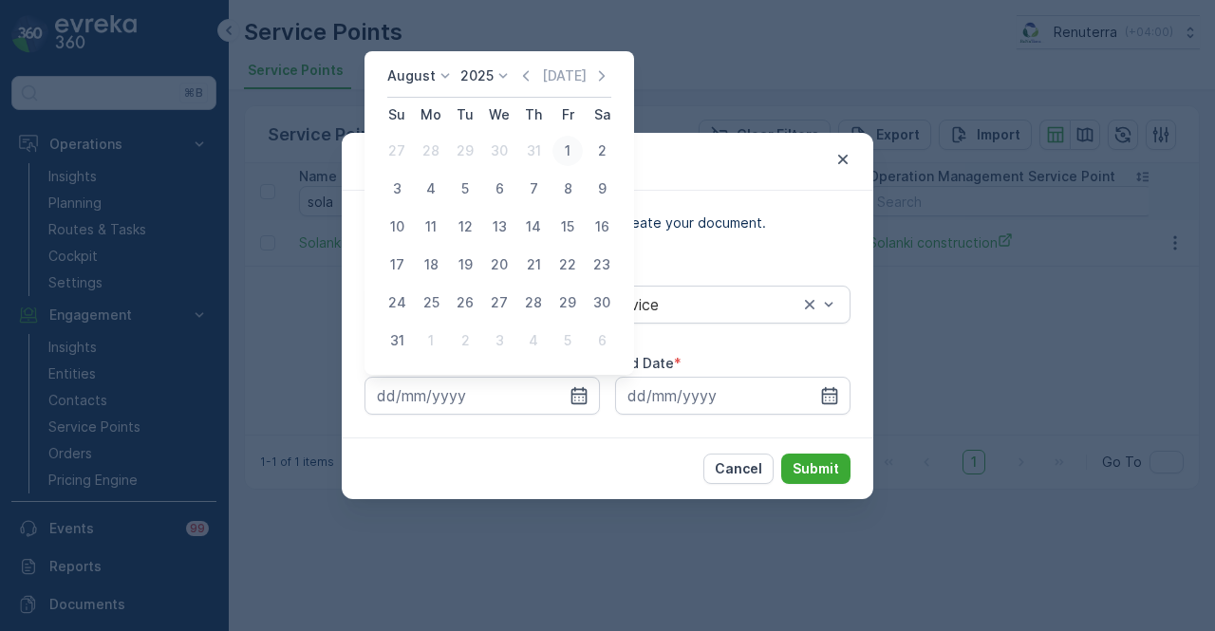
click at [563, 154] on div "1" at bounding box center [568, 151] width 30 height 30
type input "[DATE]"
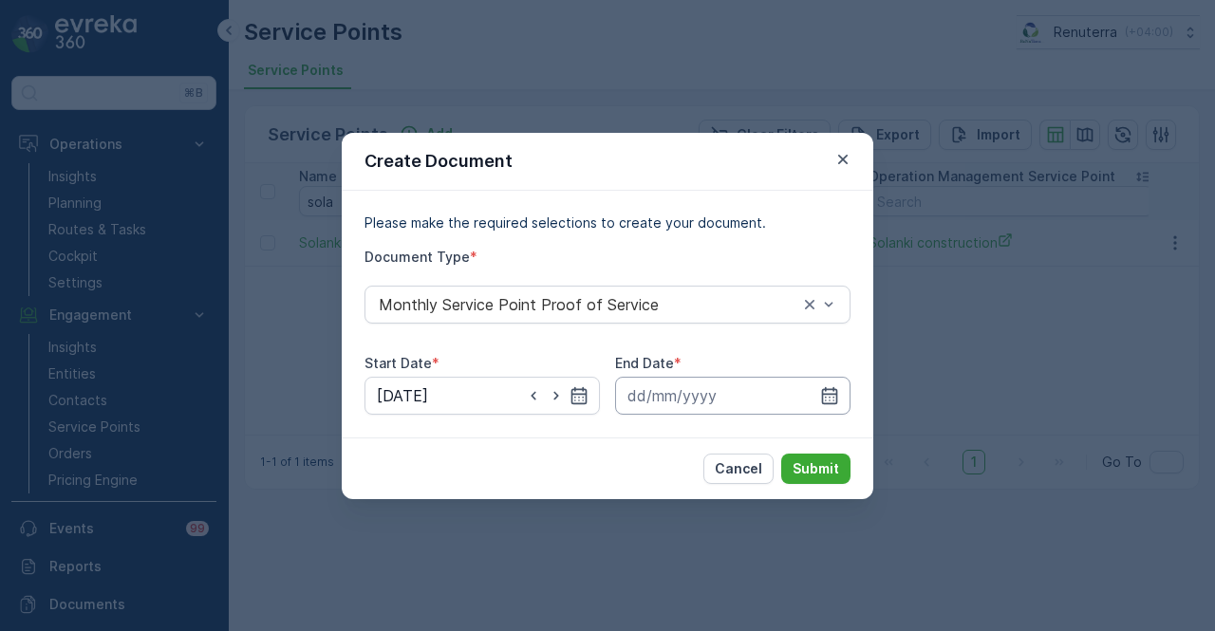
click at [841, 398] on input at bounding box center [732, 396] width 235 height 38
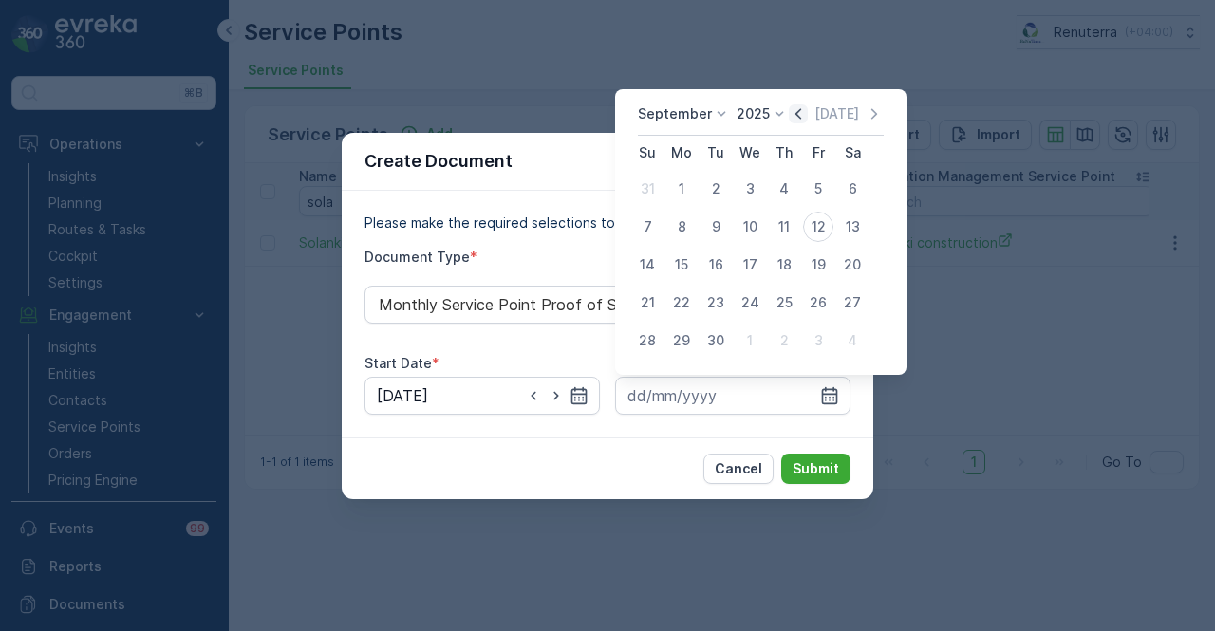
click at [790, 118] on icon "button" at bounding box center [798, 113] width 19 height 19
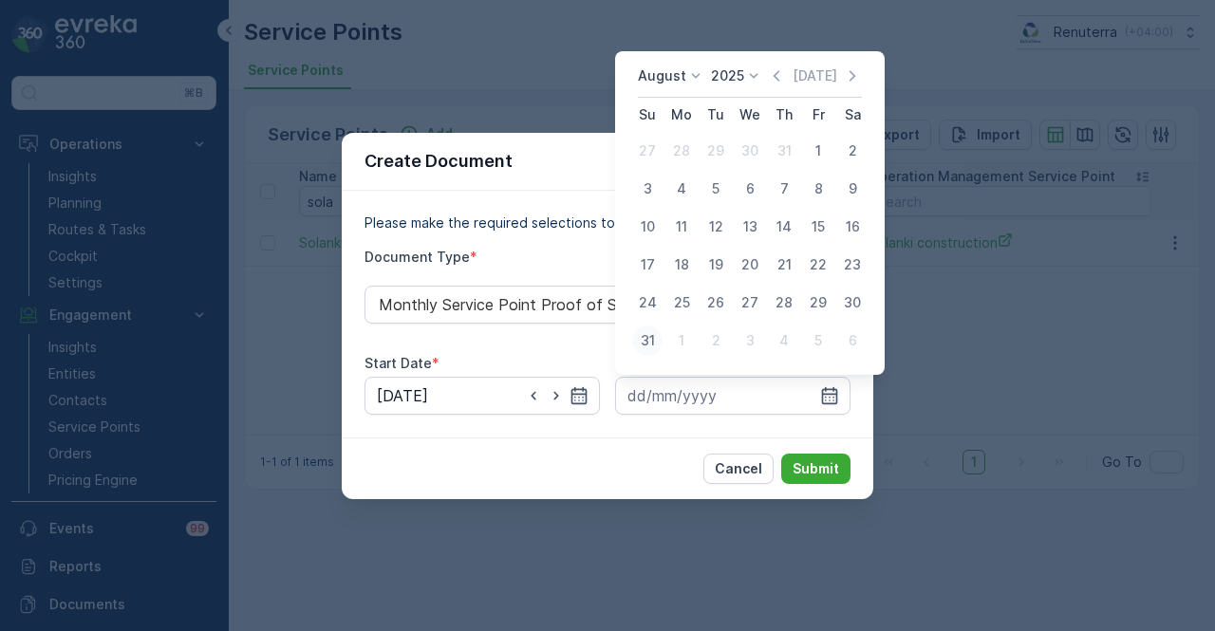
click at [662, 333] on button "31" at bounding box center [647, 341] width 34 height 34
type input "[DATE]"
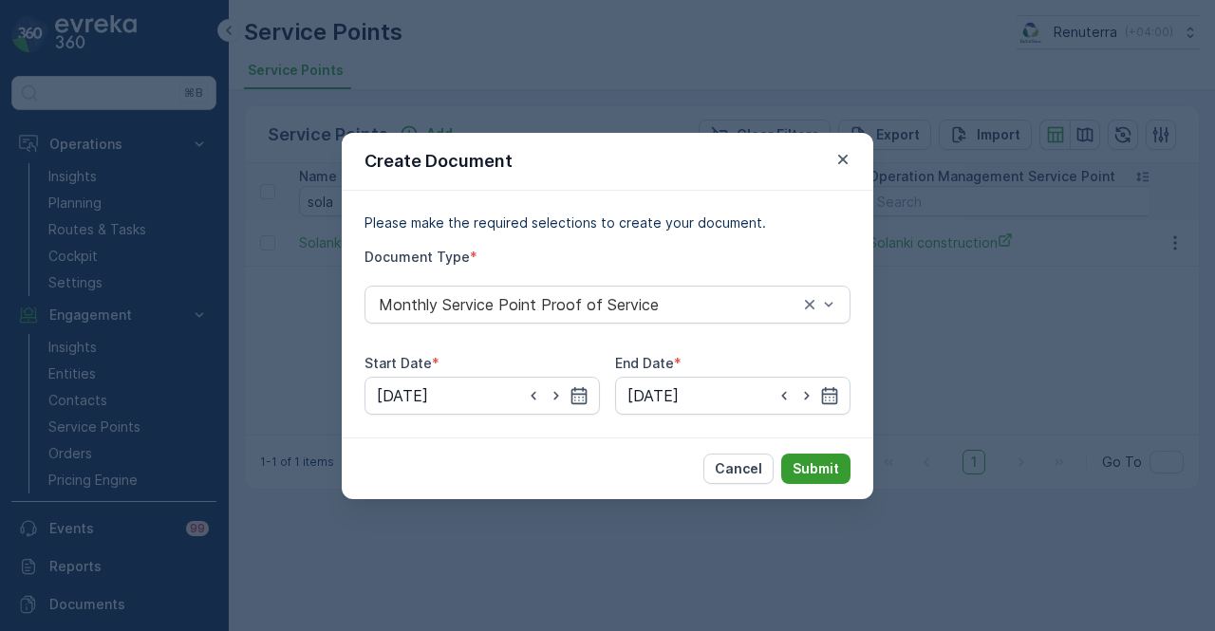
click at [822, 468] on p "Submit" at bounding box center [816, 469] width 47 height 19
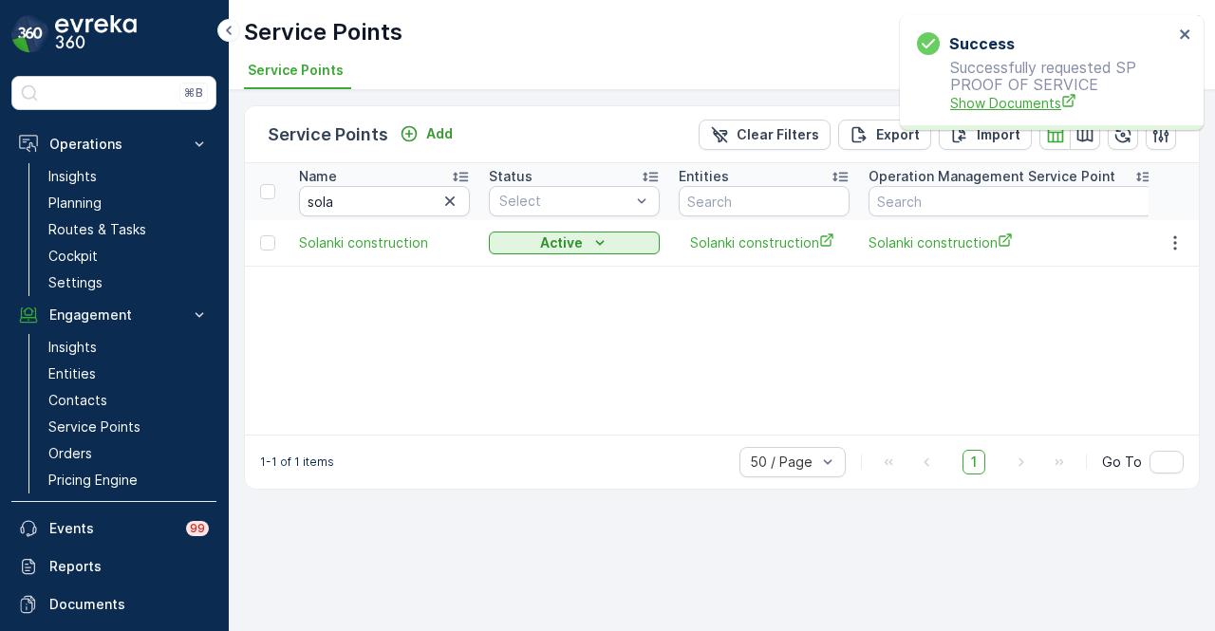
click at [982, 96] on span "Show Documents" at bounding box center [1061, 103] width 223 height 20
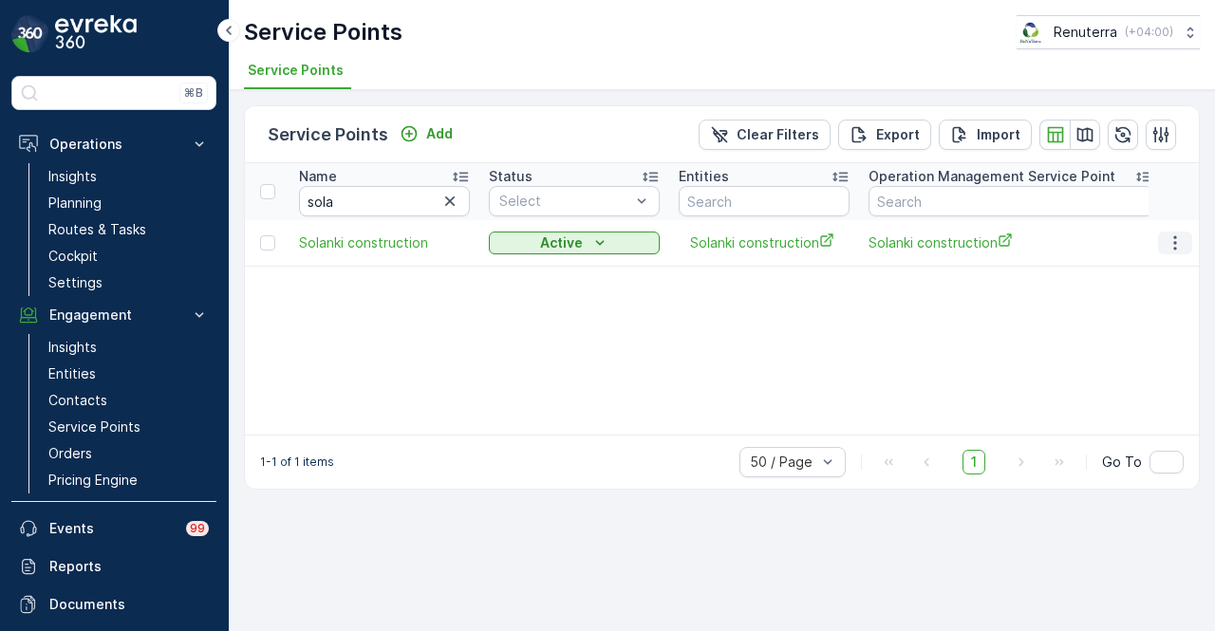
click at [1181, 244] on icon "button" at bounding box center [1175, 243] width 19 height 19
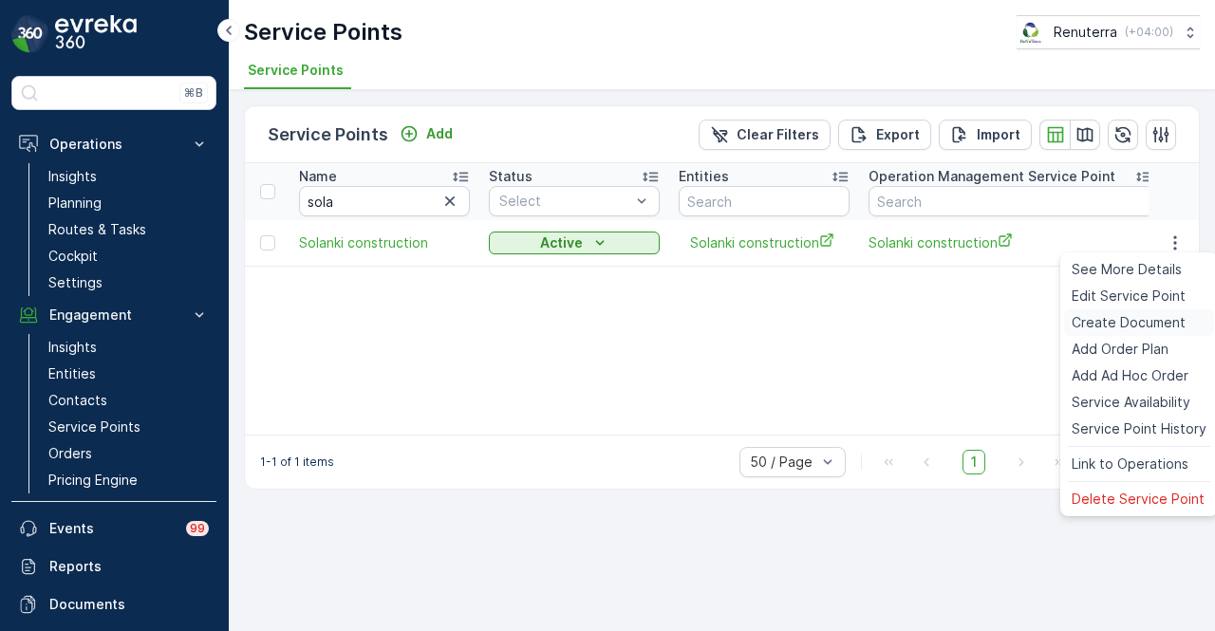
click at [1155, 328] on span "Create Document" at bounding box center [1129, 322] width 114 height 19
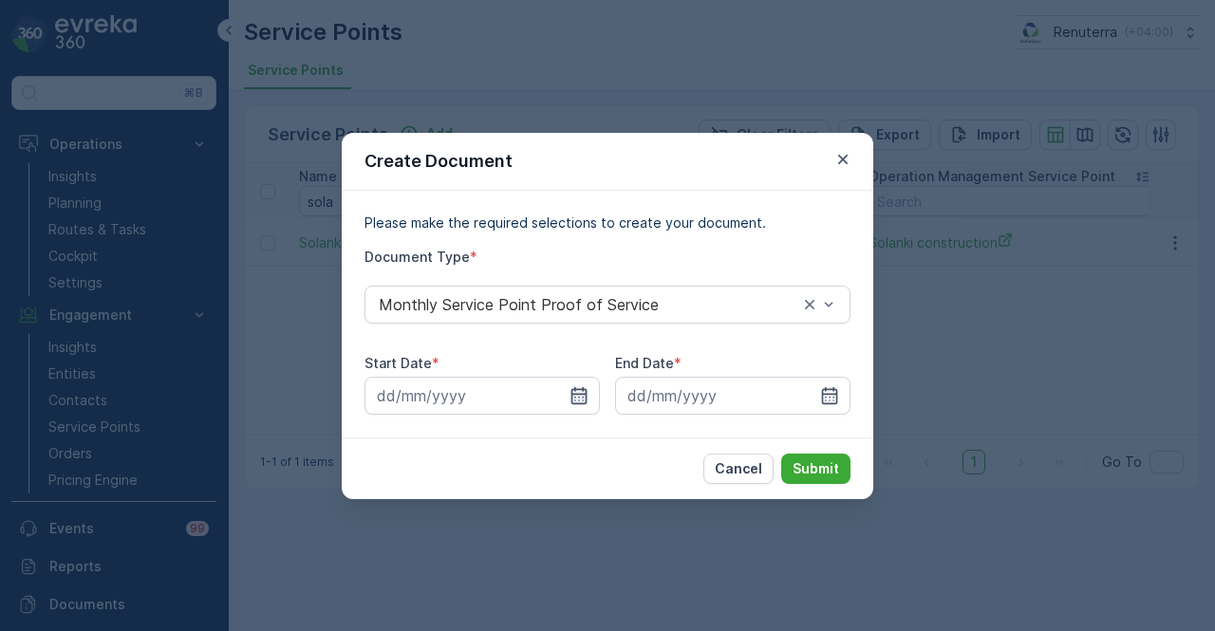
click at [586, 404] on icon "button" at bounding box center [579, 395] width 19 height 19
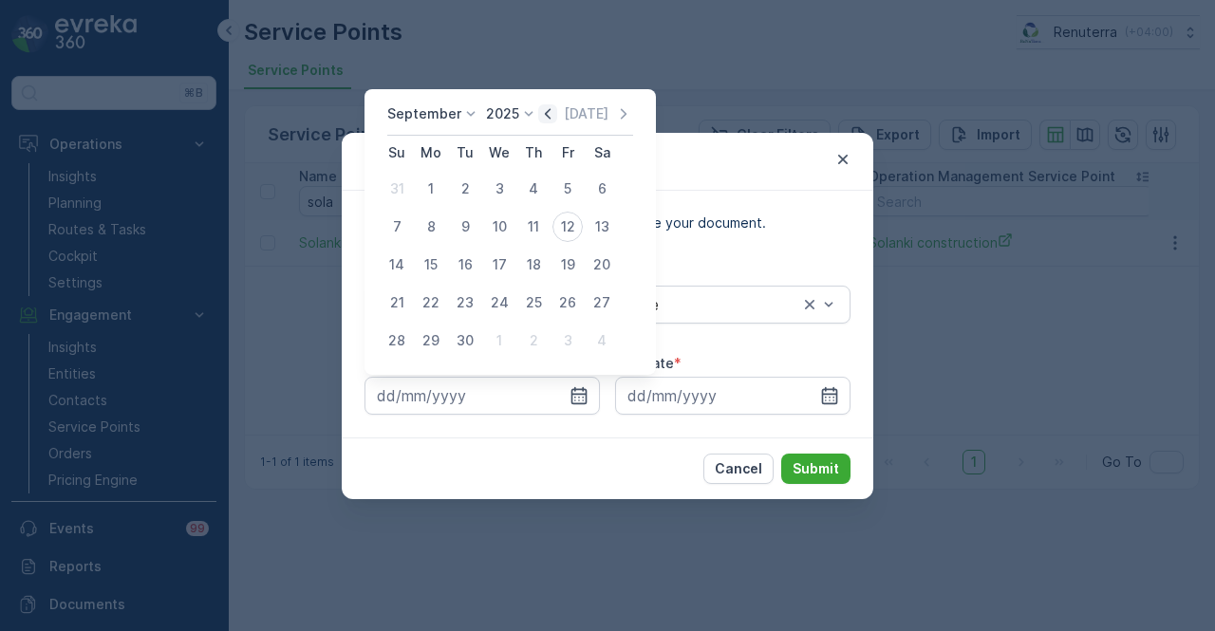
click at [541, 111] on icon "button" at bounding box center [547, 113] width 19 height 19
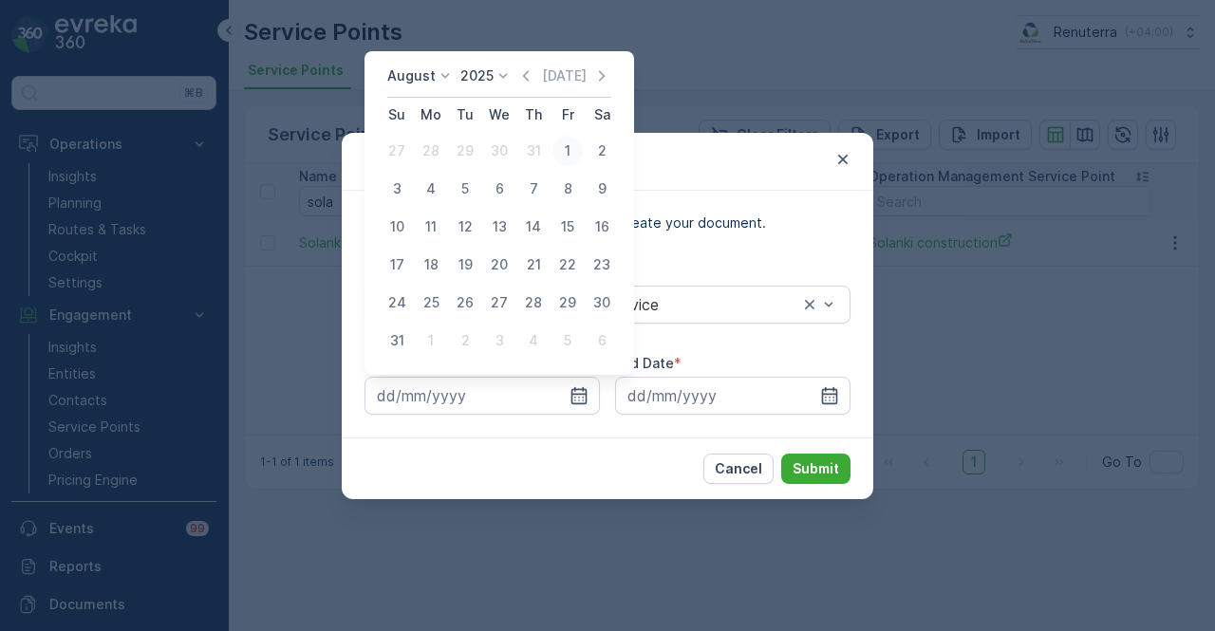
click at [560, 153] on div "1" at bounding box center [568, 151] width 30 height 30
type input "[DATE]"
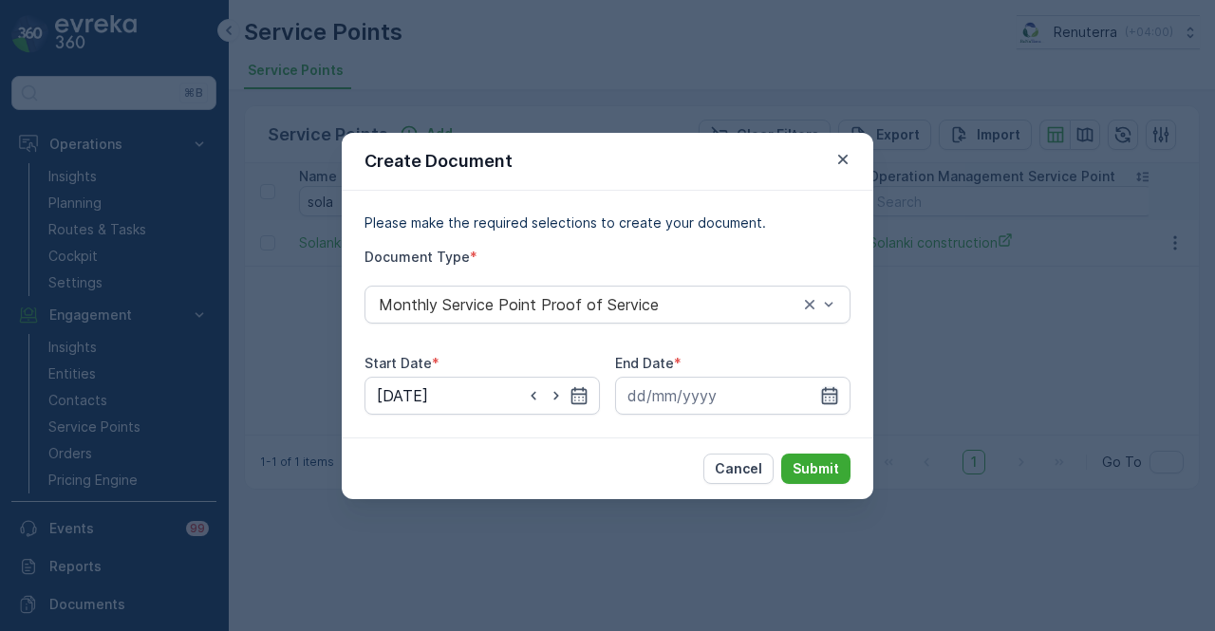
click at [822, 390] on icon "button" at bounding box center [830, 394] width 16 height 17
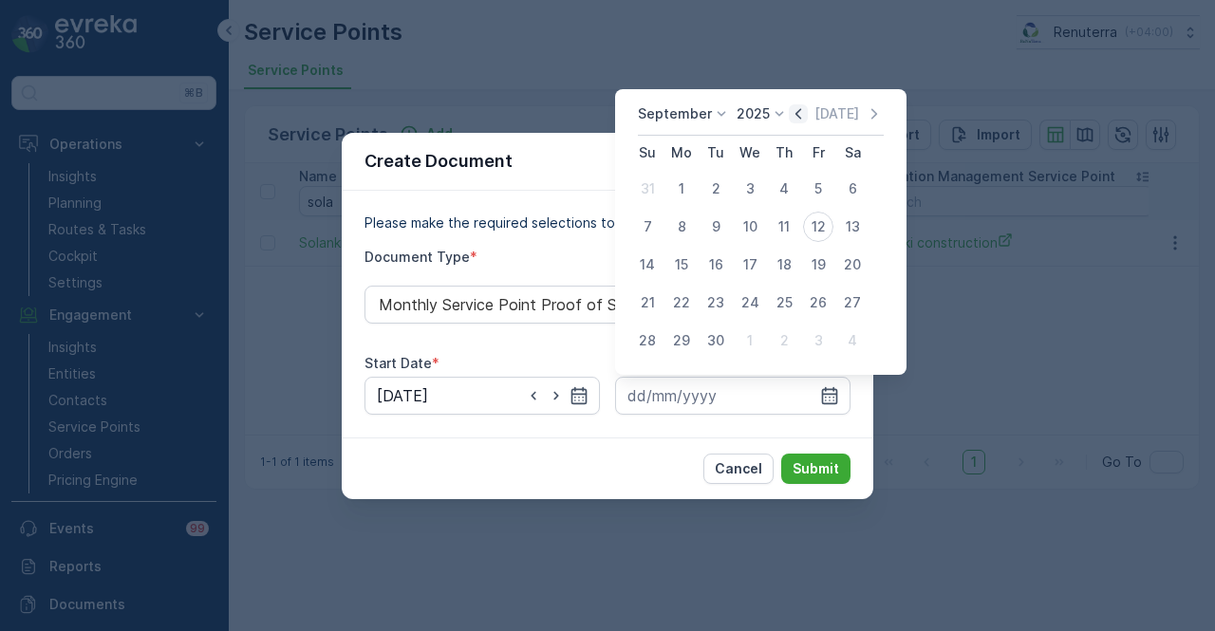
click at [802, 114] on icon "button" at bounding box center [798, 113] width 19 height 19
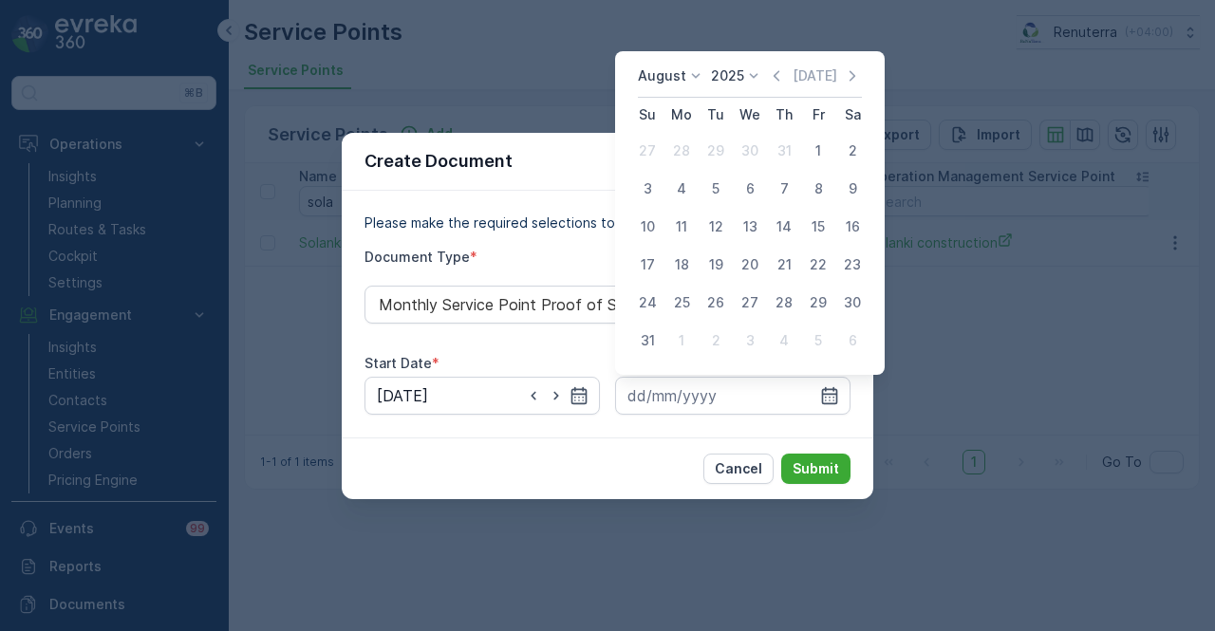
drag, startPoint x: 644, startPoint y: 347, endPoint x: 791, endPoint y: 442, distance: 175.7
click at [646, 348] on div "31" at bounding box center [647, 341] width 30 height 30
type input "[DATE]"
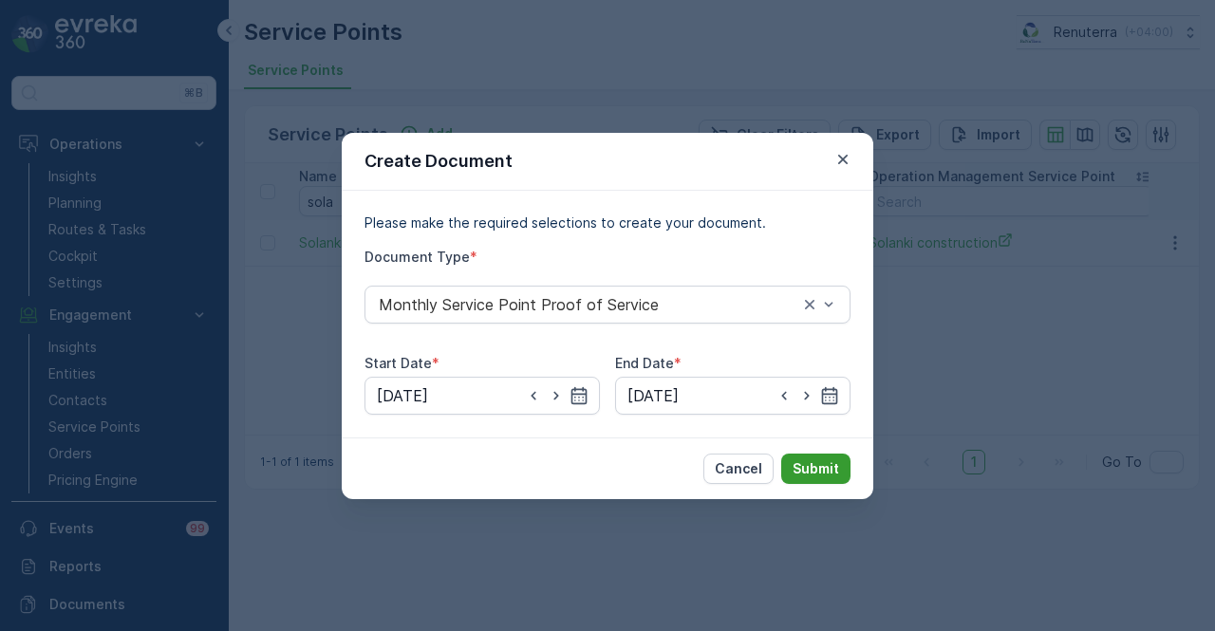
click at [824, 470] on p "Submit" at bounding box center [816, 469] width 47 height 19
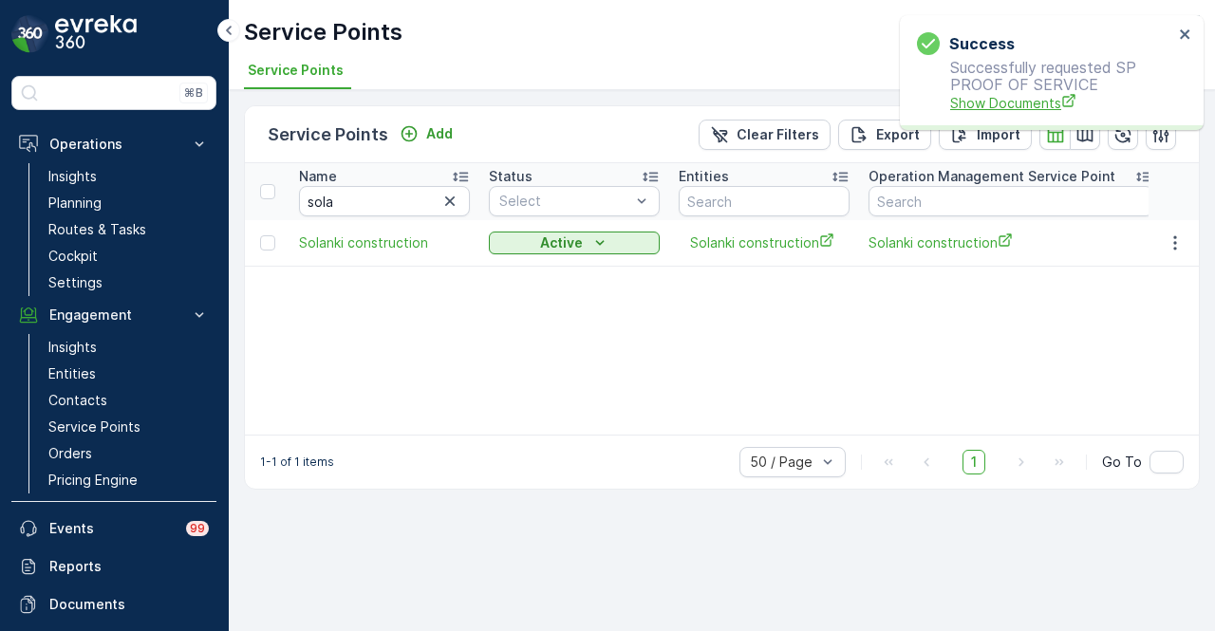
click at [999, 100] on span "Show Documents" at bounding box center [1061, 103] width 223 height 20
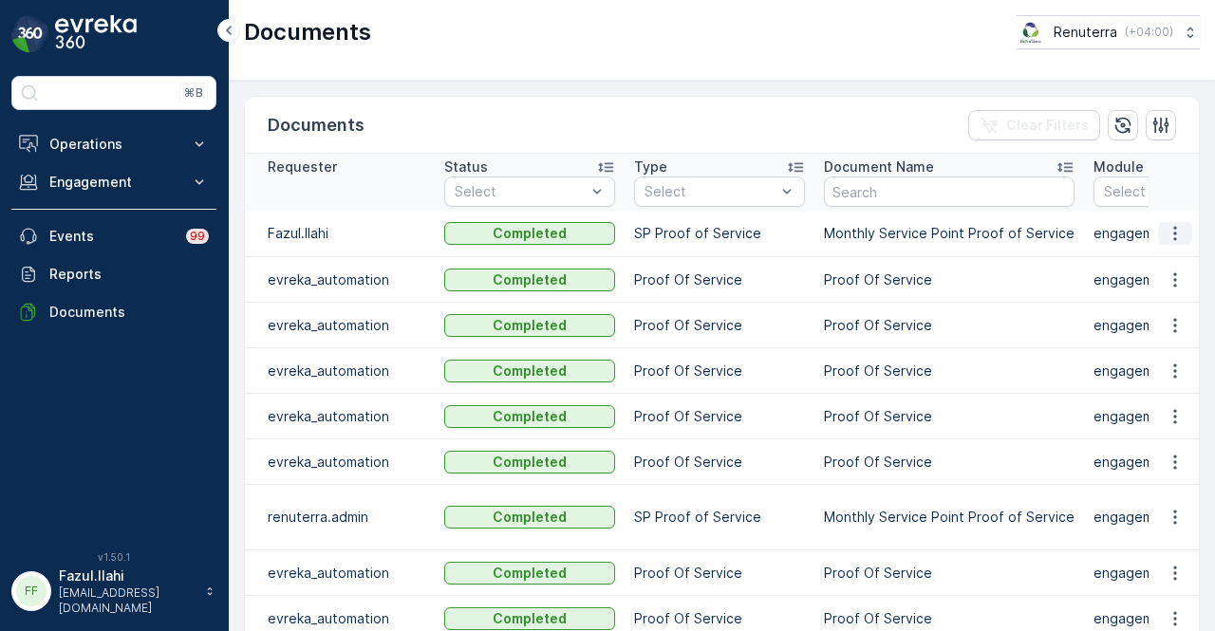
click at [1166, 233] on icon "button" at bounding box center [1175, 233] width 19 height 19
click at [1168, 261] on span "See Details" at bounding box center [1170, 260] width 73 height 19
